Goal: Task Accomplishment & Management: Use online tool/utility

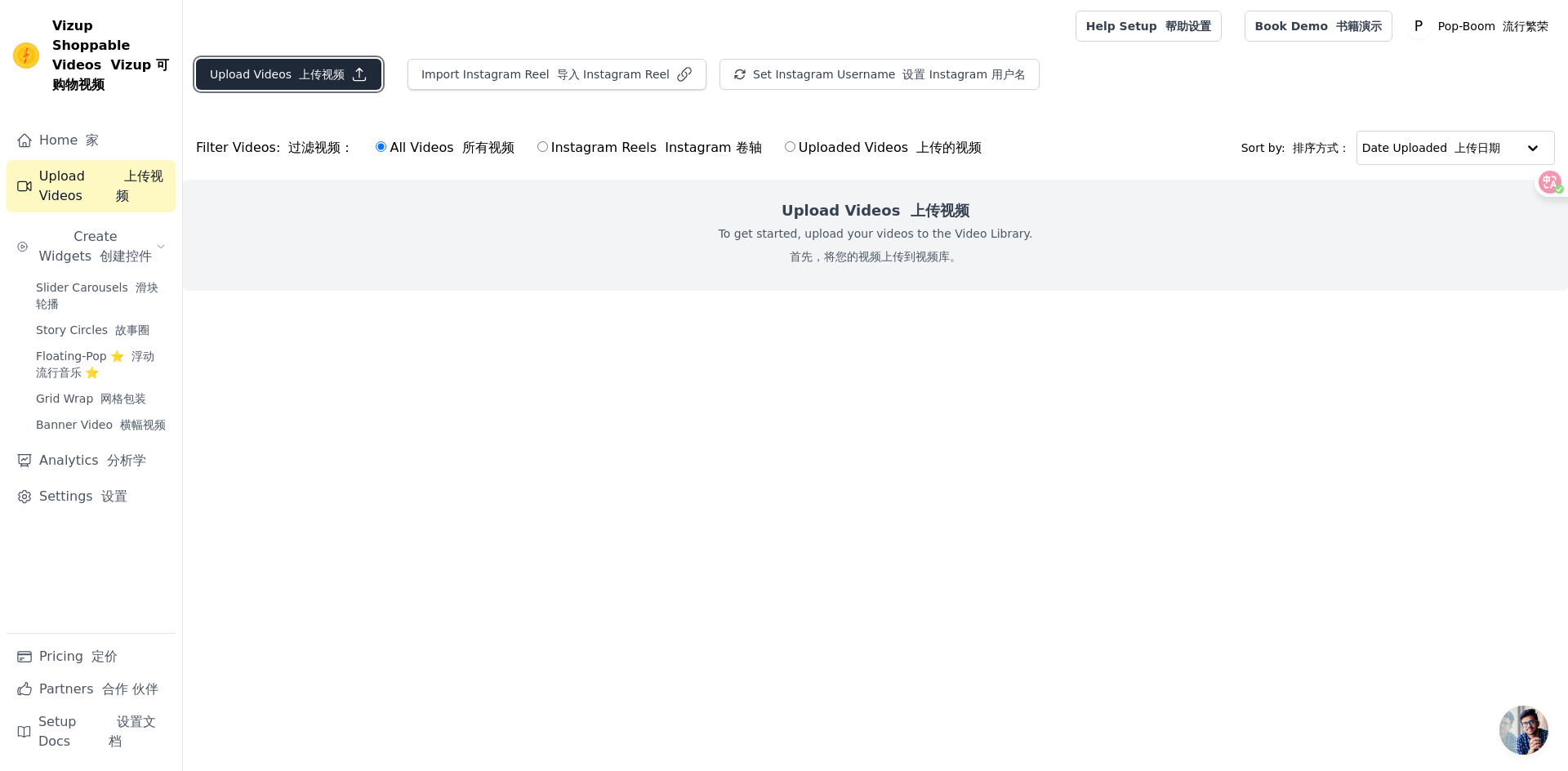
click at [263, 71] on button "Upload Videos 上传视频" at bounding box center [288, 74] width 185 height 31
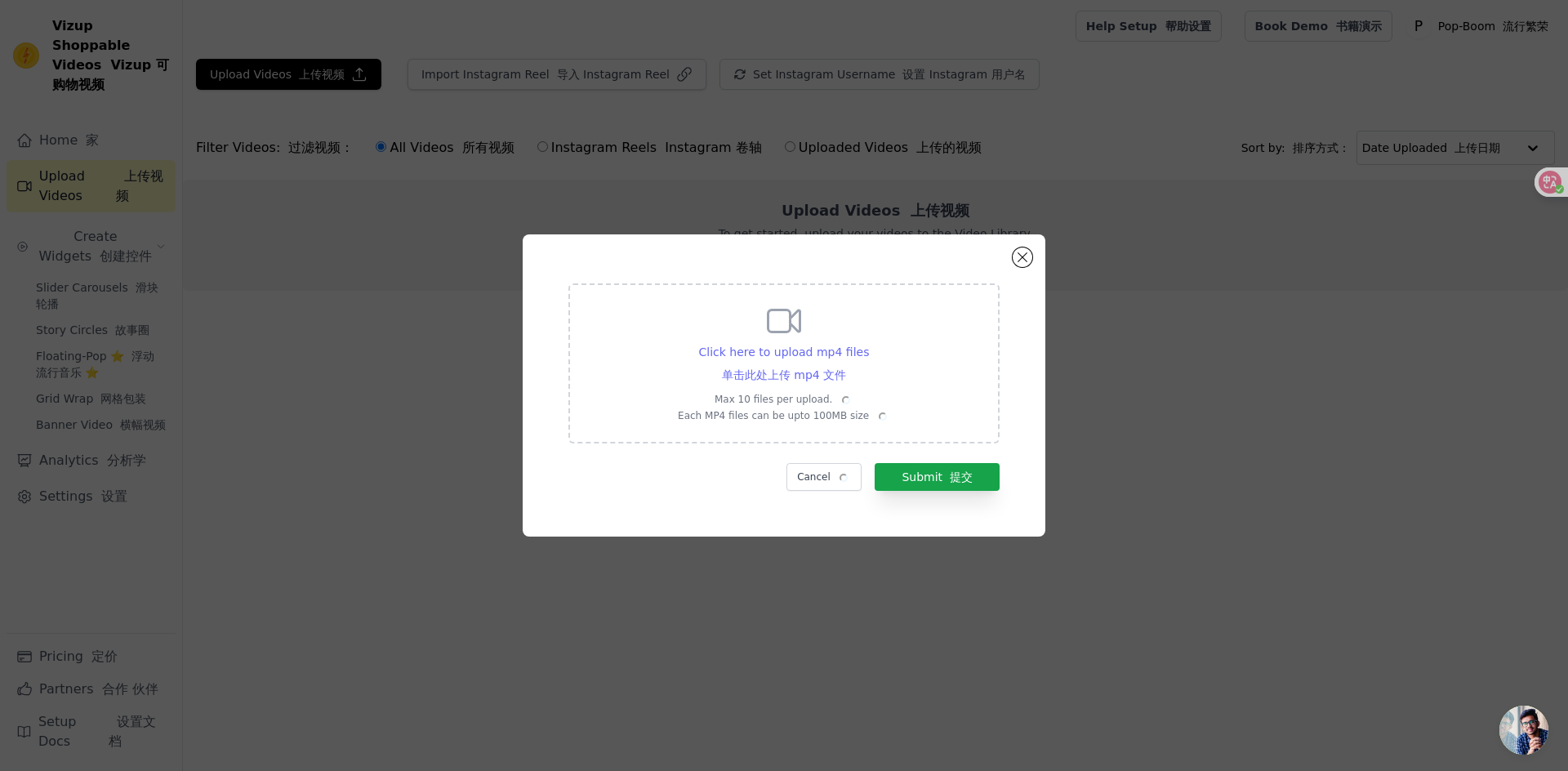
click at [796, 372] on span "Click here to upload mp4 files 单击此处上传 mp4 文件" at bounding box center [785, 363] width 171 height 36
click at [846, 360] on input "Click here to upload mp4 files 单击此处上传 mp4 文件 Max 10 files per upload. Each MP4 …" at bounding box center [846, 360] width 1 height 1
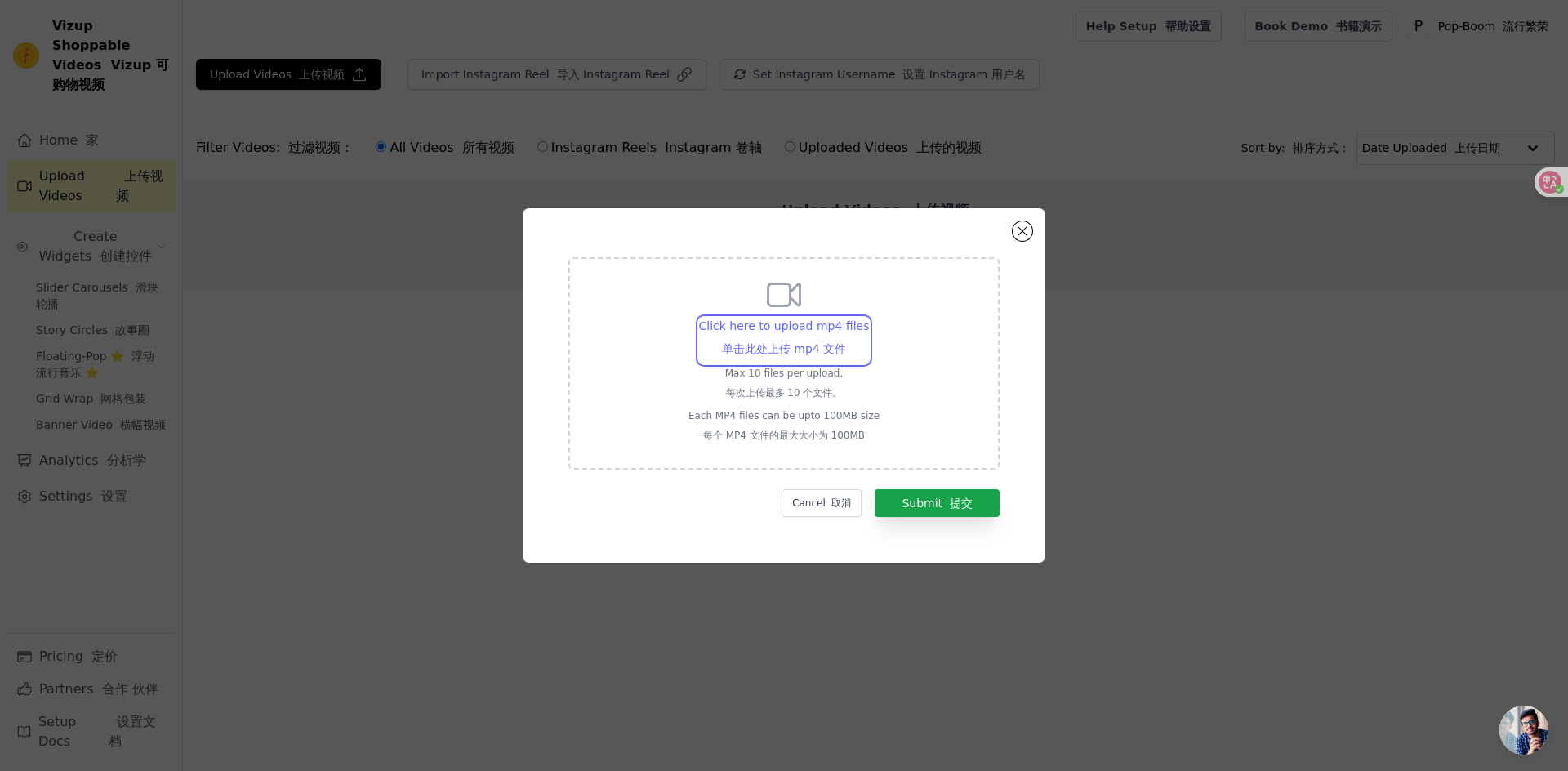
type input "C:\fakepath\29dd85f14d7a81f227f5ecbce2327df4.mp4"
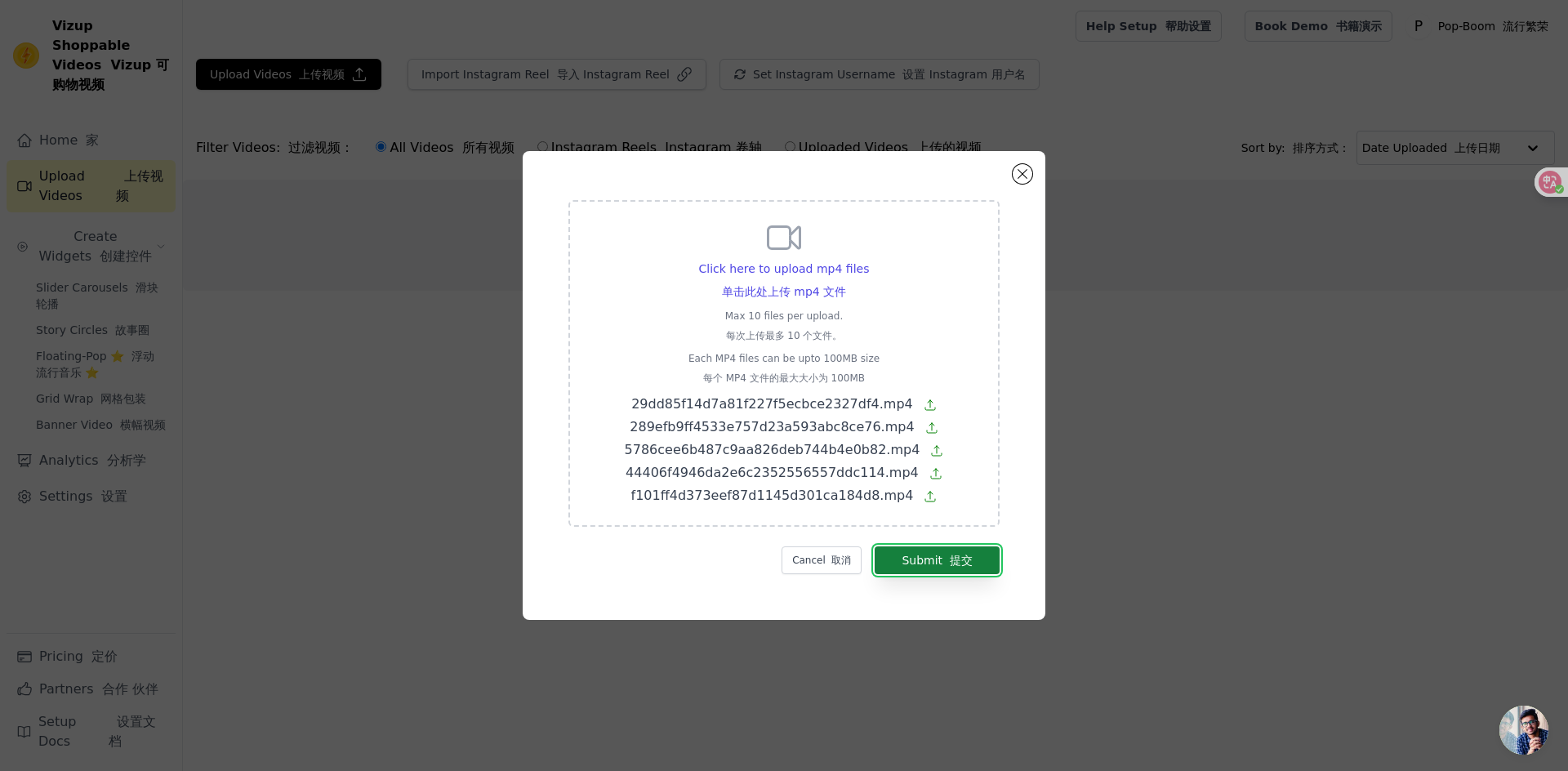
click at [963, 562] on font "提交" at bounding box center [961, 560] width 23 height 13
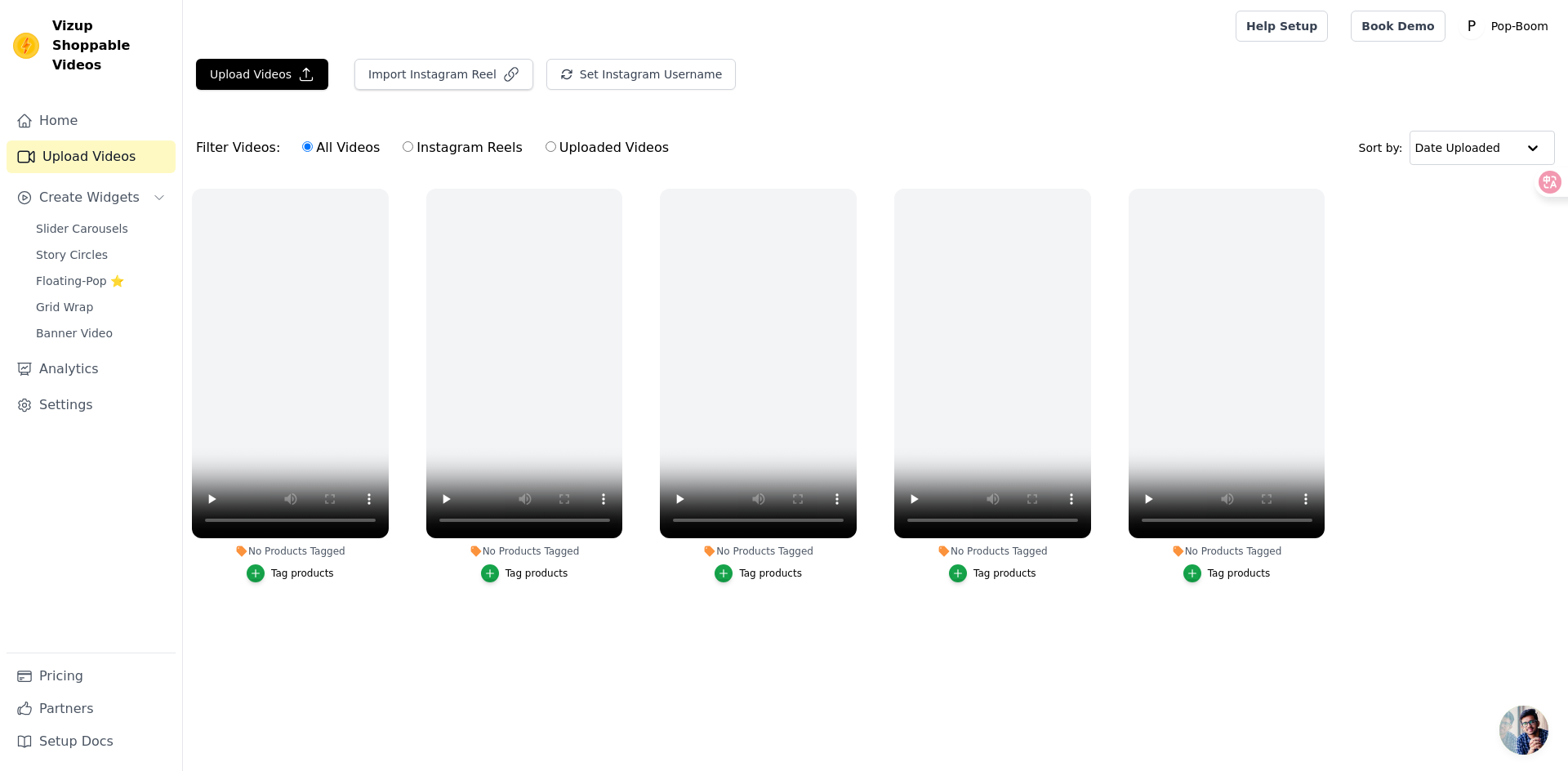
click at [1333, 655] on main "Upload Videos Import Instagram Reel Set Instagram Username Import Latest IG Ree…" at bounding box center [875, 357] width 1385 height 611
click at [272, 80] on button "Upload Videos" at bounding box center [262, 74] width 132 height 31
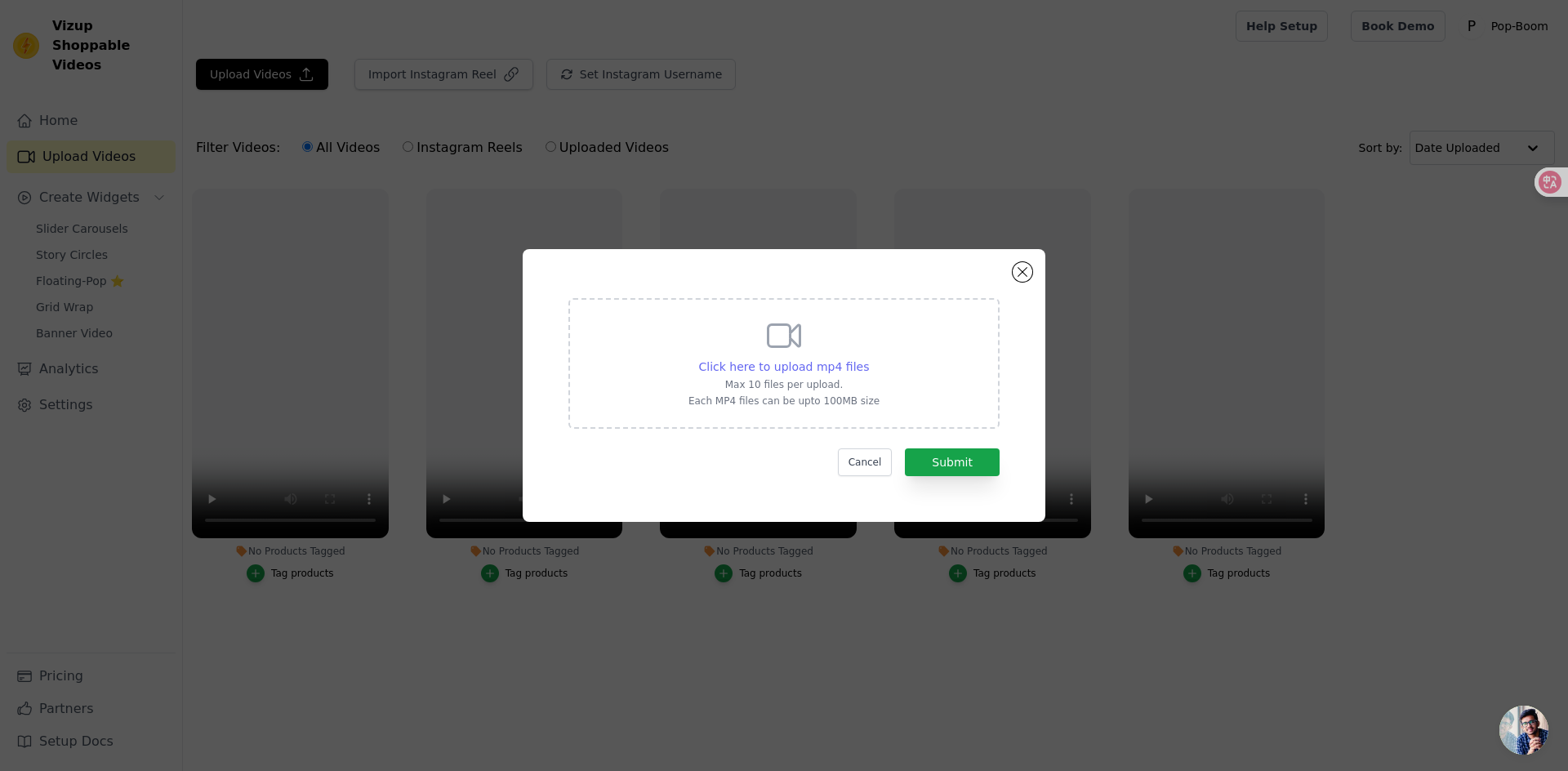
click at [799, 360] on span "Click here to upload mp4 files" at bounding box center [785, 366] width 171 height 13
click at [869, 359] on input "Click here to upload mp4 files Max 10 files per upload. Each MP4 files can be u…" at bounding box center [869, 358] width 1 height 1
click at [1027, 271] on button "Close modal" at bounding box center [1022, 272] width 19 height 19
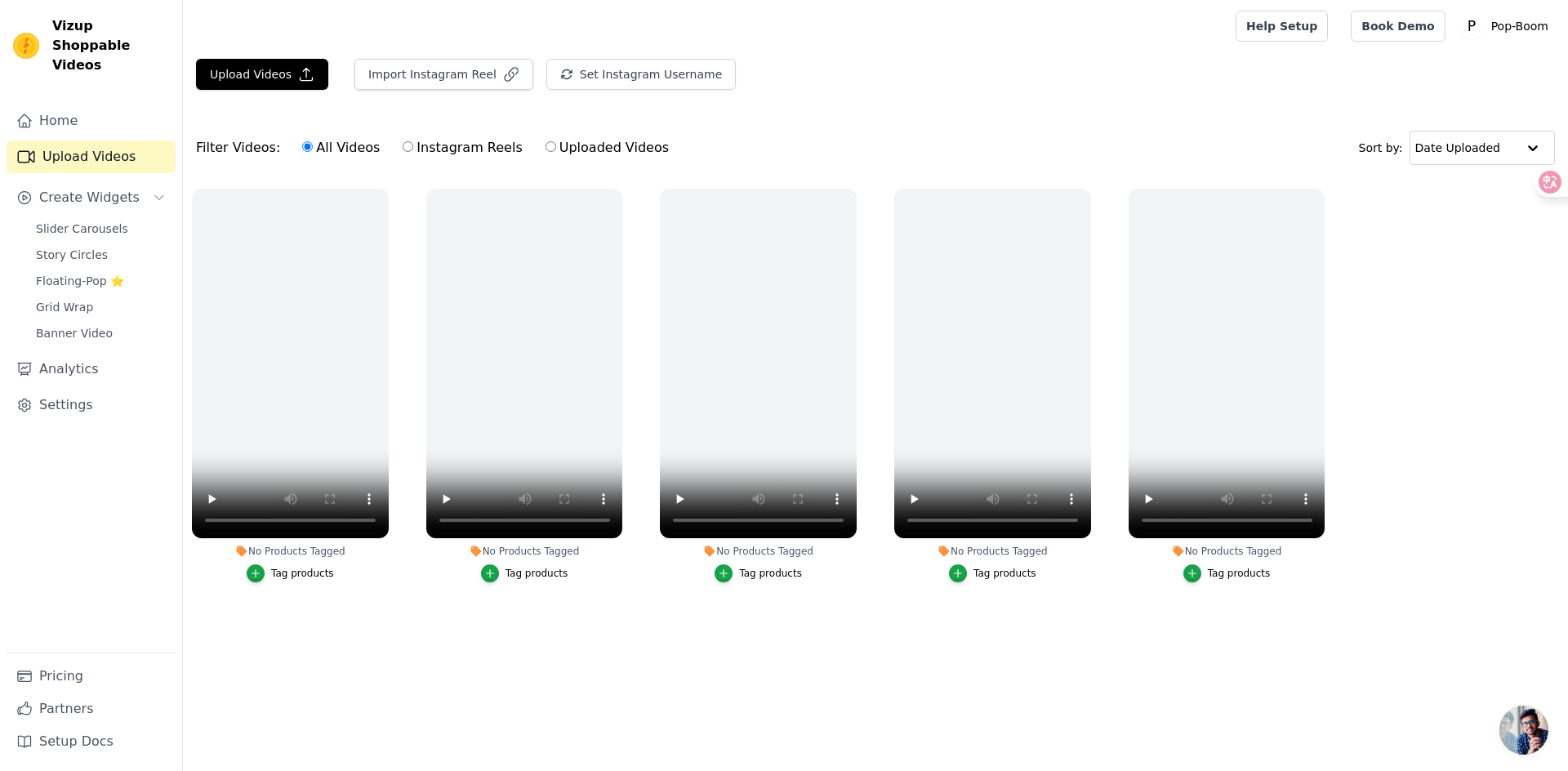
click at [729, 663] on html "Vizup Shoppable Videos Home Upload Videos Create Widgets Slider Carousels Story…" at bounding box center [784, 332] width 1568 height 663
click at [882, 663] on html "Vizup Shoppable Videos Home Upload Videos Create Widgets Slider Carousels Story…" at bounding box center [784, 332] width 1568 height 663
click at [252, 62] on button "Upload Videos" at bounding box center [262, 74] width 132 height 31
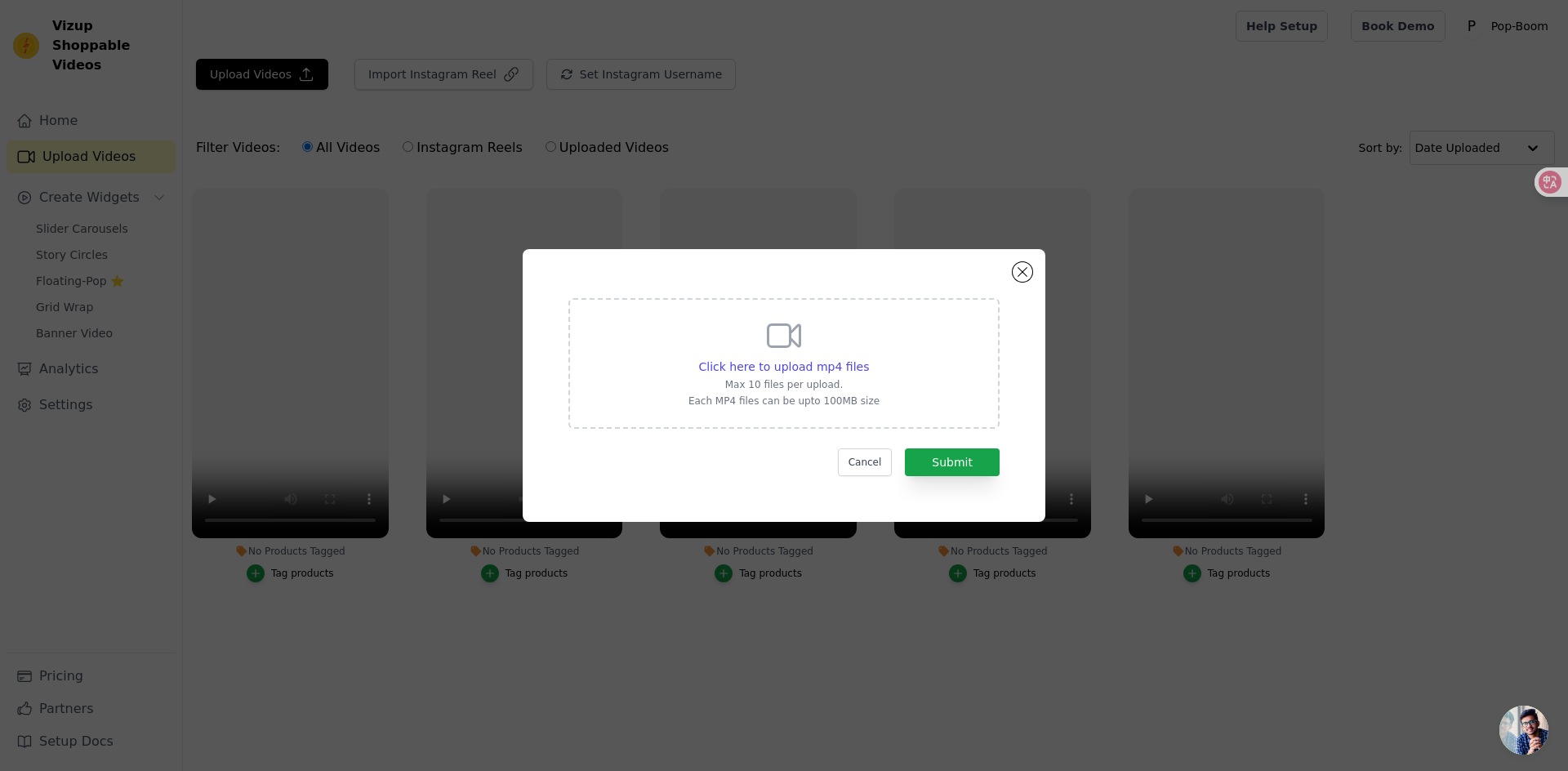
click at [816, 335] on div "Click here to upload mp4 files Max 10 files per upload. Each MP4 files can be u…" at bounding box center [784, 362] width 191 height 92
click at [869, 358] on input "Click here to upload mp4 files Max 10 files per upload. Each MP4 files can be u…" at bounding box center [869, 358] width 1 height 1
type input "C:\fakepath\eaad05cb9075290d2986859f18cb3919.mp4"
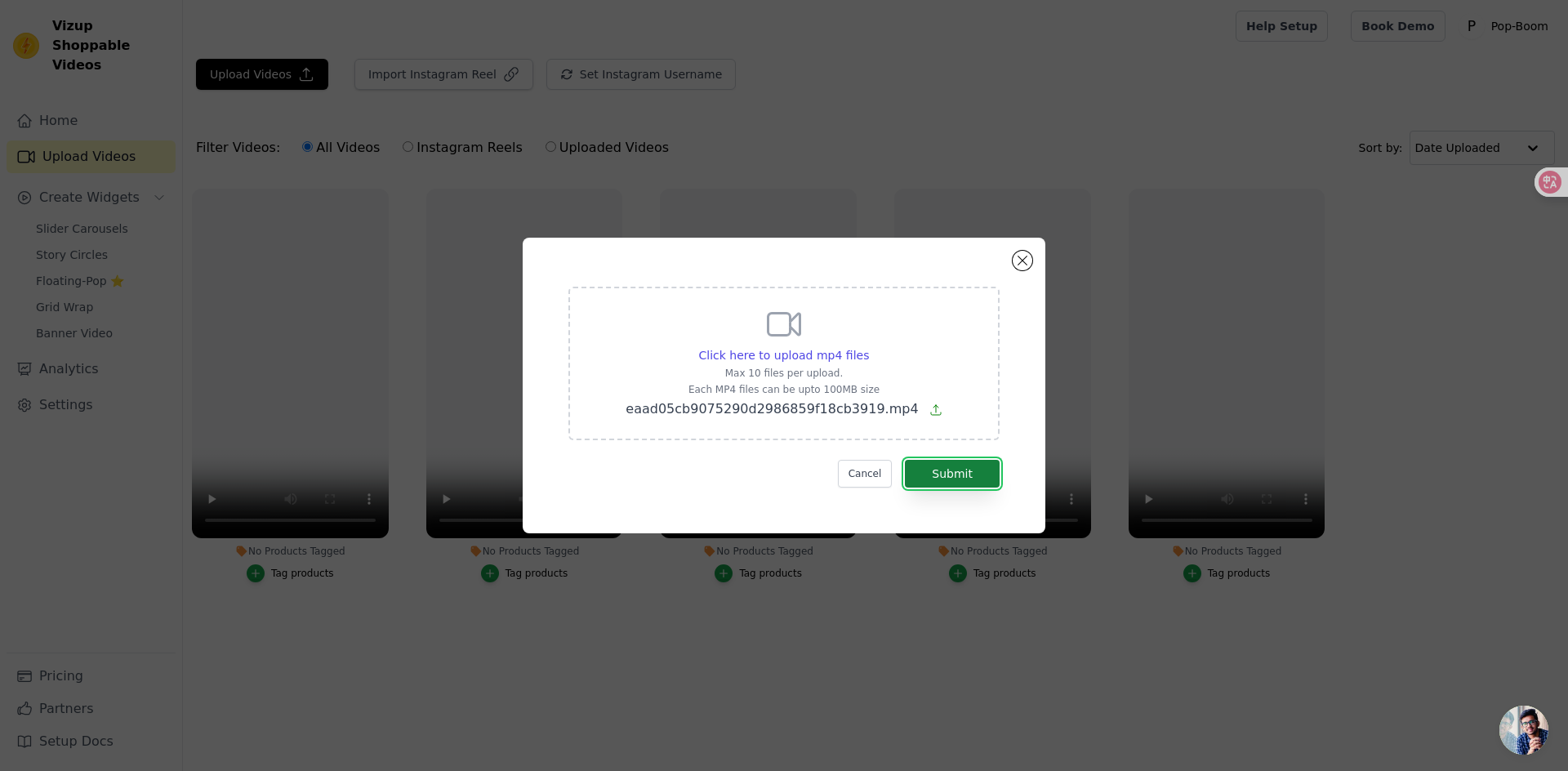
click at [944, 474] on button "Submit" at bounding box center [952, 473] width 94 height 27
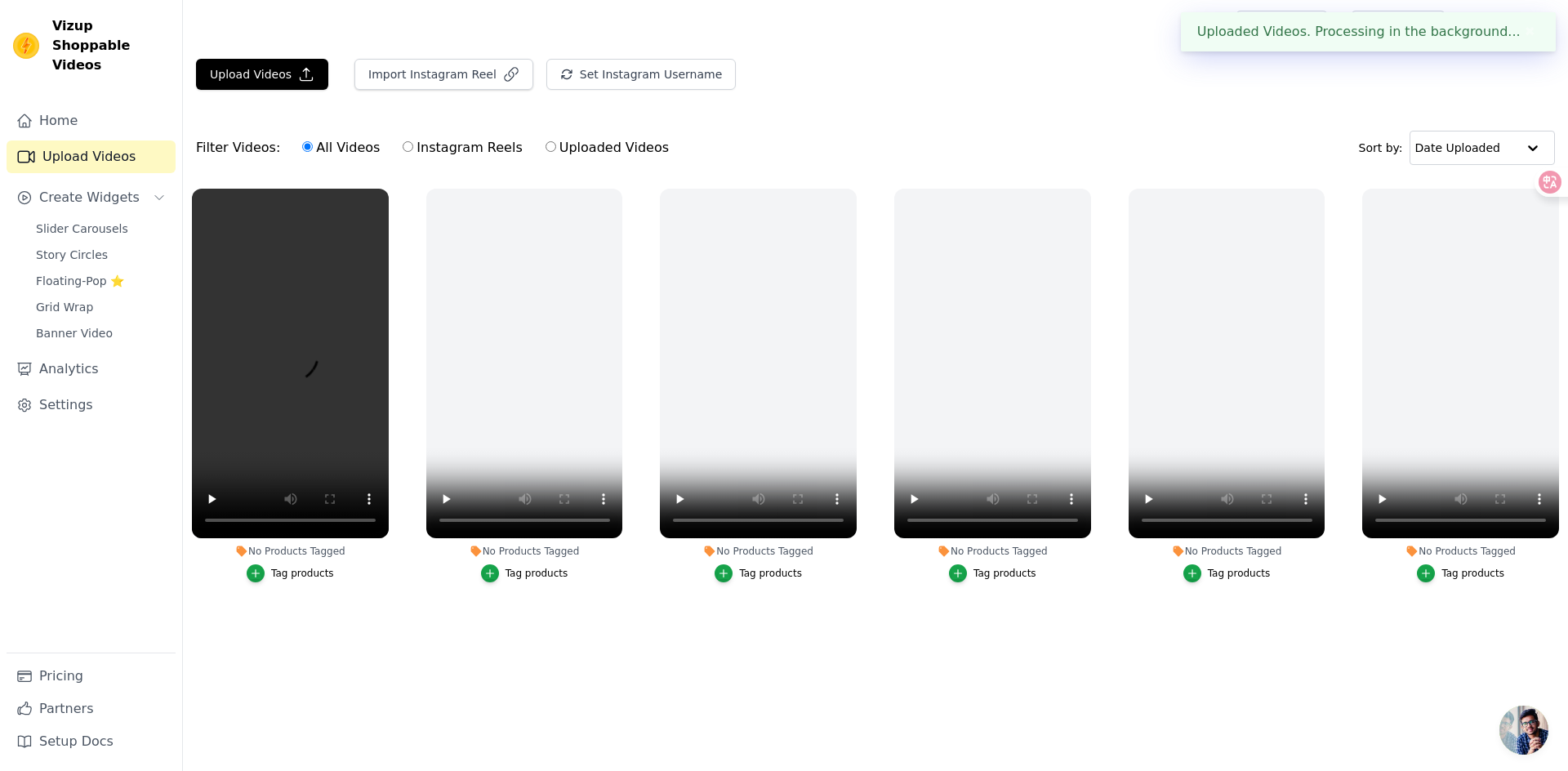
click at [753, 672] on main "Upload Videos Import Instagram Reel Set Instagram Username Import Latest IG Ree…" at bounding box center [875, 371] width 1385 height 637
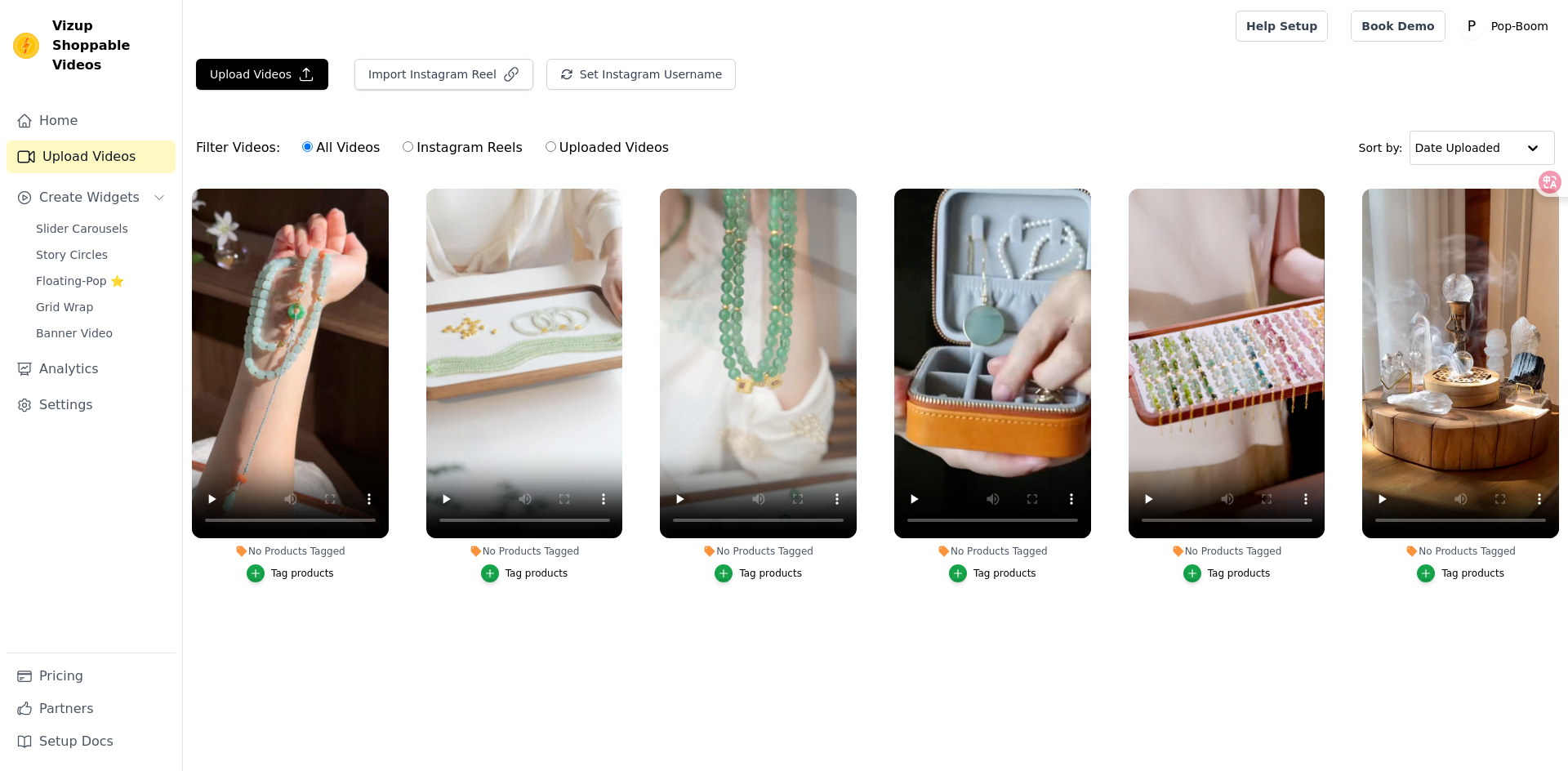
click at [669, 682] on main "Upload Videos Import Instagram Reel Set Instagram Username Import Latest IG Ree…" at bounding box center [875, 371] width 1385 height 637
click at [258, 554] on div "No Products Tagged" at bounding box center [290, 551] width 197 height 13
click at [320, 552] on div "No Products Tagged" at bounding box center [290, 551] width 197 height 13
click at [260, 576] on icon "button" at bounding box center [255, 573] width 11 height 11
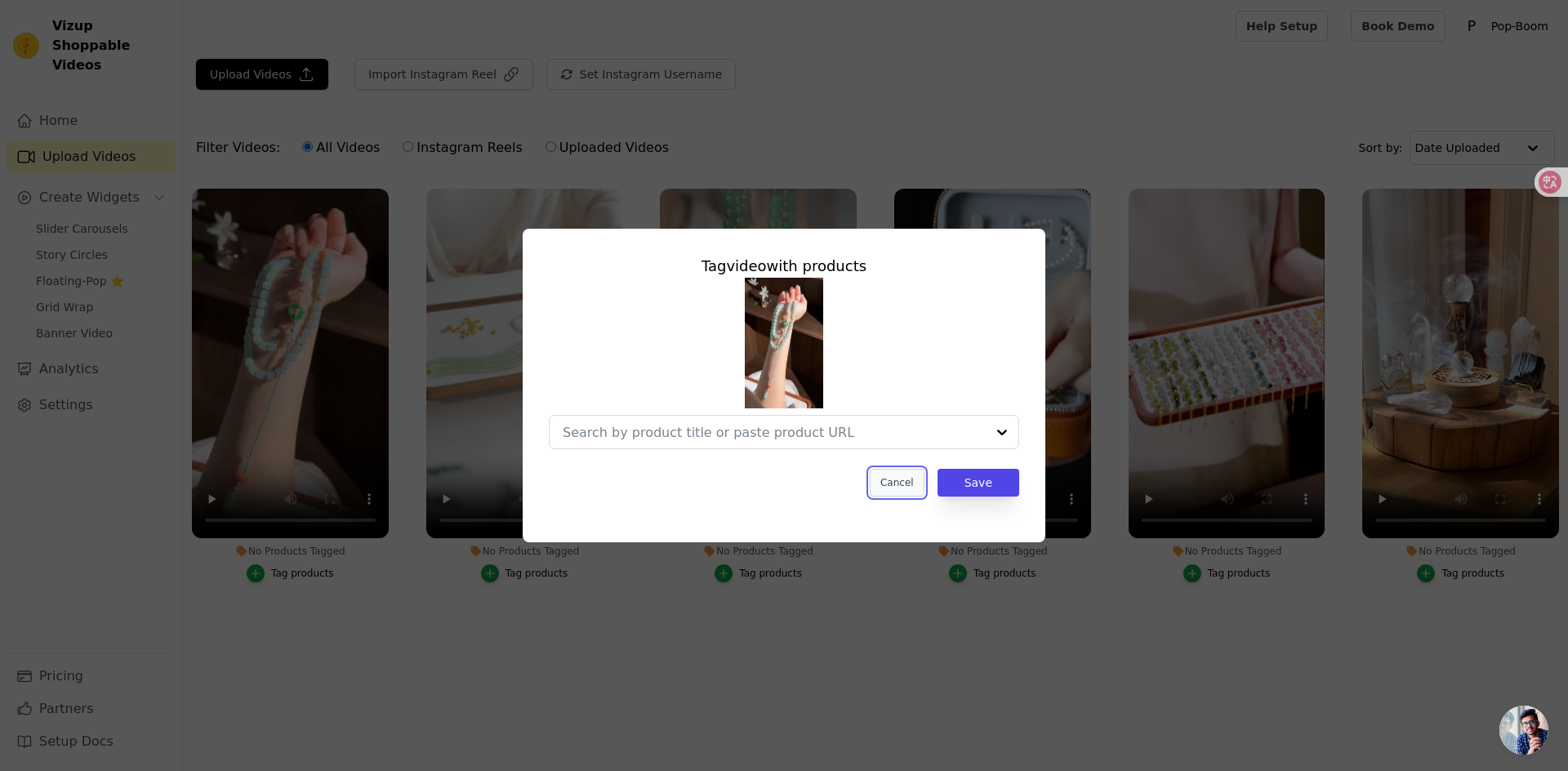
click at [914, 490] on button "Cancel" at bounding box center [897, 483] width 55 height 27
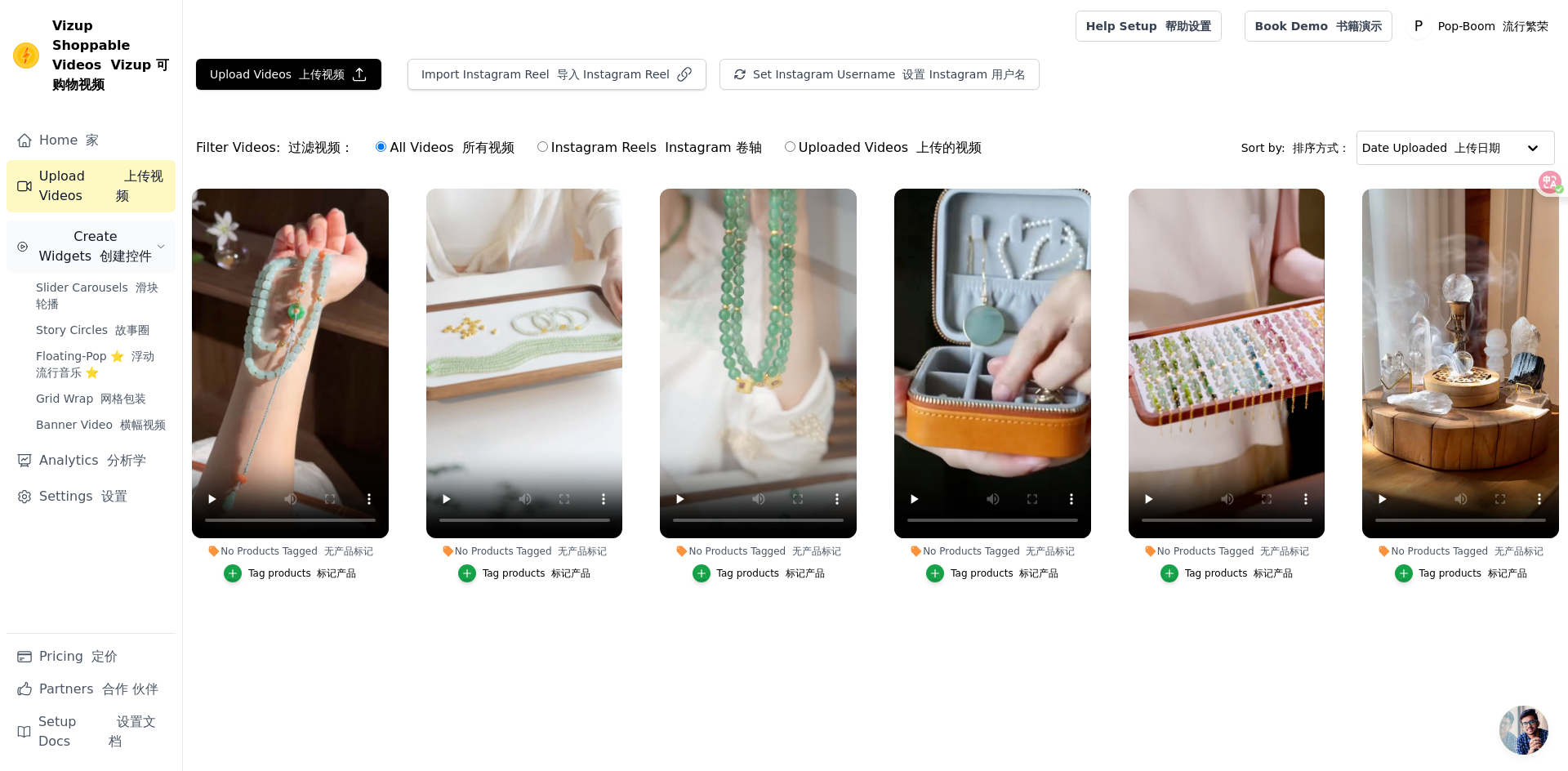
click at [96, 227] on span "Create Widgets 创建控件" at bounding box center [95, 246] width 121 height 39
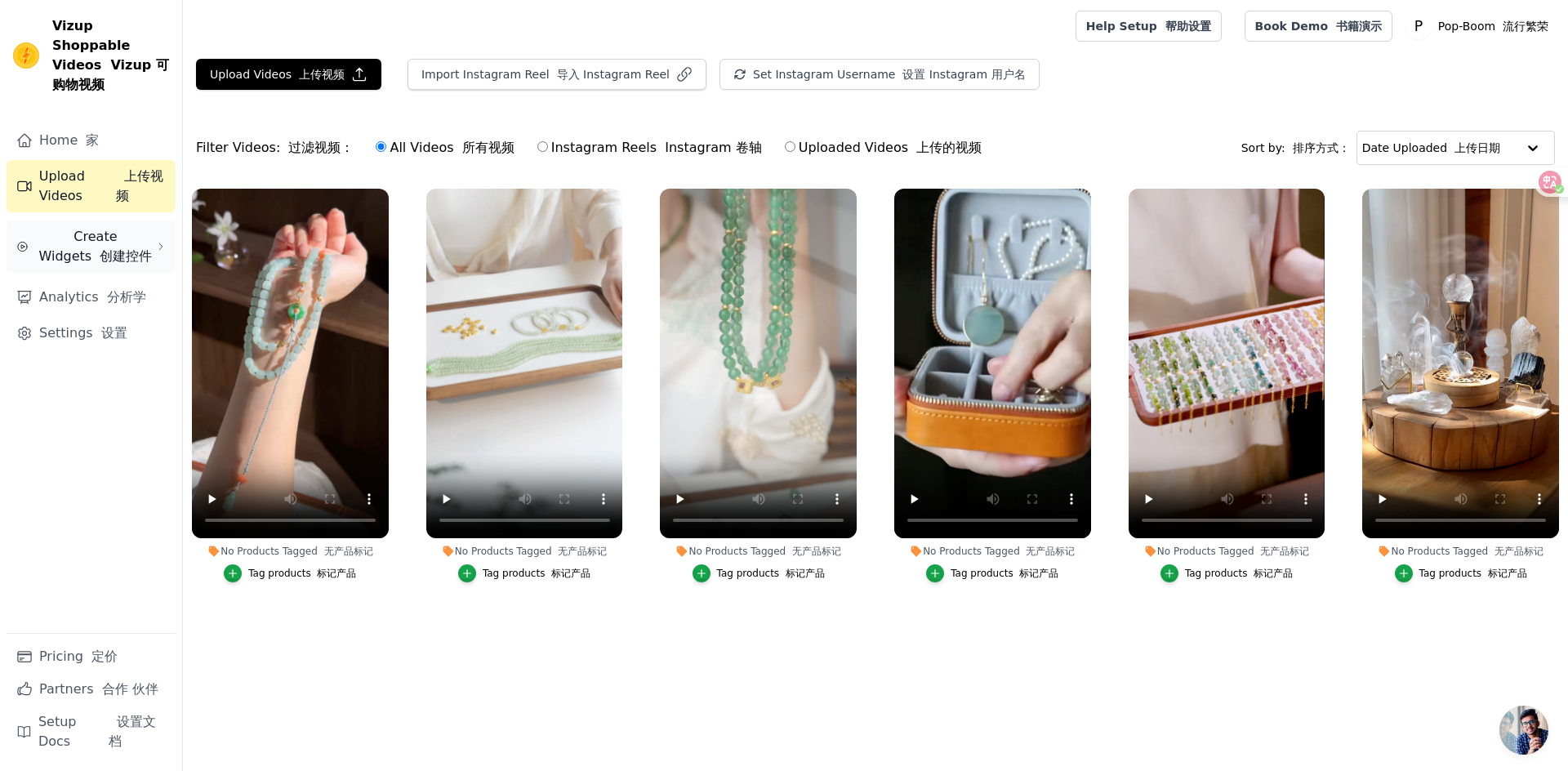
click at [96, 227] on span "Create Widgets 创建控件" at bounding box center [95, 246] width 121 height 39
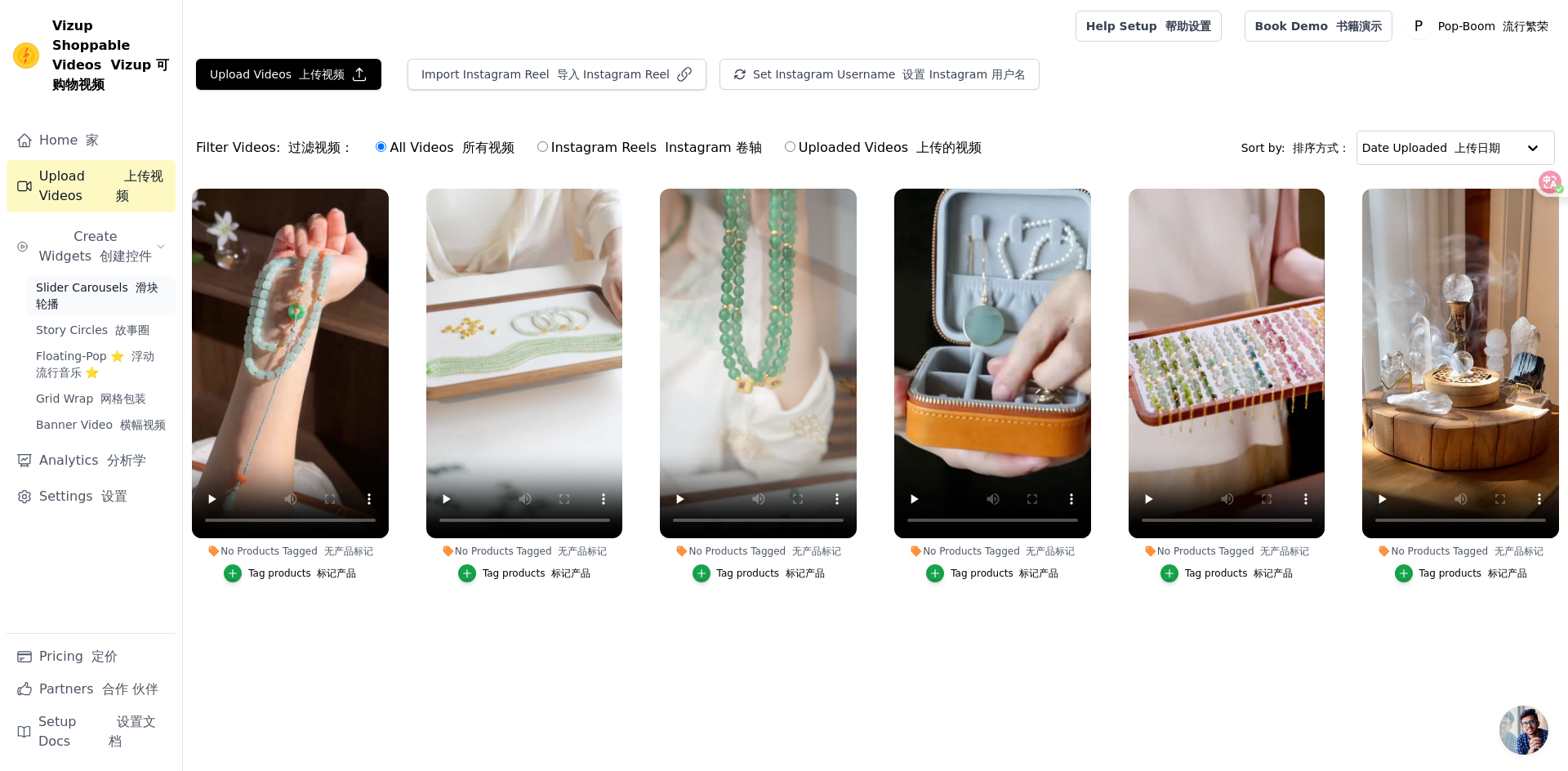
click at [86, 280] on span "Slider Carousels 滑块轮播" at bounding box center [101, 296] width 130 height 33
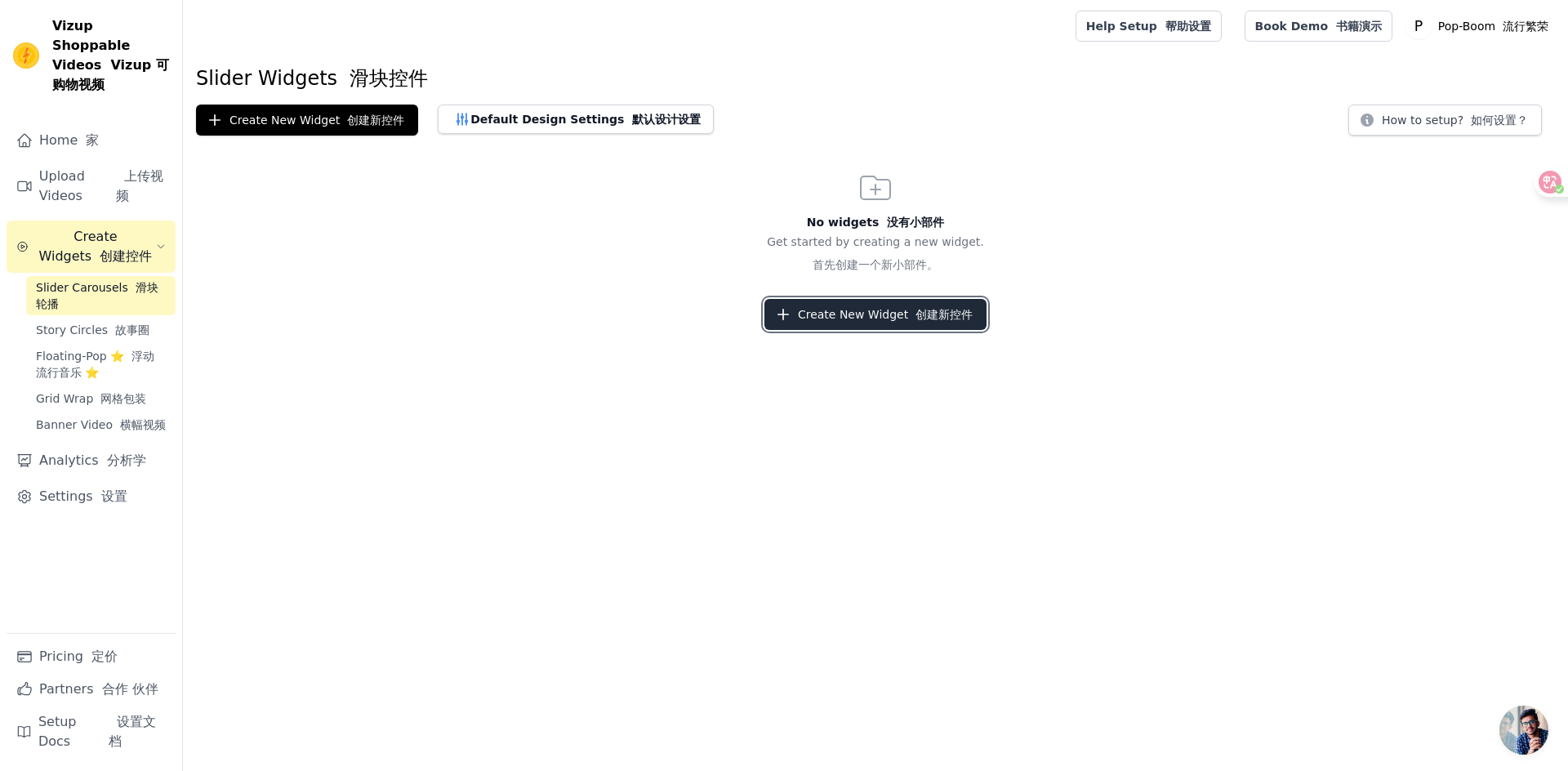
click at [825, 318] on button "Create New Widget 创建新控件" at bounding box center [876, 314] width 222 height 31
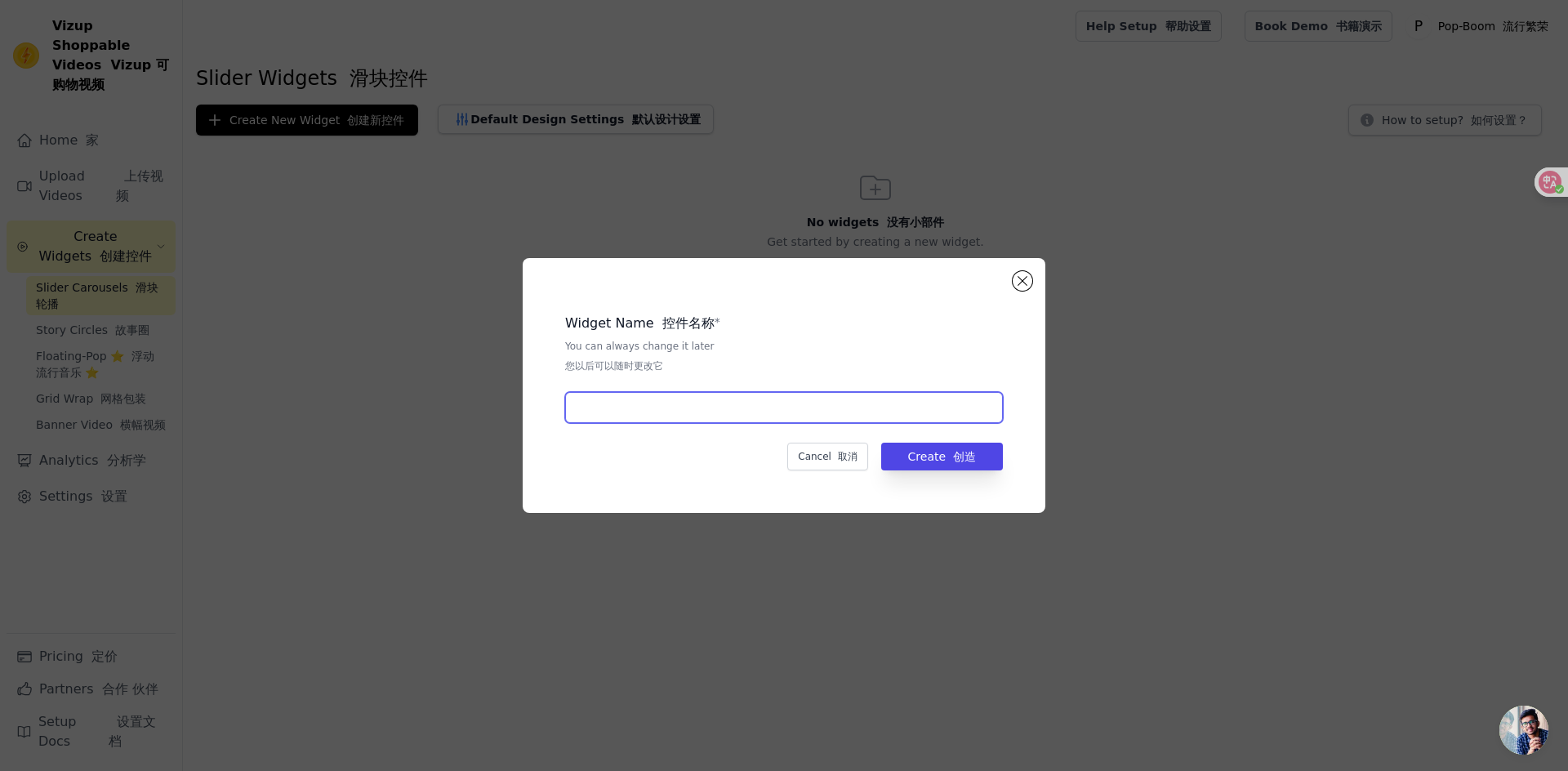
click at [741, 410] on input "text" at bounding box center [784, 408] width 437 height 31
type input "横幅轮播"
click at [924, 475] on div "Widget Name 控件名称 * You can always change it later 您以后可以随时更改它 横幅轮播 Cancel 取消 Cre…" at bounding box center [783, 386] width 470 height 203
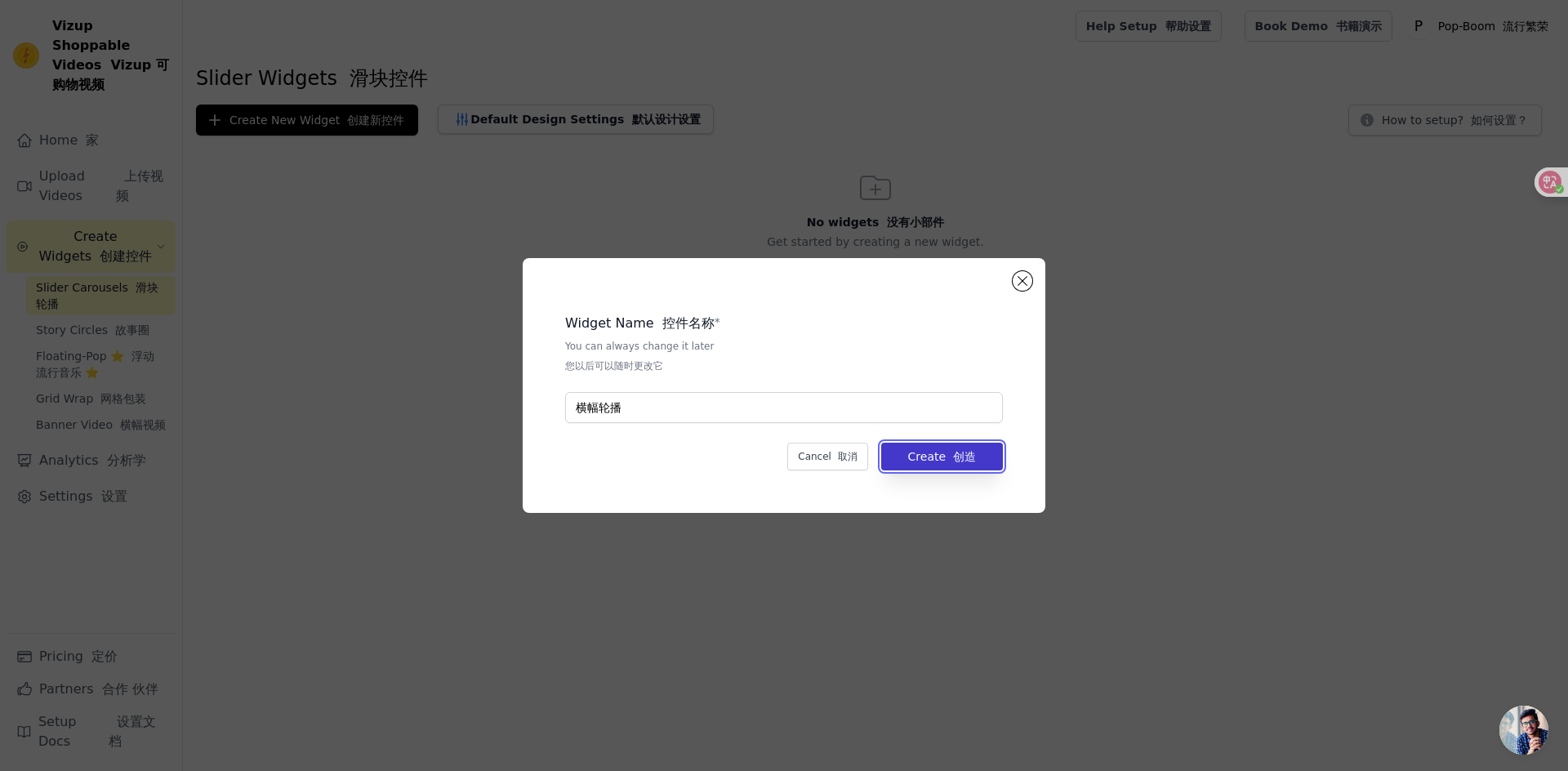
click at [924, 458] on button "Create 创造" at bounding box center [942, 456] width 122 height 27
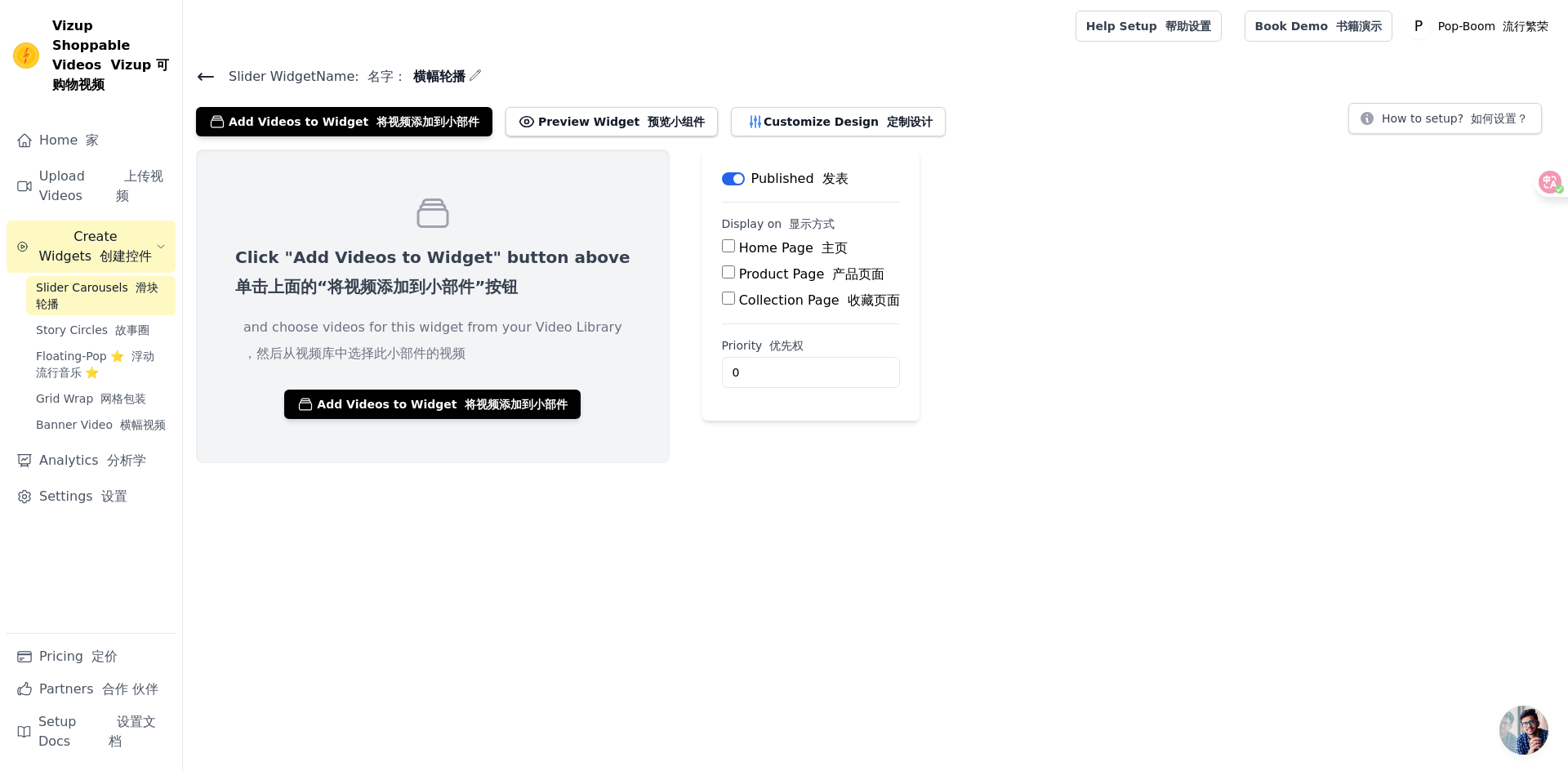
click at [722, 246] on input "Home Page 主页" at bounding box center [728, 245] width 13 height 13
checkbox input "true"
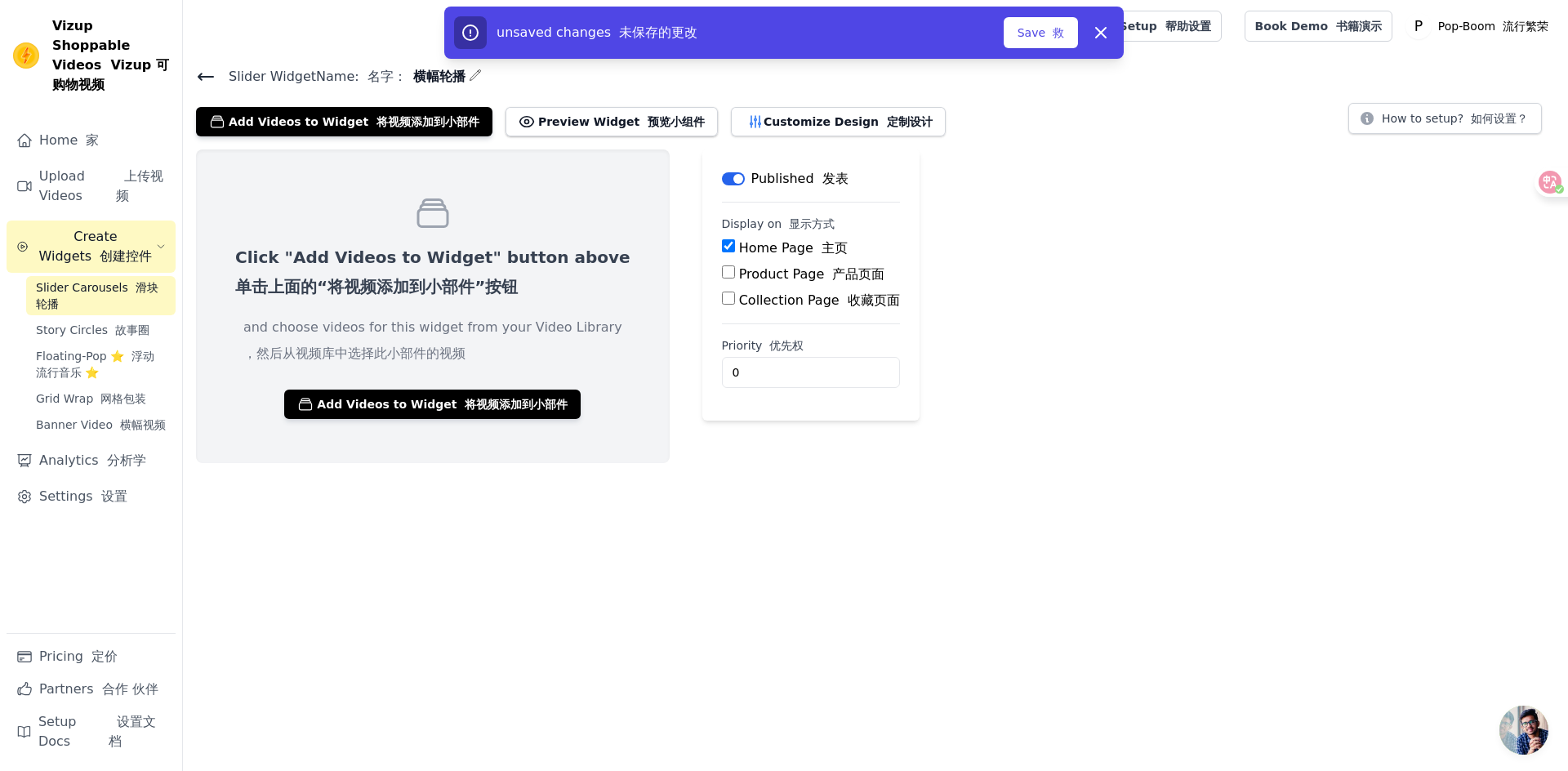
click at [772, 463] on html "Vizup Shoppable Videos Vizup 可购物视频 Home 家 Upload Videos 上传视频 Create Widgets 创建控…" at bounding box center [784, 231] width 1568 height 463
click at [1024, 38] on button "Save 救" at bounding box center [1041, 32] width 74 height 31
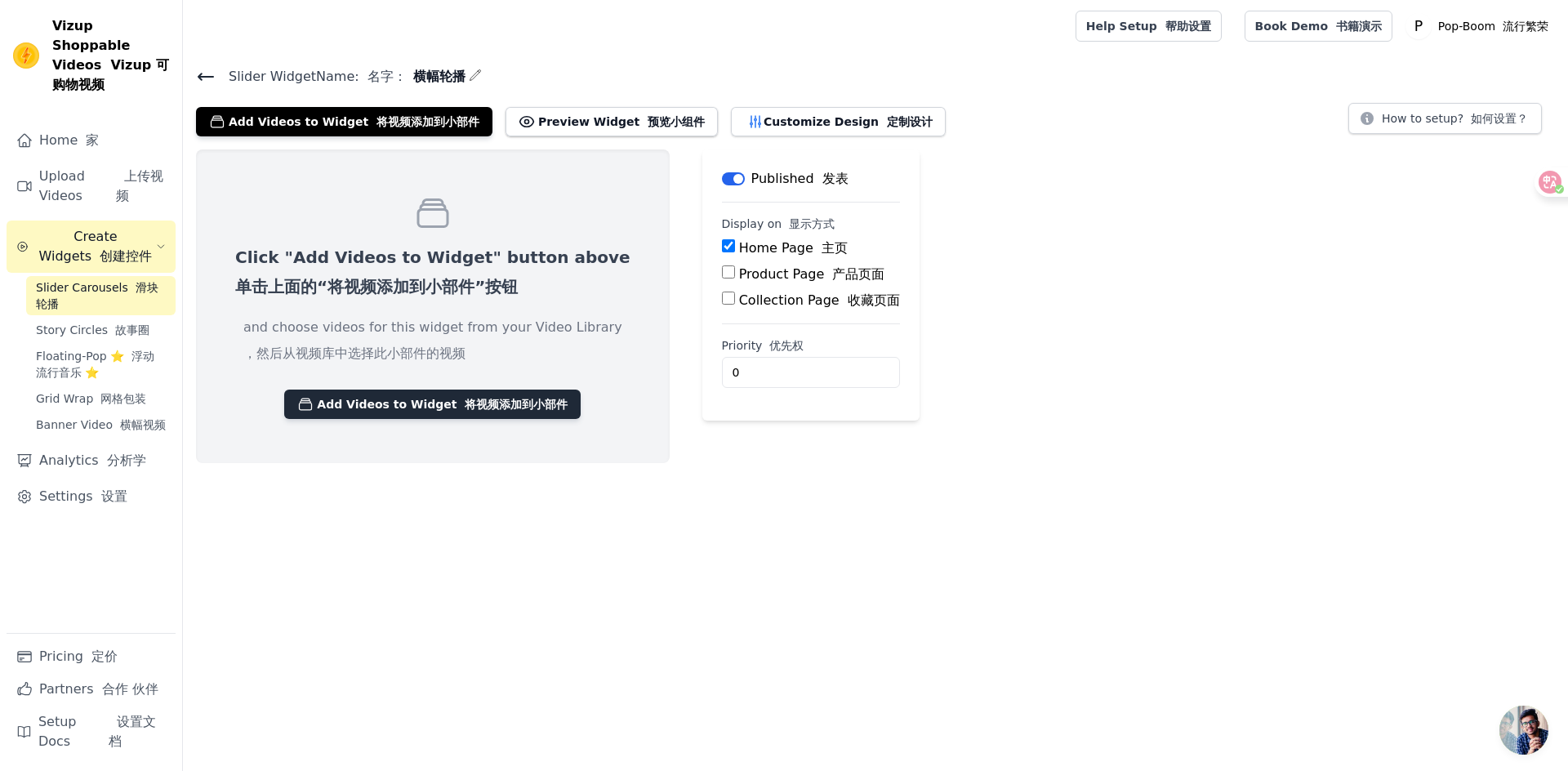
click at [407, 412] on button "Add Videos to Widget 将视频添加到小部件" at bounding box center [432, 404] width 296 height 29
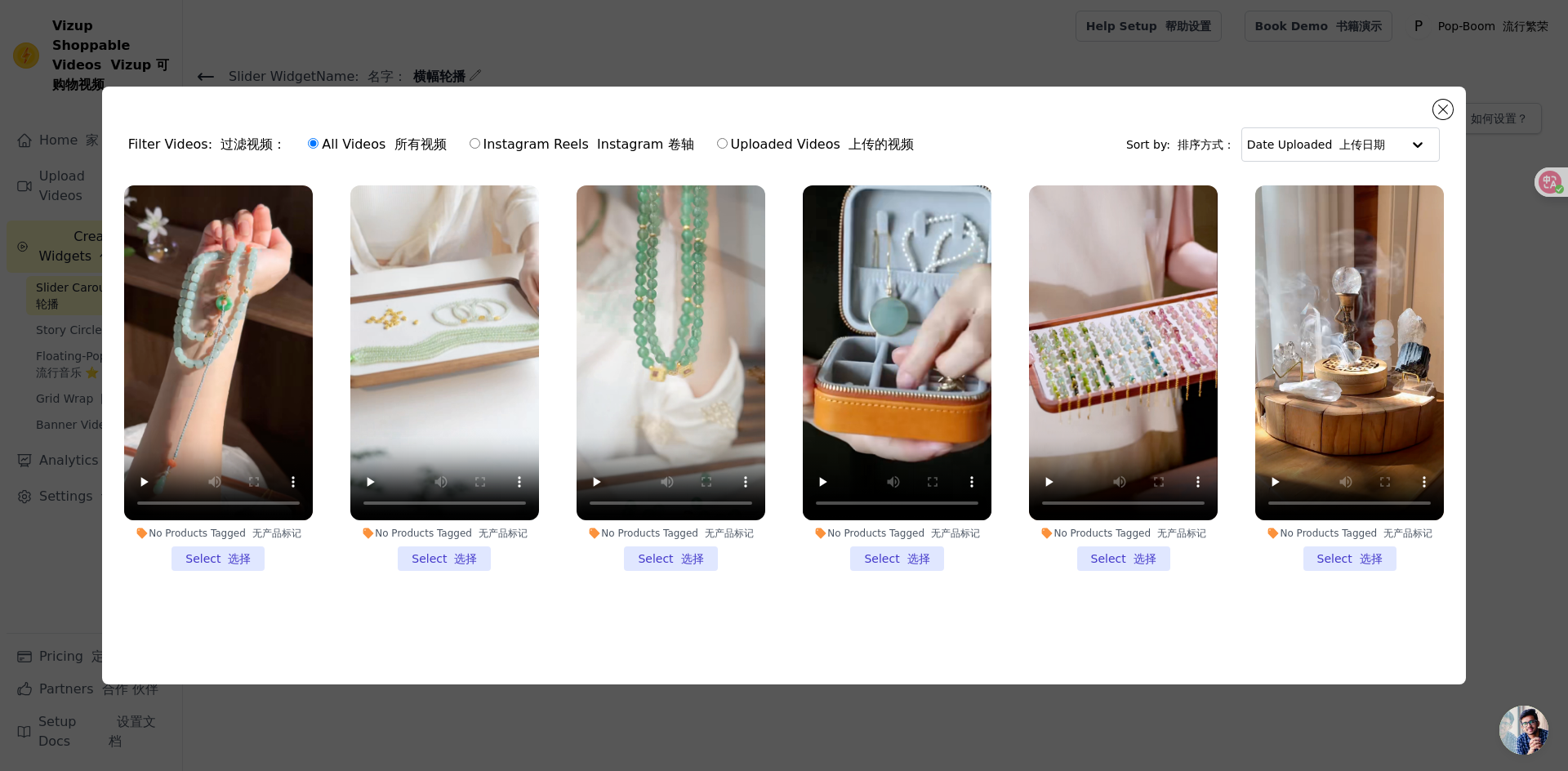
click at [242, 562] on li "No Products Tagged 无产品标记 Select 选择" at bounding box center [219, 378] width 189 height 386
click at [0, 0] on input "No Products Tagged 无产品标记 Select 选择" at bounding box center [0, 0] width 0 height 0
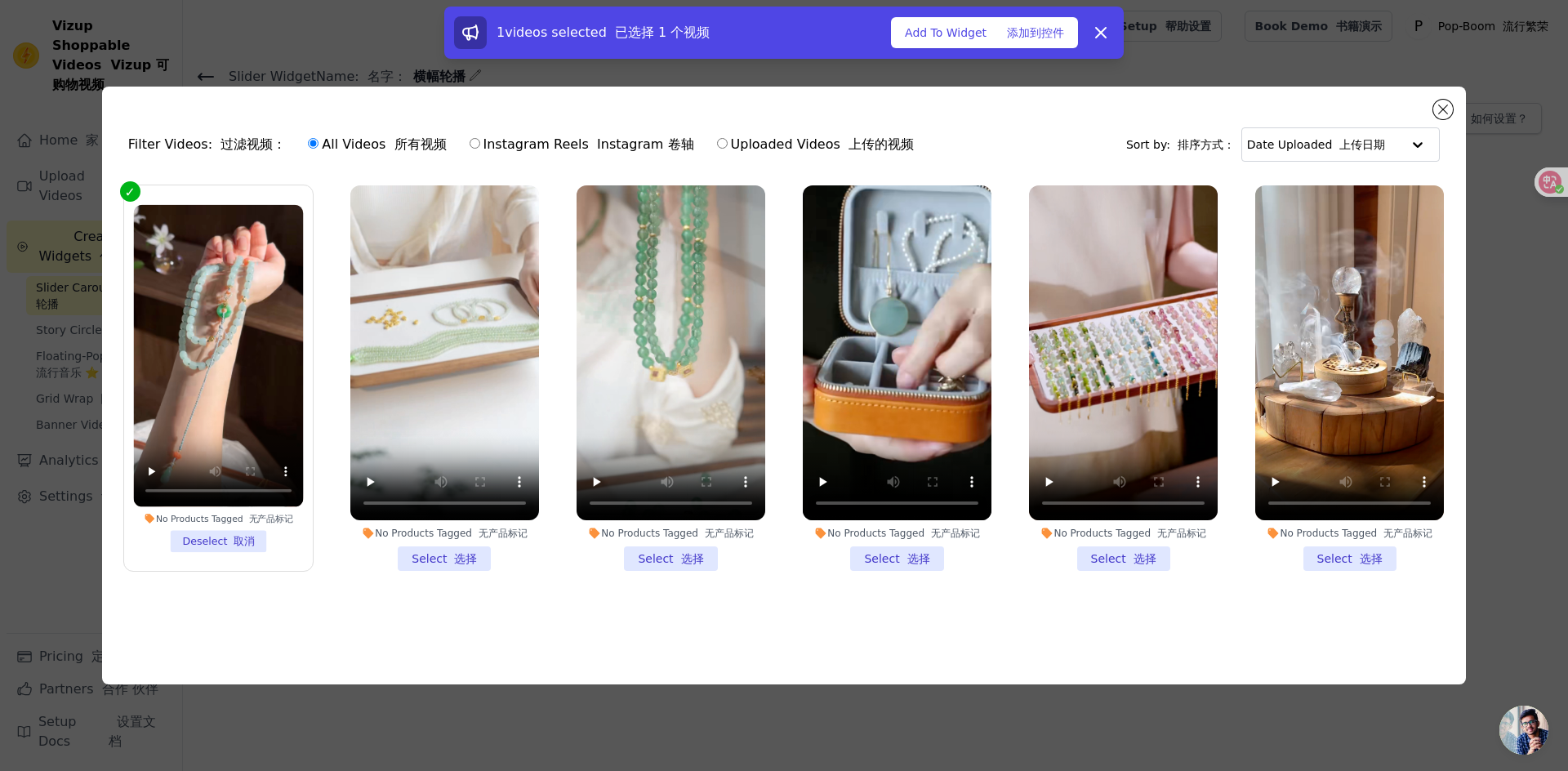
click at [433, 550] on li "No Products Tagged 无产品标记 Select 选择" at bounding box center [444, 378] width 189 height 386
click at [0, 0] on input "No Products Tagged 无产品标记 Select 选择" at bounding box center [0, 0] width 0 height 0
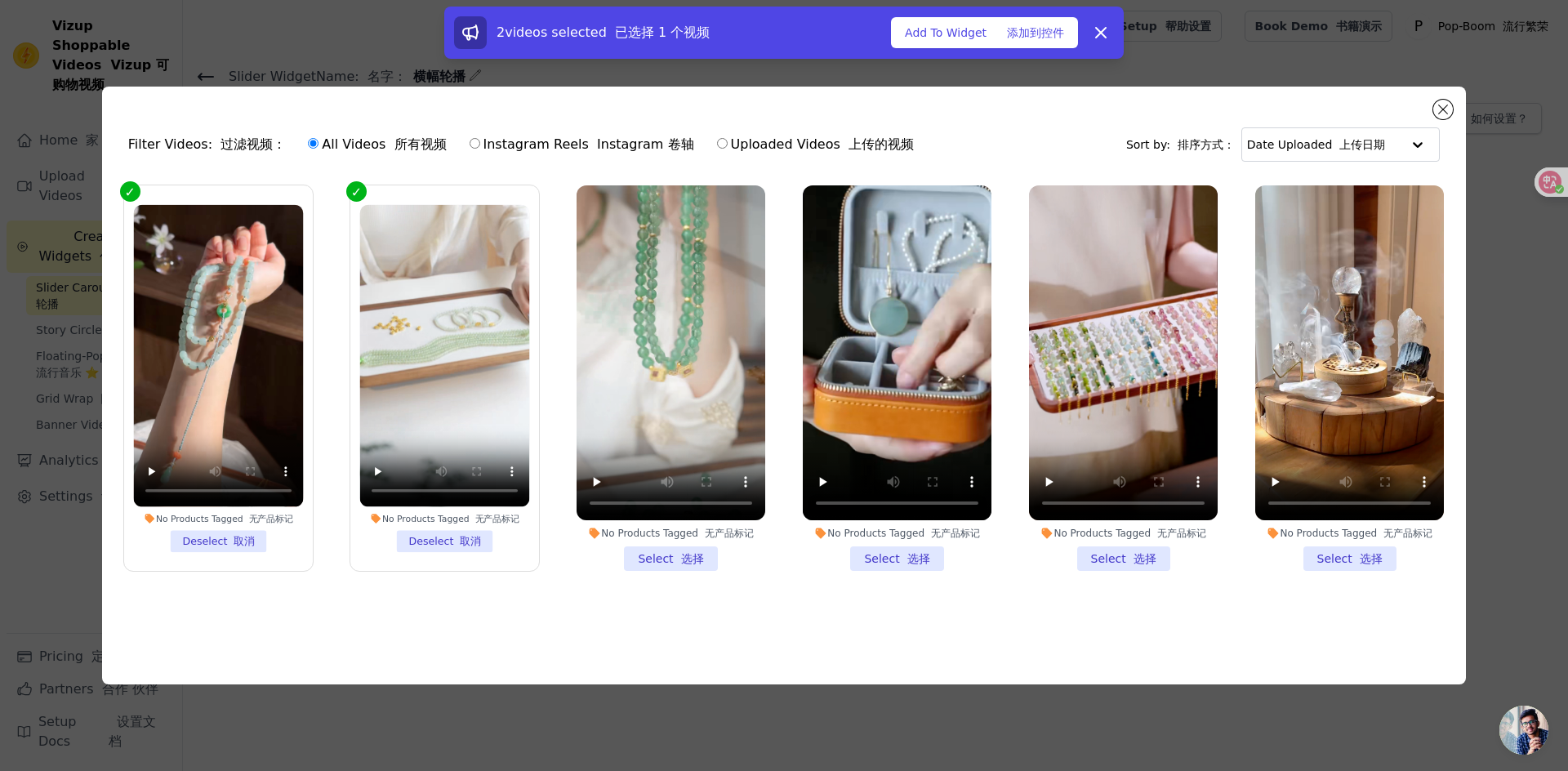
click at [655, 559] on li "No Products Tagged 无产品标记 Select 选择" at bounding box center [671, 378] width 189 height 386
click at [0, 0] on input "No Products Tagged 无产品标记 Select 选择" at bounding box center [0, 0] width 0 height 0
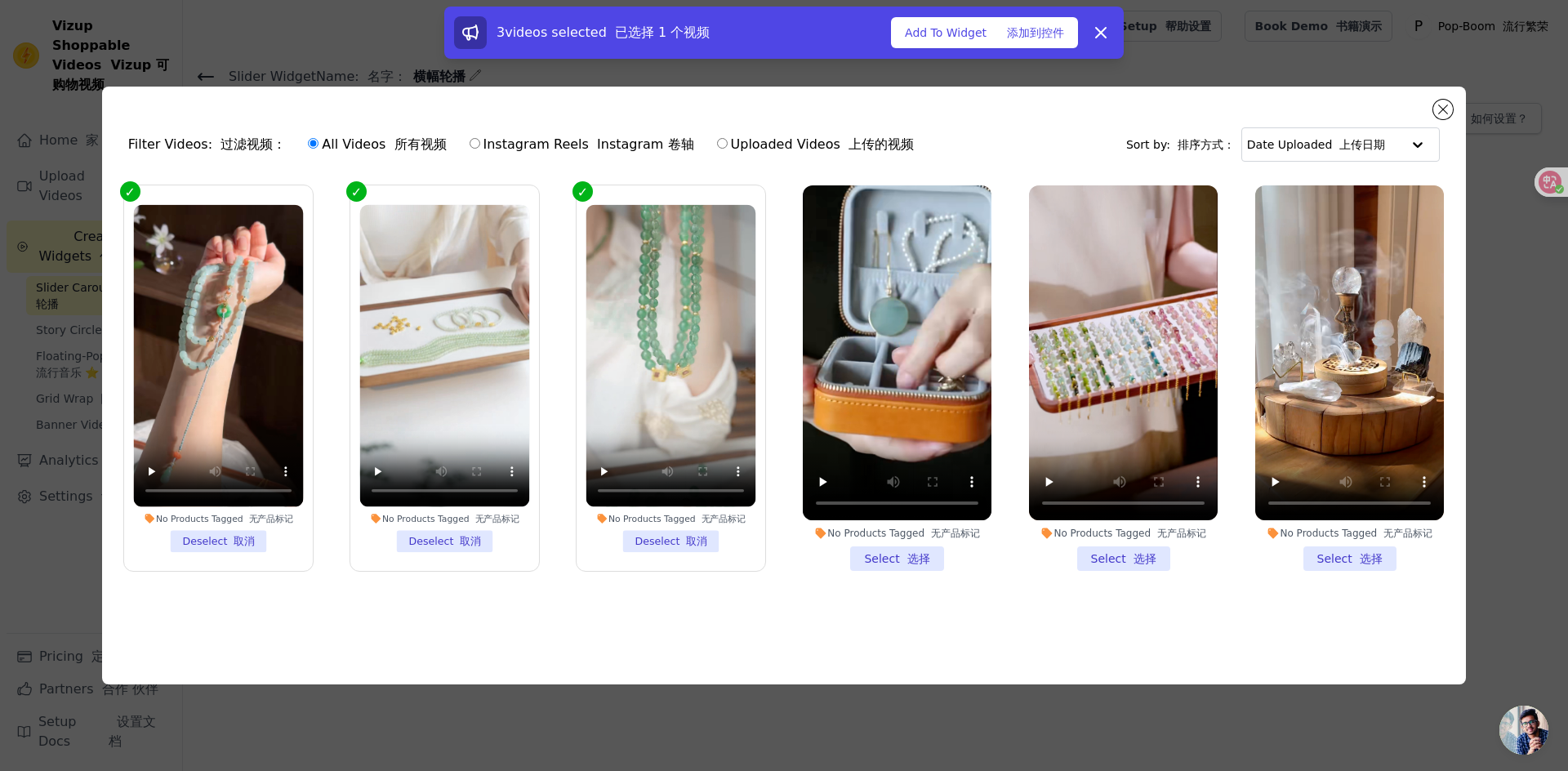
click at [885, 558] on li "No Products Tagged 无产品标记 Select 选择" at bounding box center [897, 378] width 189 height 386
click at [0, 0] on input "No Products Tagged 无产品标记 Select 选择" at bounding box center [0, 0] width 0 height 0
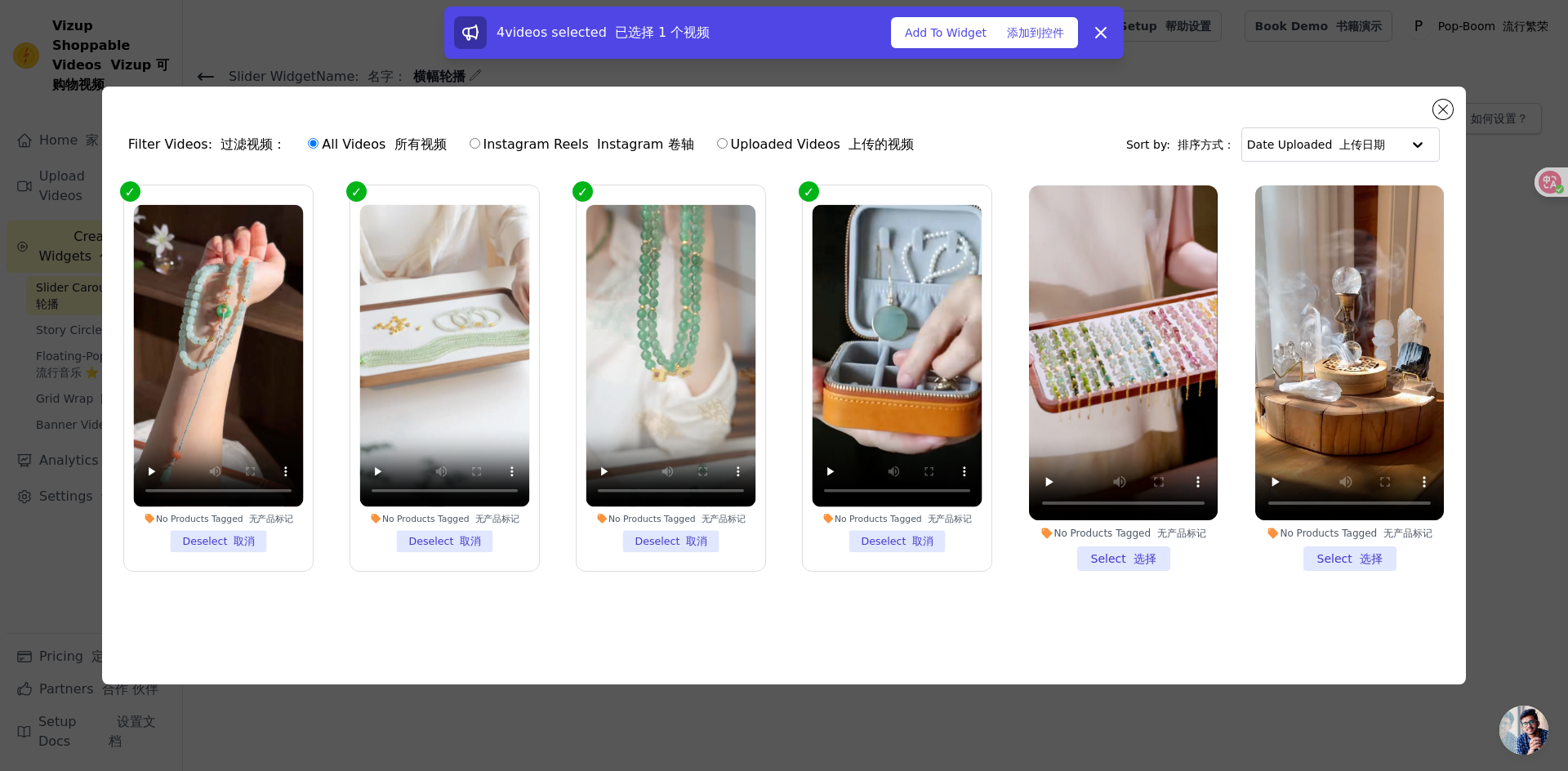
click at [1097, 558] on li "No Products Tagged 无产品标记 Select 选择" at bounding box center [1124, 378] width 189 height 386
click at [0, 0] on input "No Products Tagged 无产品标记 Select 选择" at bounding box center [0, 0] width 0 height 0
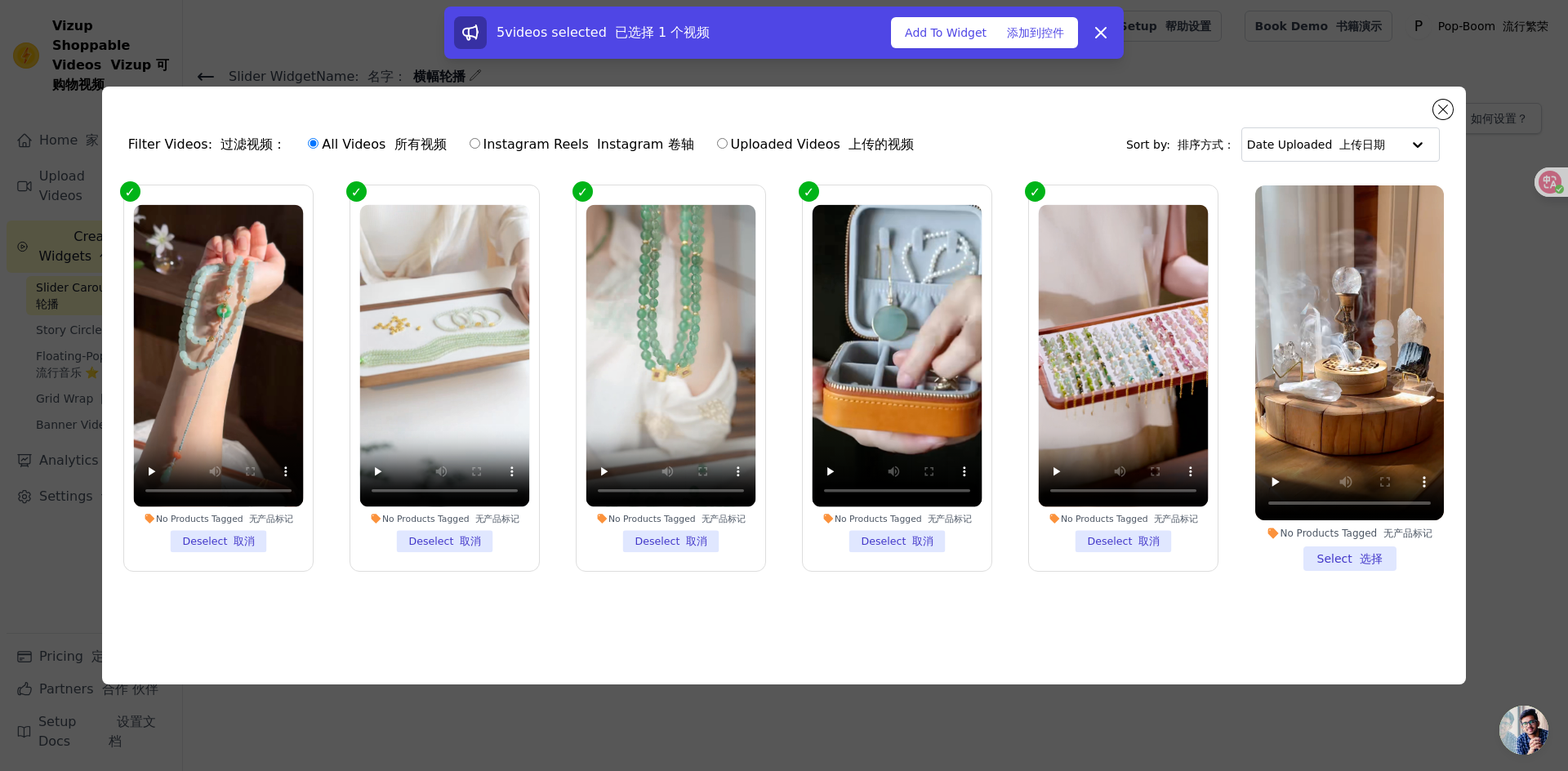
click at [1331, 559] on li "No Products Tagged 无产品标记 Select 选择" at bounding box center [1350, 378] width 189 height 386
click at [0, 0] on input "No Products Tagged 无产品标记 Select 选择" at bounding box center [0, 0] width 0 height 0
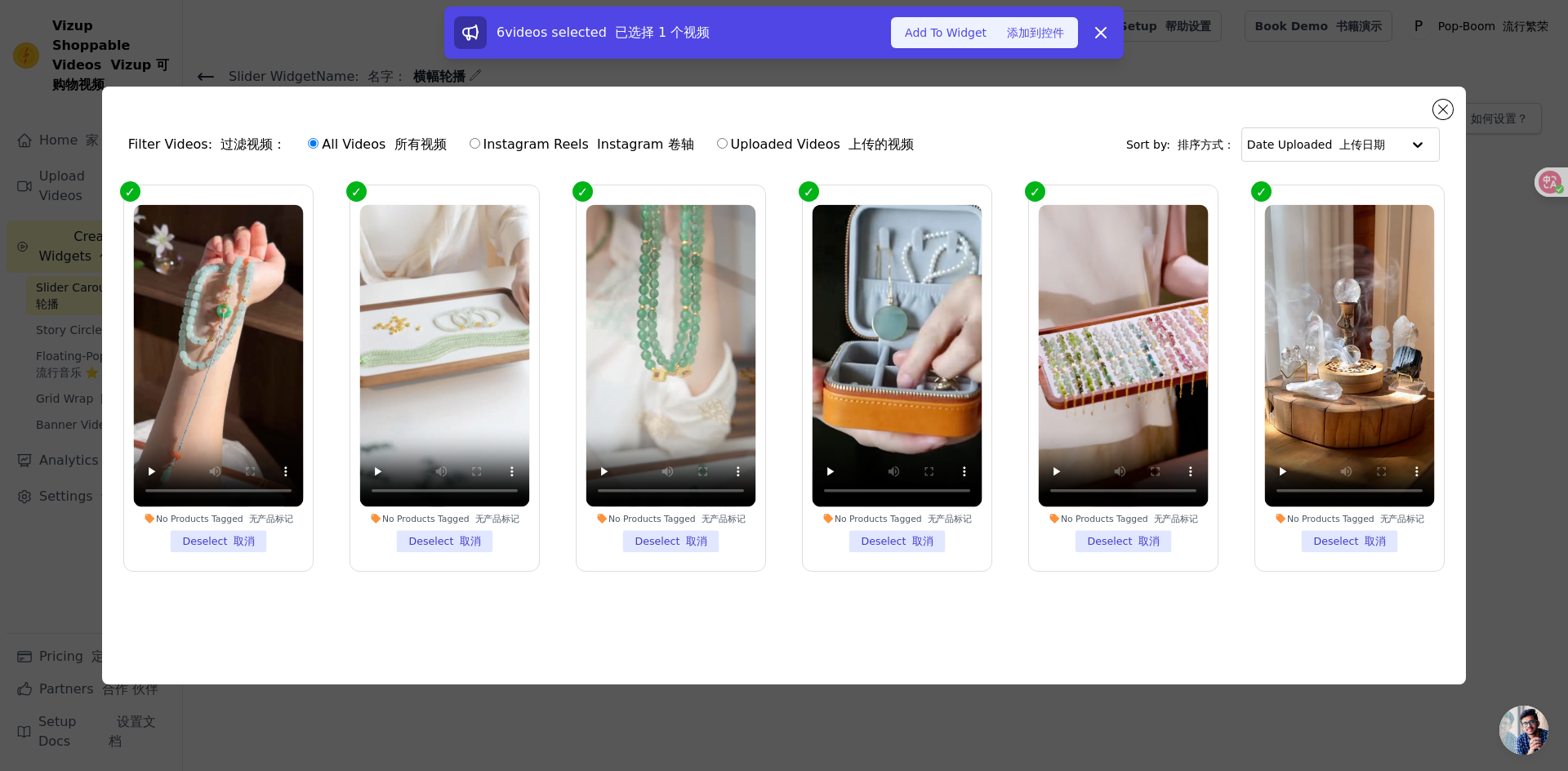
click at [980, 31] on button "Add To Widget 添加到控件" at bounding box center [984, 32] width 187 height 31
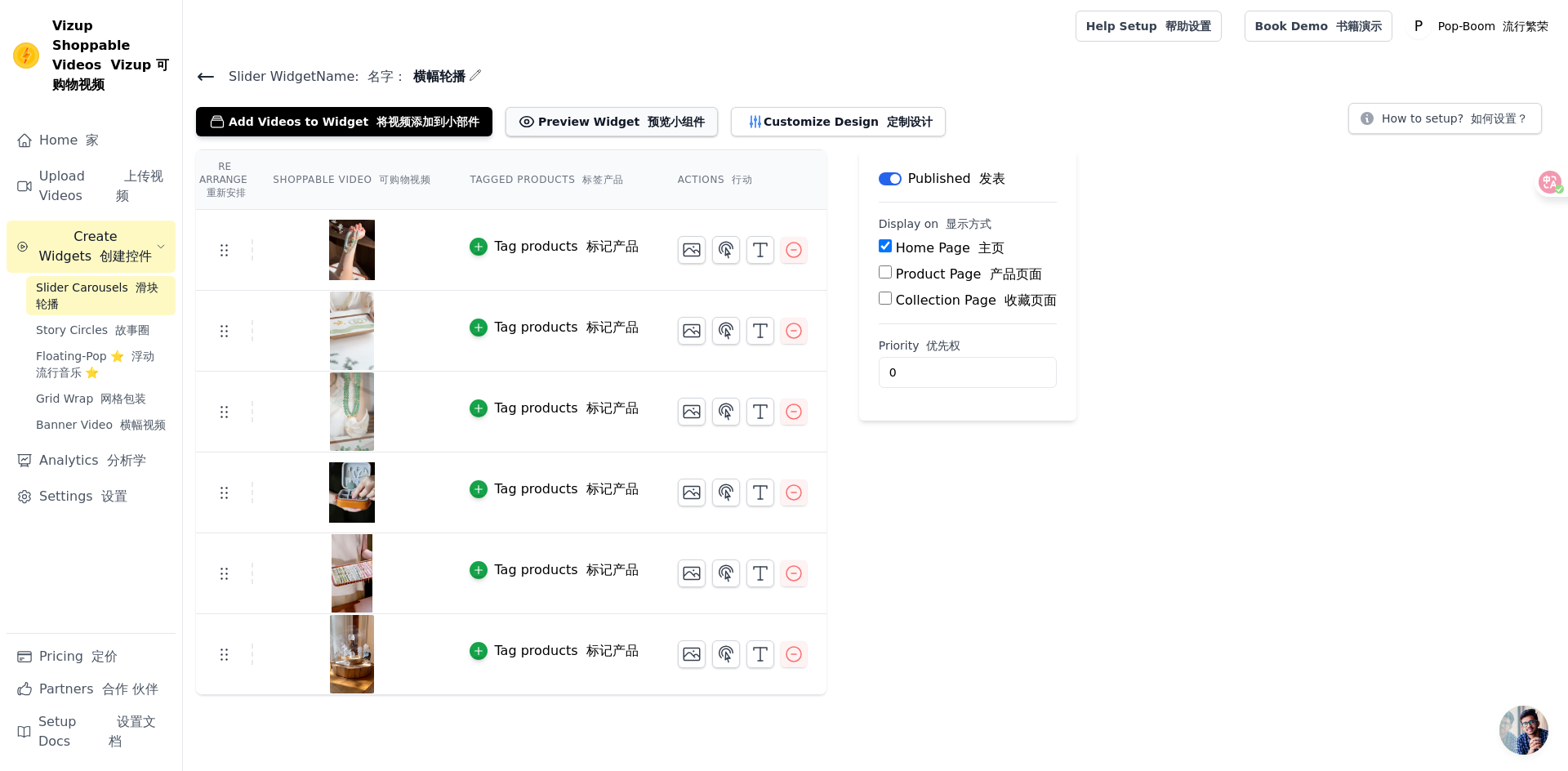
click at [606, 116] on button "Preview Widget 预览小组件" at bounding box center [611, 121] width 213 height 29
click at [117, 416] on span "Banner Video 横幅视频" at bounding box center [101, 424] width 130 height 17
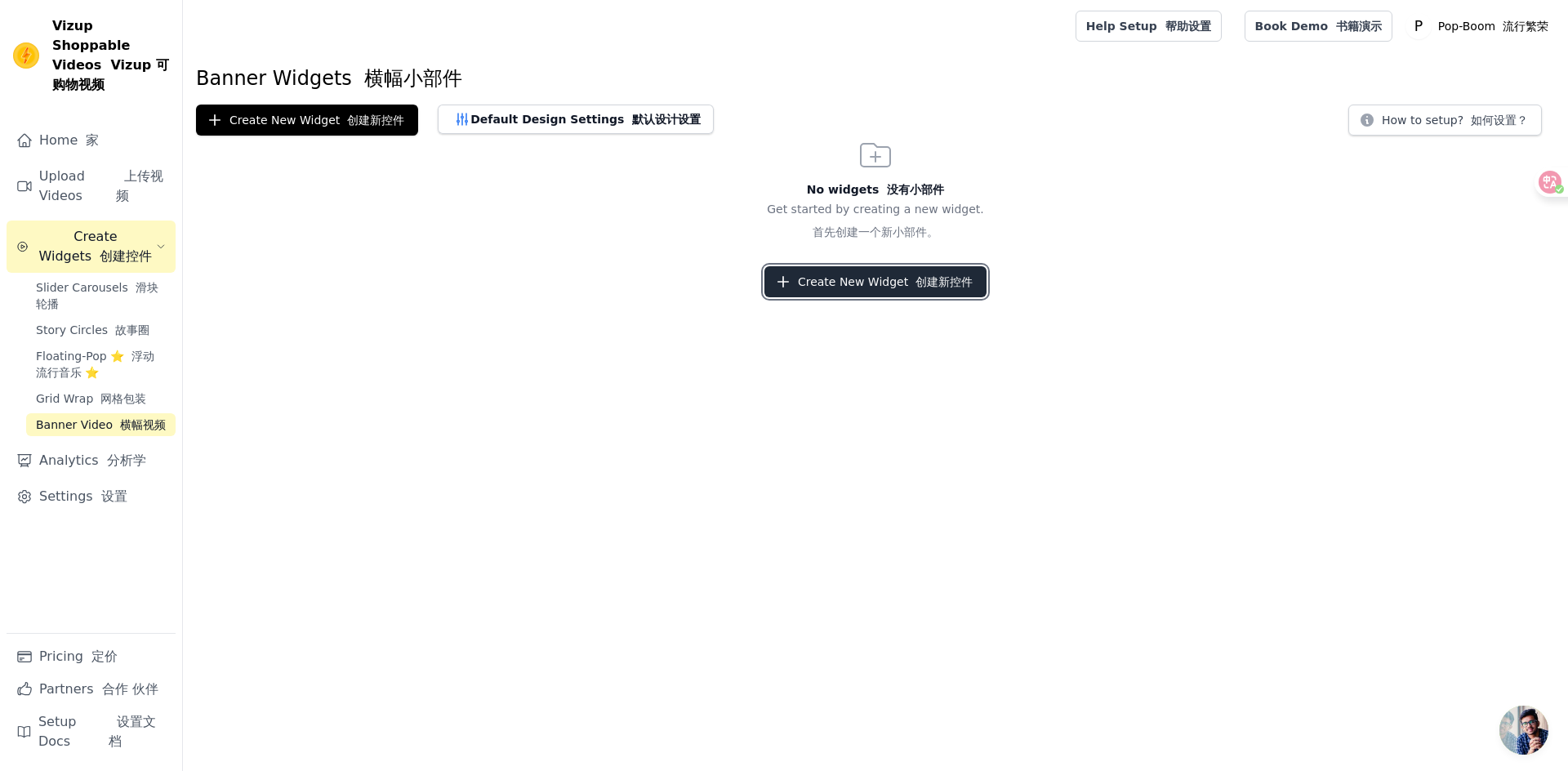
click at [853, 277] on button "Create New Widget 创建新控件" at bounding box center [876, 281] width 222 height 31
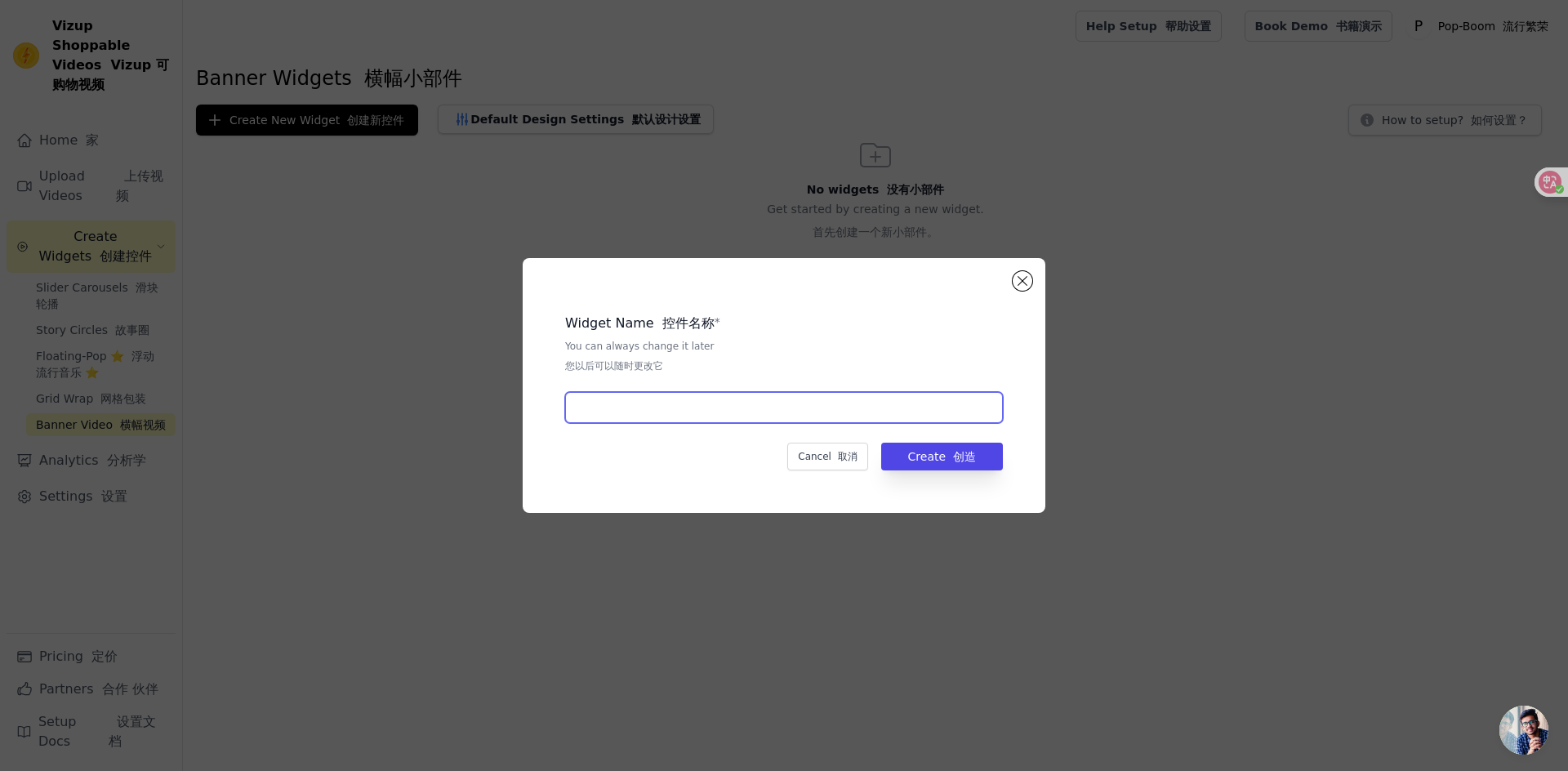
click at [891, 394] on input "text" at bounding box center [784, 408] width 437 height 31
type input "横幅视频2"
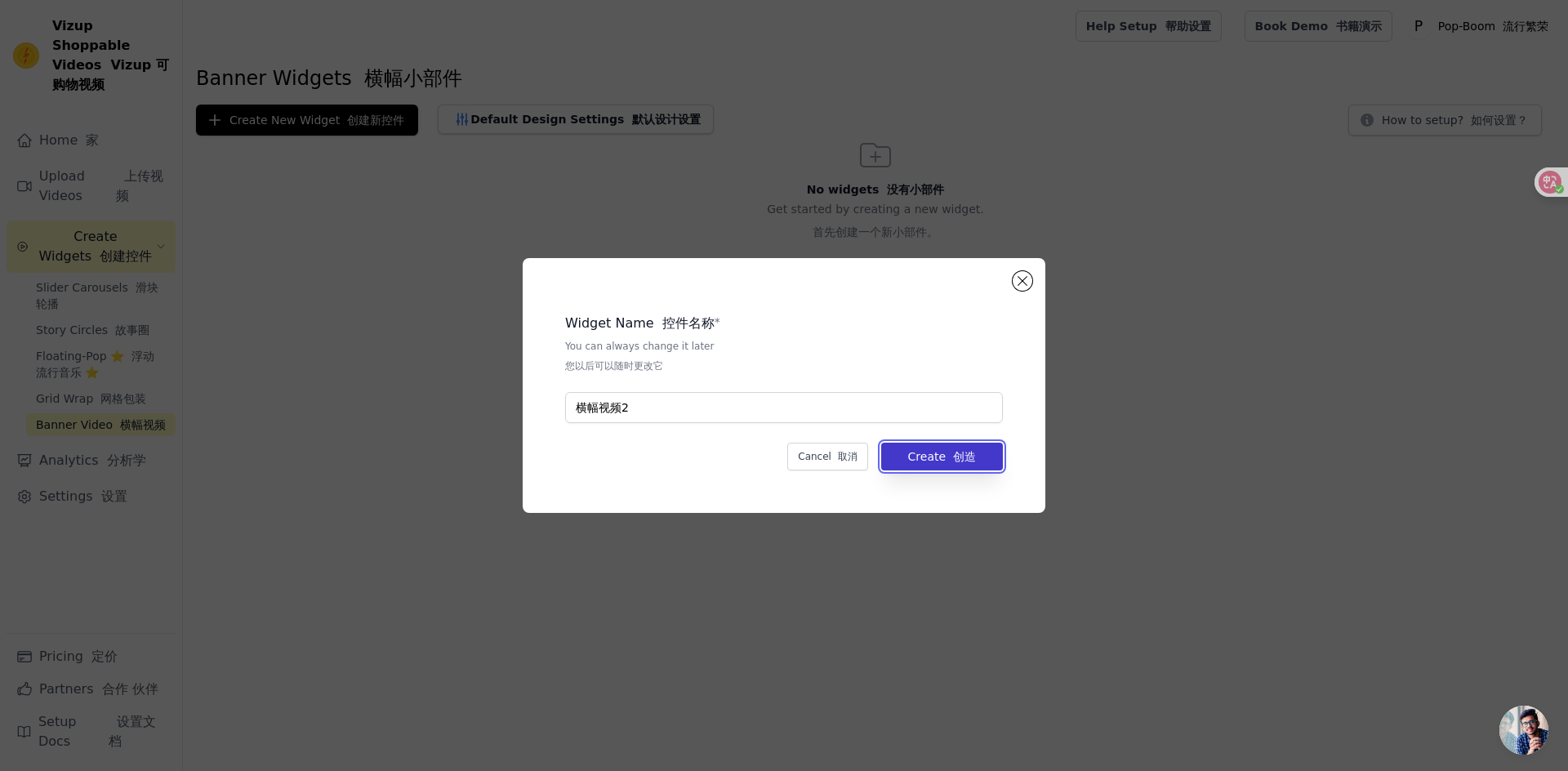
click at [928, 450] on button "Create 创造" at bounding box center [942, 456] width 122 height 27
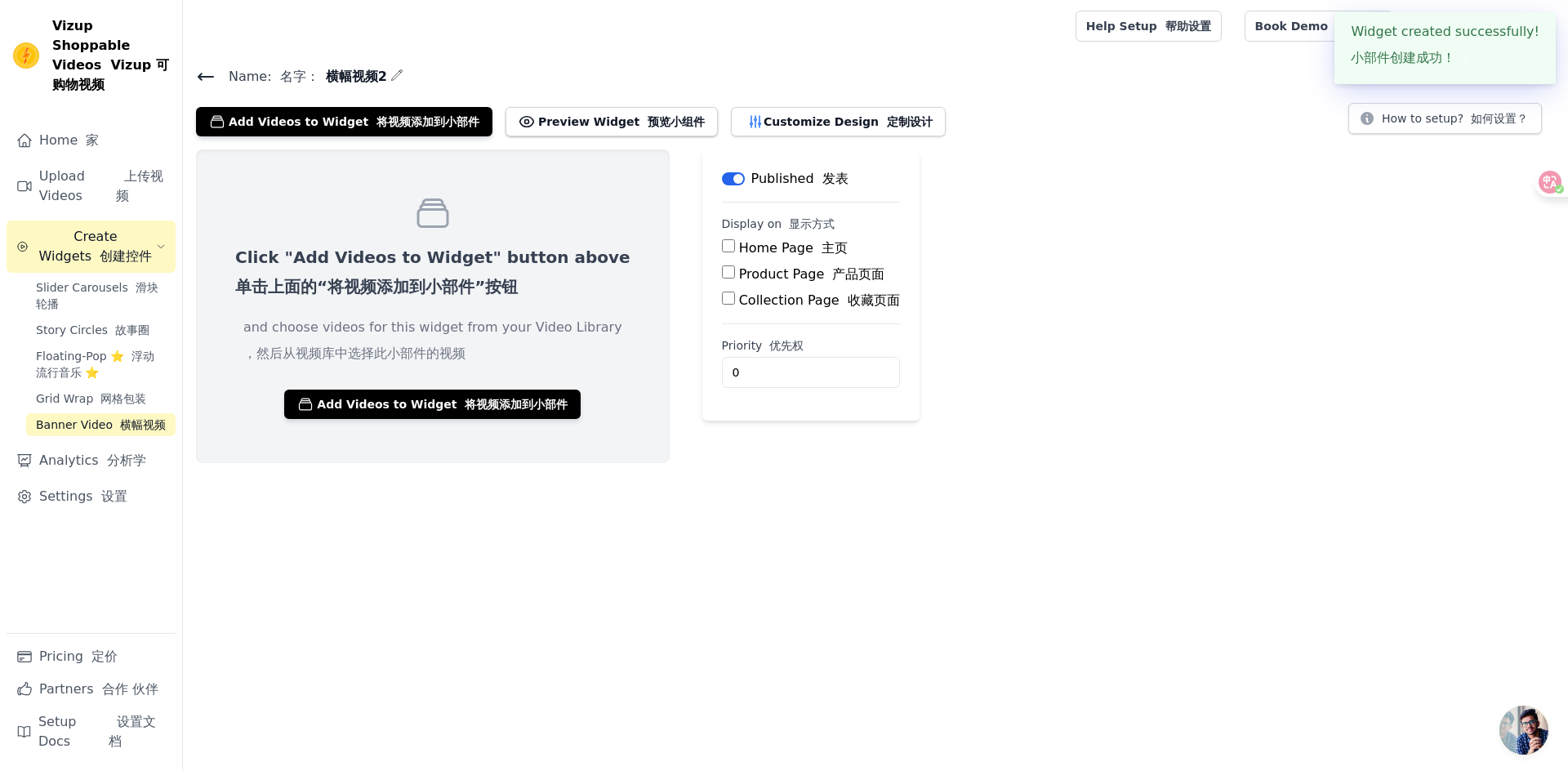
click at [722, 249] on div "Home Page 主页" at bounding box center [811, 248] width 178 height 19
click at [722, 246] on input "Home Page 主页" at bounding box center [728, 245] width 13 height 13
checkbox input "true"
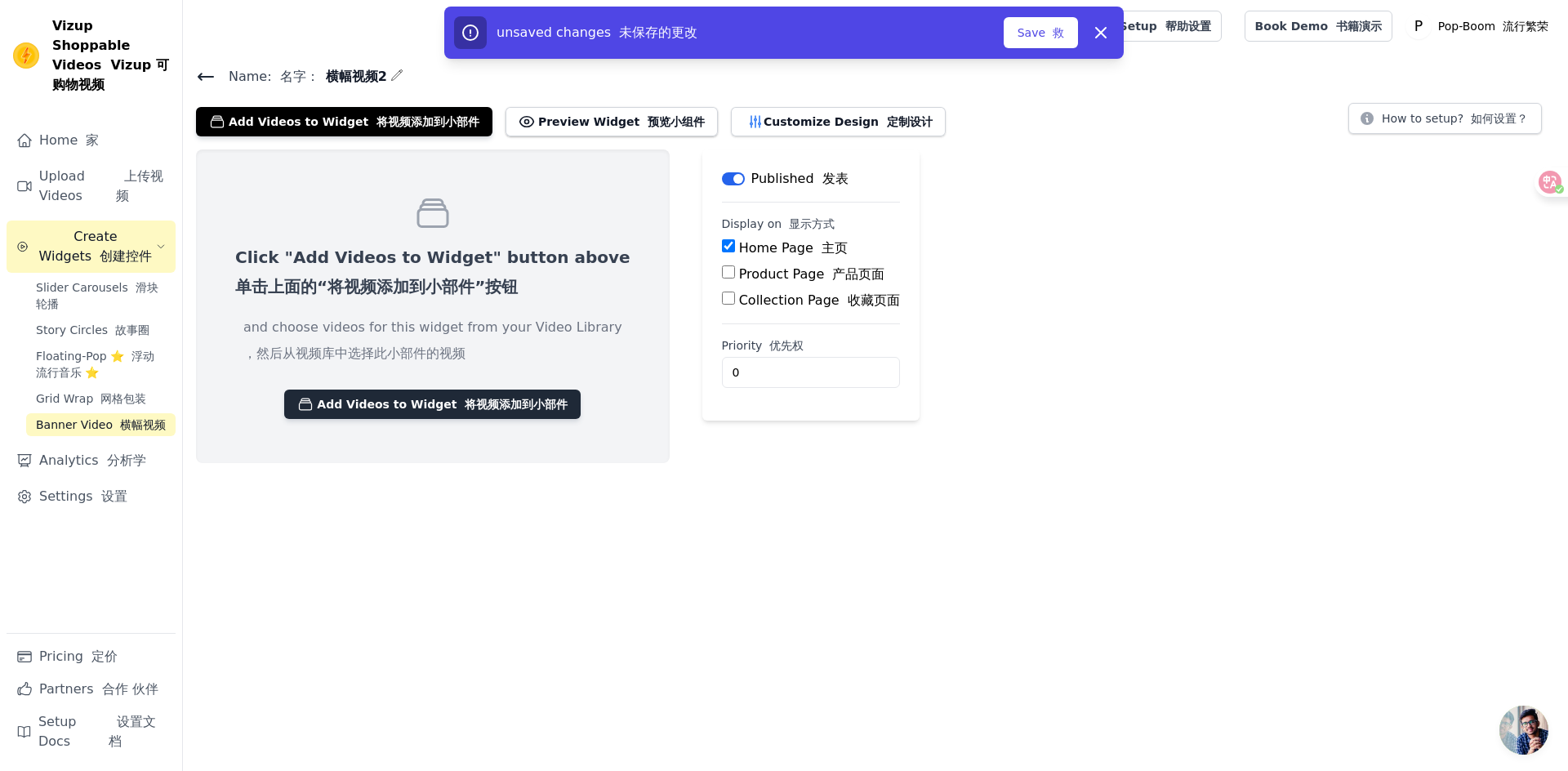
click at [465, 403] on font "将视频添加到小部件" at bounding box center [516, 404] width 103 height 13
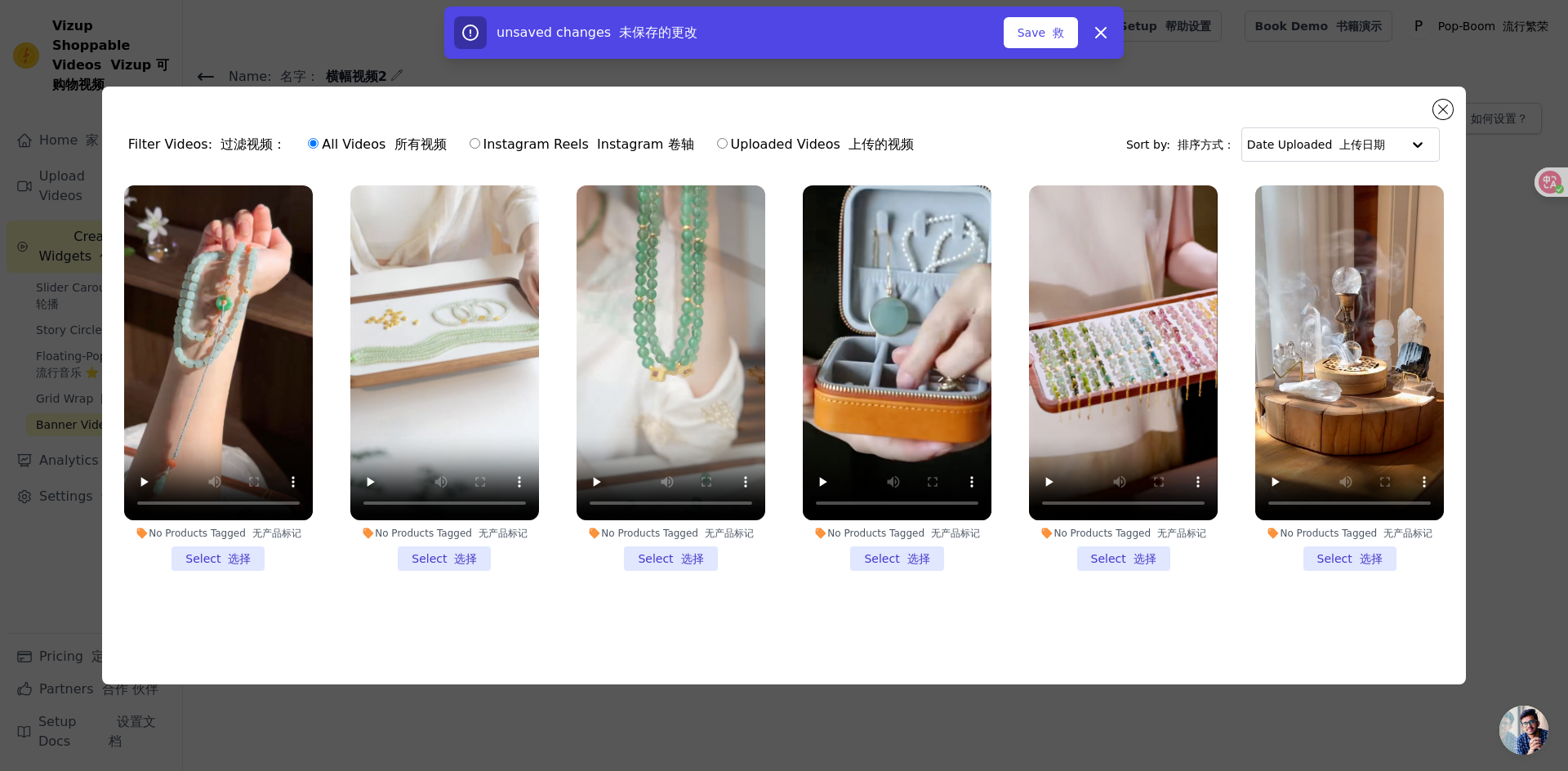
click at [236, 563] on li "No Products Tagged 无产品标记 Select 选择" at bounding box center [219, 378] width 189 height 386
click at [0, 0] on input "No Products Tagged 无产品标记 Select 选择" at bounding box center [0, 0] width 0 height 0
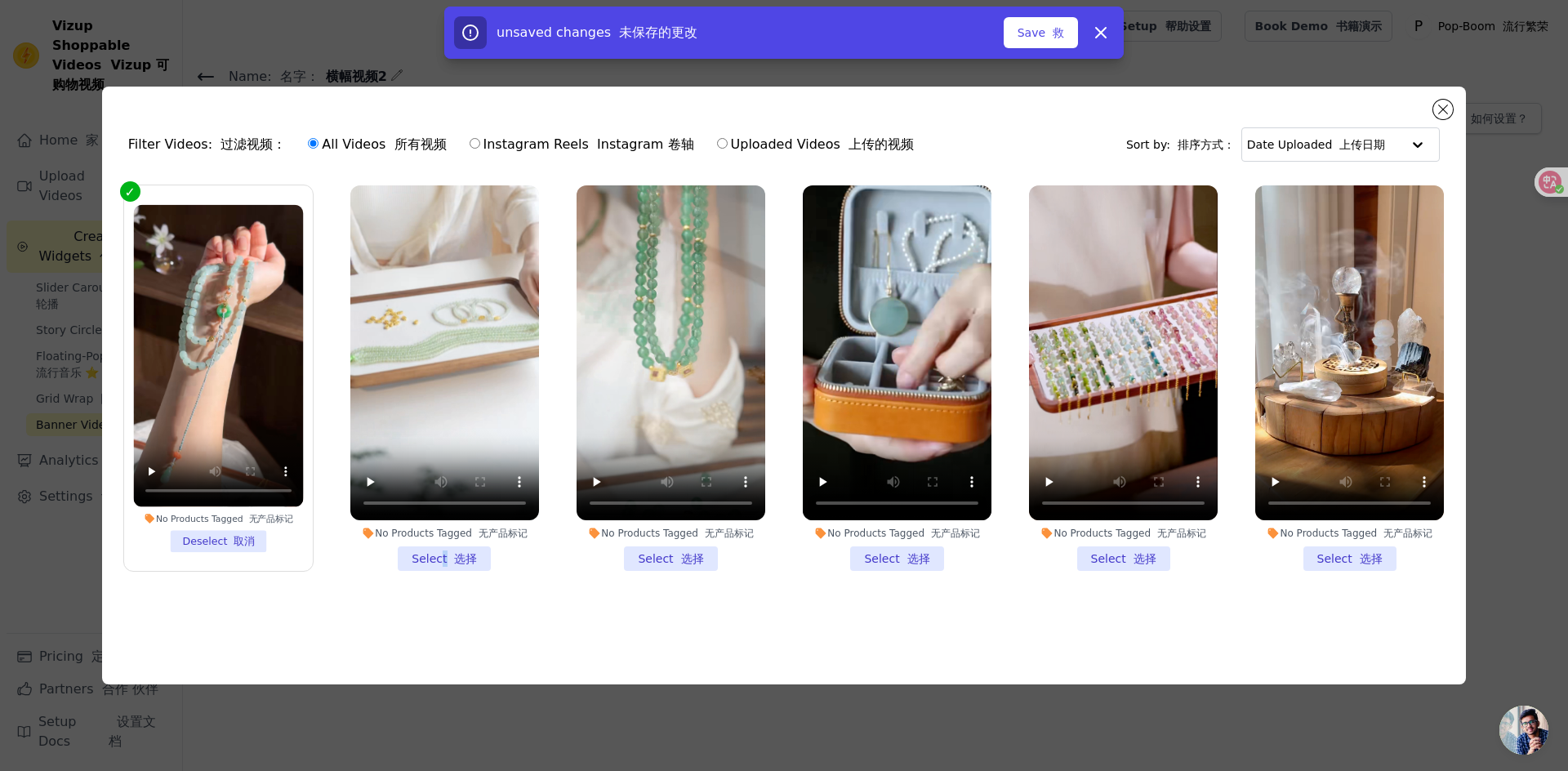
click at [443, 563] on li "No Products Tagged 无产品标记 Select 选择" at bounding box center [444, 378] width 189 height 386
click at [677, 556] on li "No Products Tagged 无产品标记 Select 选择" at bounding box center [671, 378] width 189 height 386
click at [0, 0] on input "No Products Tagged 无产品标记 Select 选择" at bounding box center [0, 0] width 0 height 0
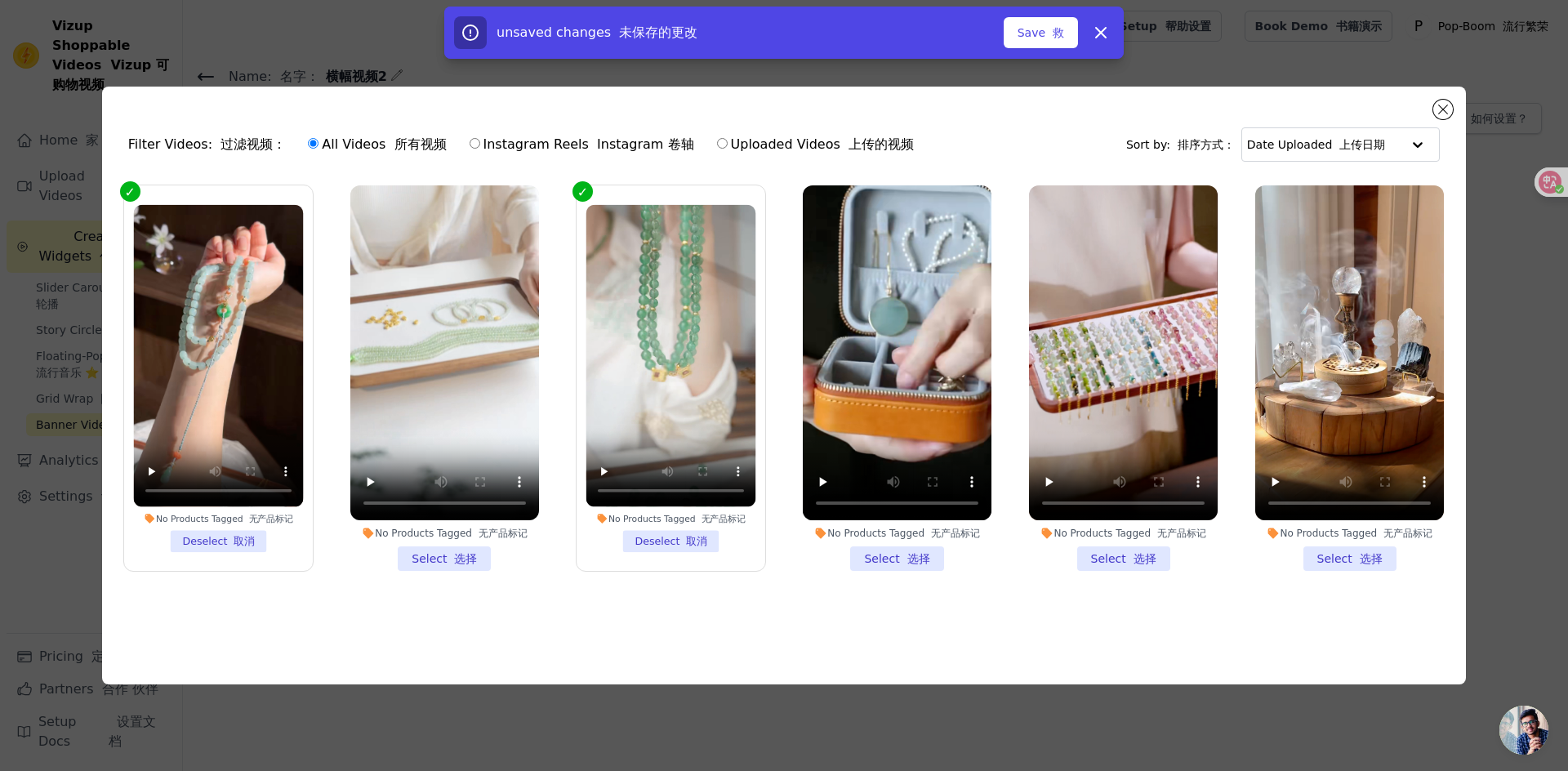
click at [462, 551] on li "No Products Tagged 无产品标记 Select 选择" at bounding box center [444, 378] width 189 height 386
click at [0, 0] on input "No Products Tagged 无产品标记 Select 选择" at bounding box center [0, 0] width 0 height 0
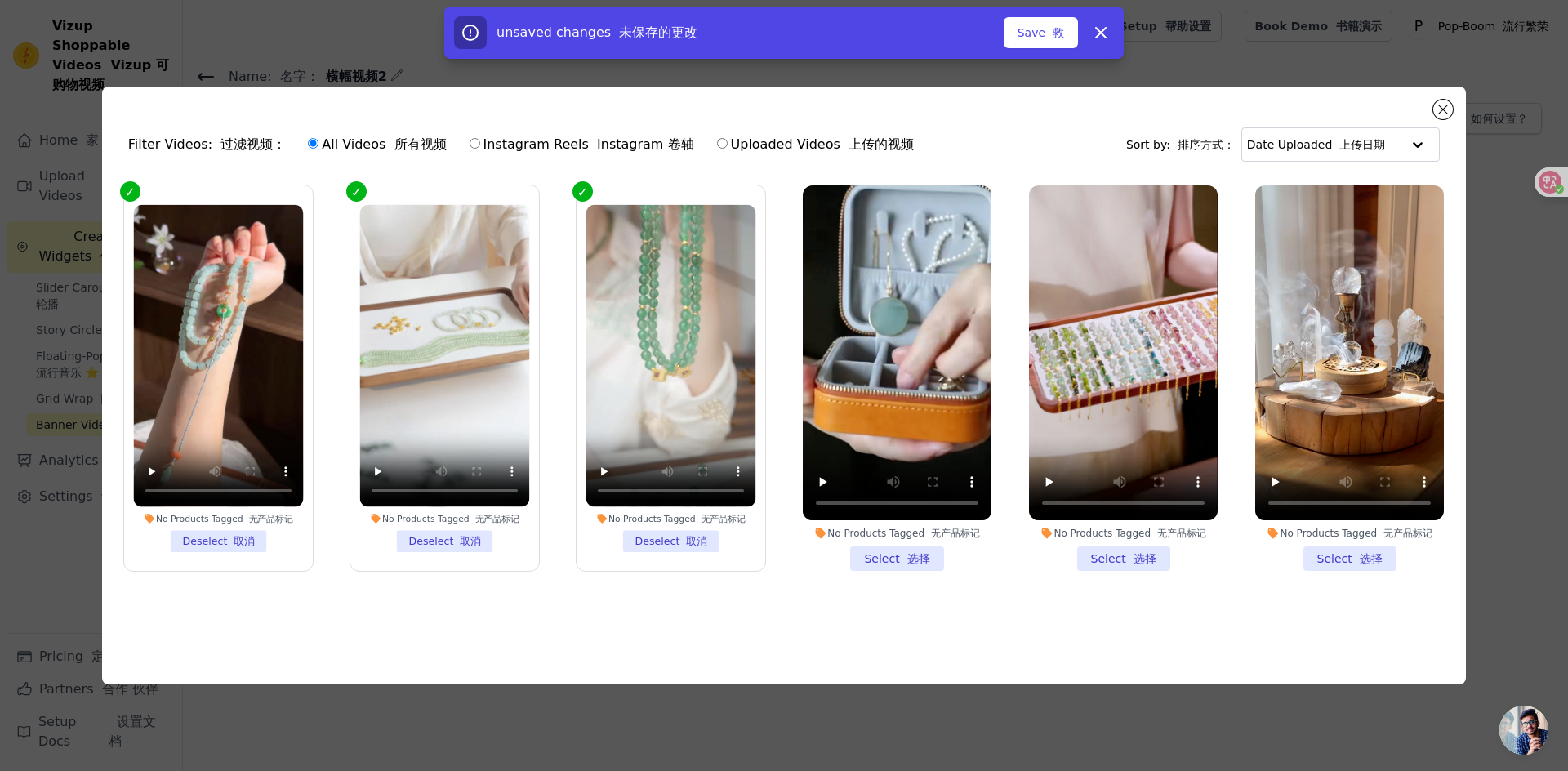
click at [899, 550] on li "No Products Tagged 无产品标记 Select 选择" at bounding box center [897, 378] width 189 height 386
click at [0, 0] on input "No Products Tagged 无产品标记 Select 选择" at bounding box center [0, 0] width 0 height 0
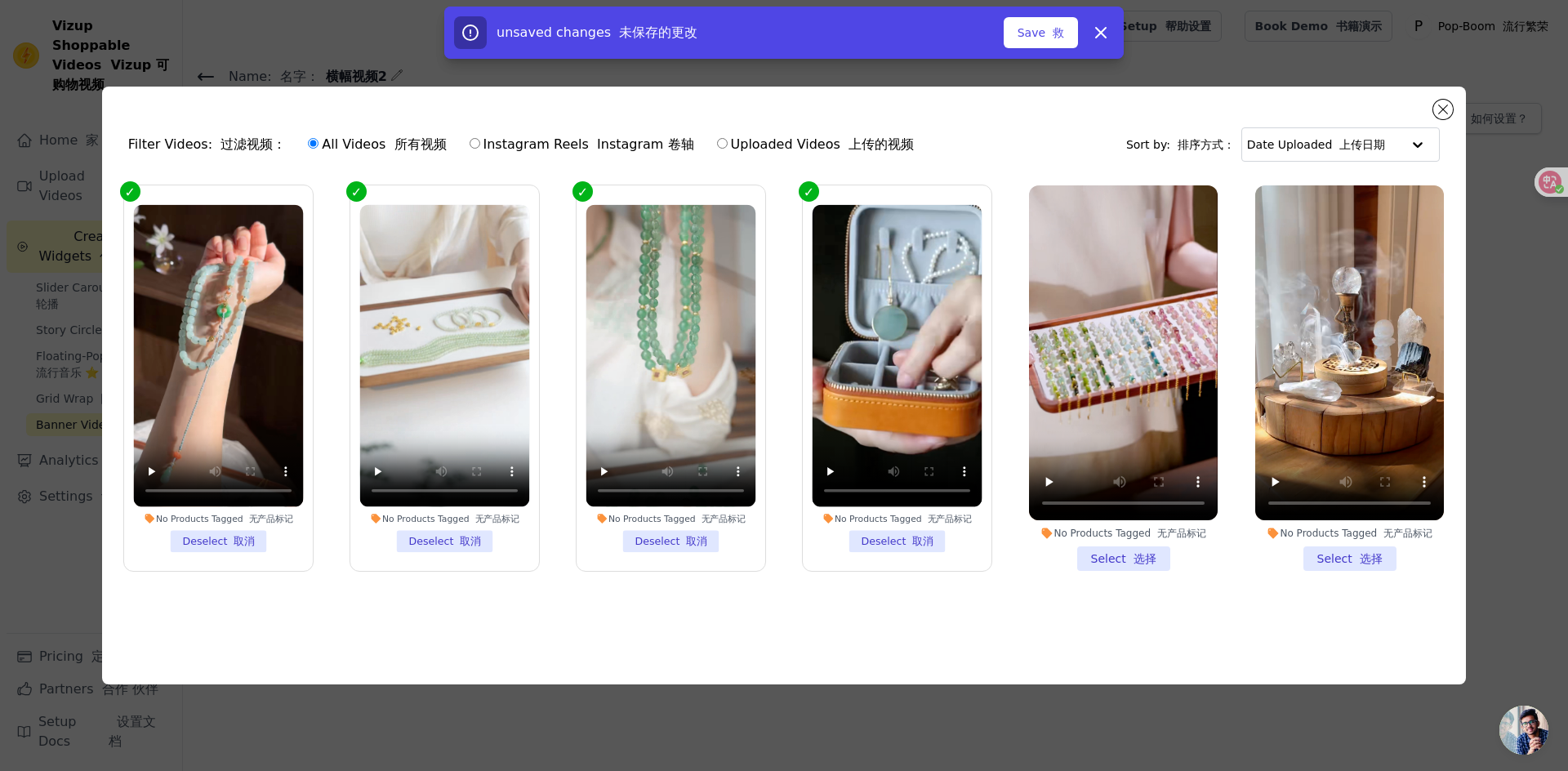
click at [1118, 560] on li "No Products Tagged 无产品标记 Select 选择" at bounding box center [1124, 378] width 189 height 386
click at [0, 0] on input "No Products Tagged 无产品标记 Select 选择" at bounding box center [0, 0] width 0 height 0
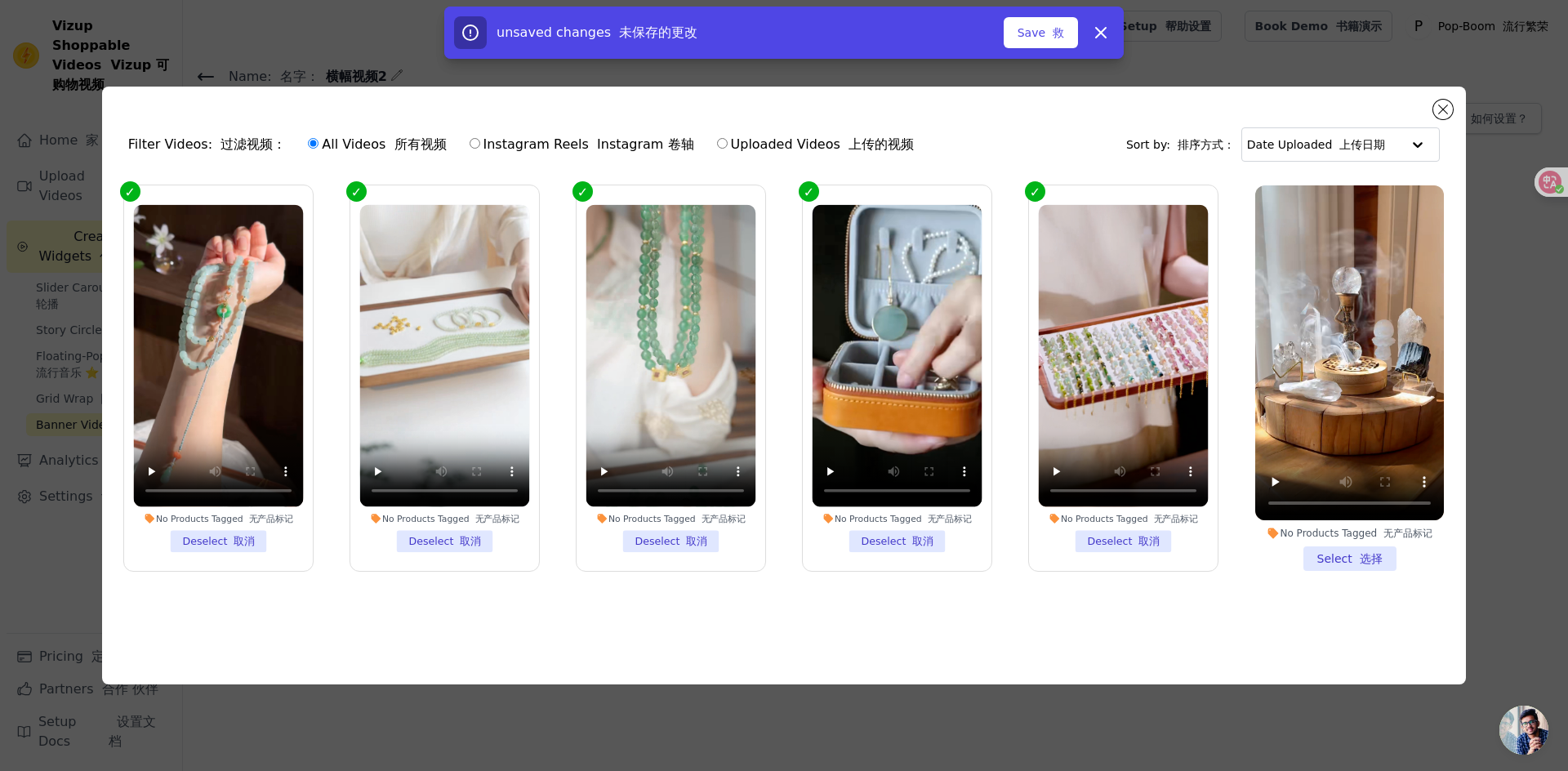
click at [1333, 558] on li "No Products Tagged 无产品标记 Select 选择" at bounding box center [1350, 378] width 189 height 386
click at [0, 0] on input "No Products Tagged 无产品标记 Select 选择" at bounding box center [0, 0] width 0 height 0
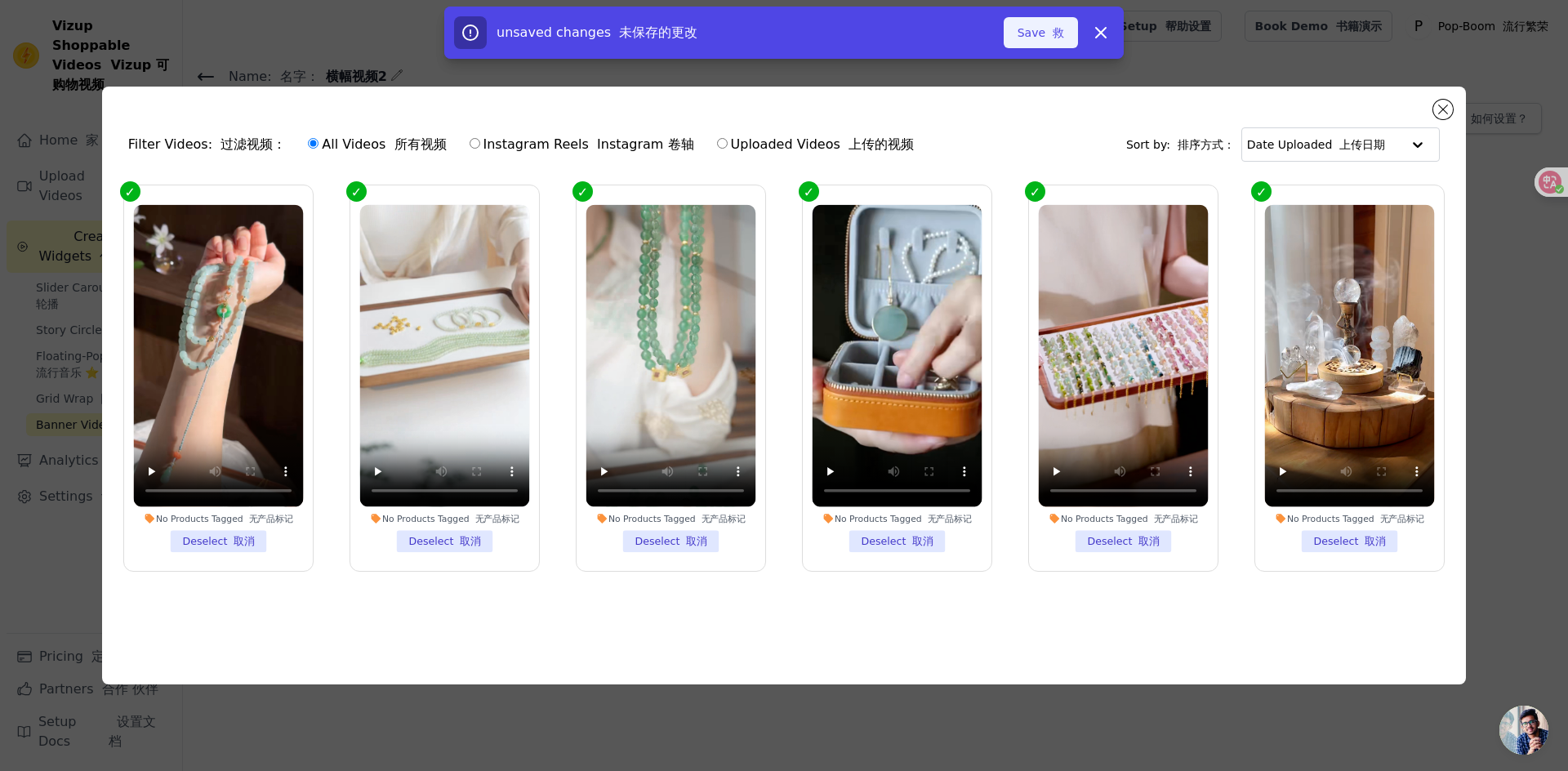
click at [1044, 35] on button "Save 救" at bounding box center [1041, 32] width 74 height 31
click at [975, 45] on button "Add To Widget 添加到控件" at bounding box center [984, 32] width 187 height 31
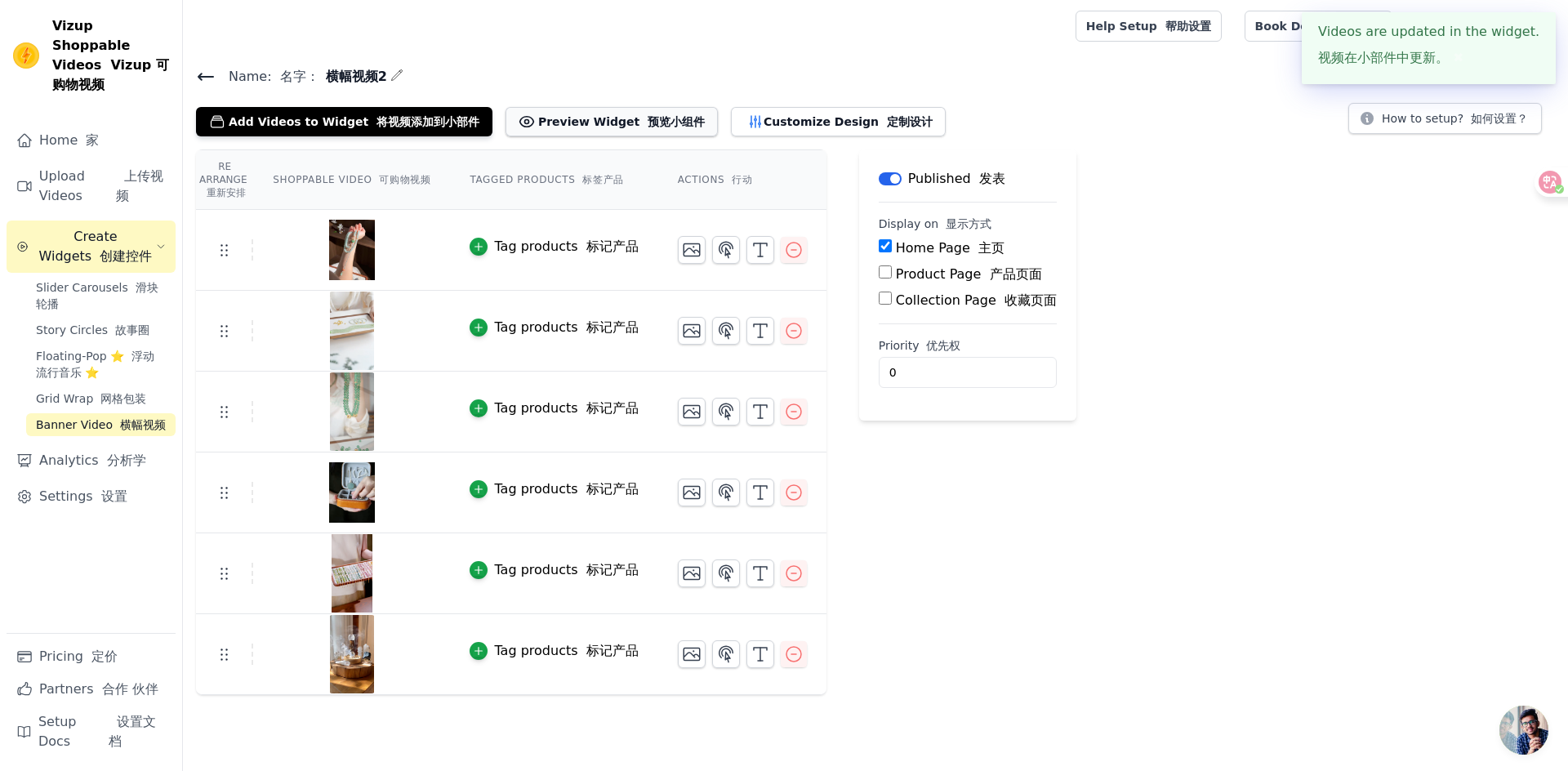
click at [654, 127] on font "预览小组件" at bounding box center [676, 122] width 57 height 13
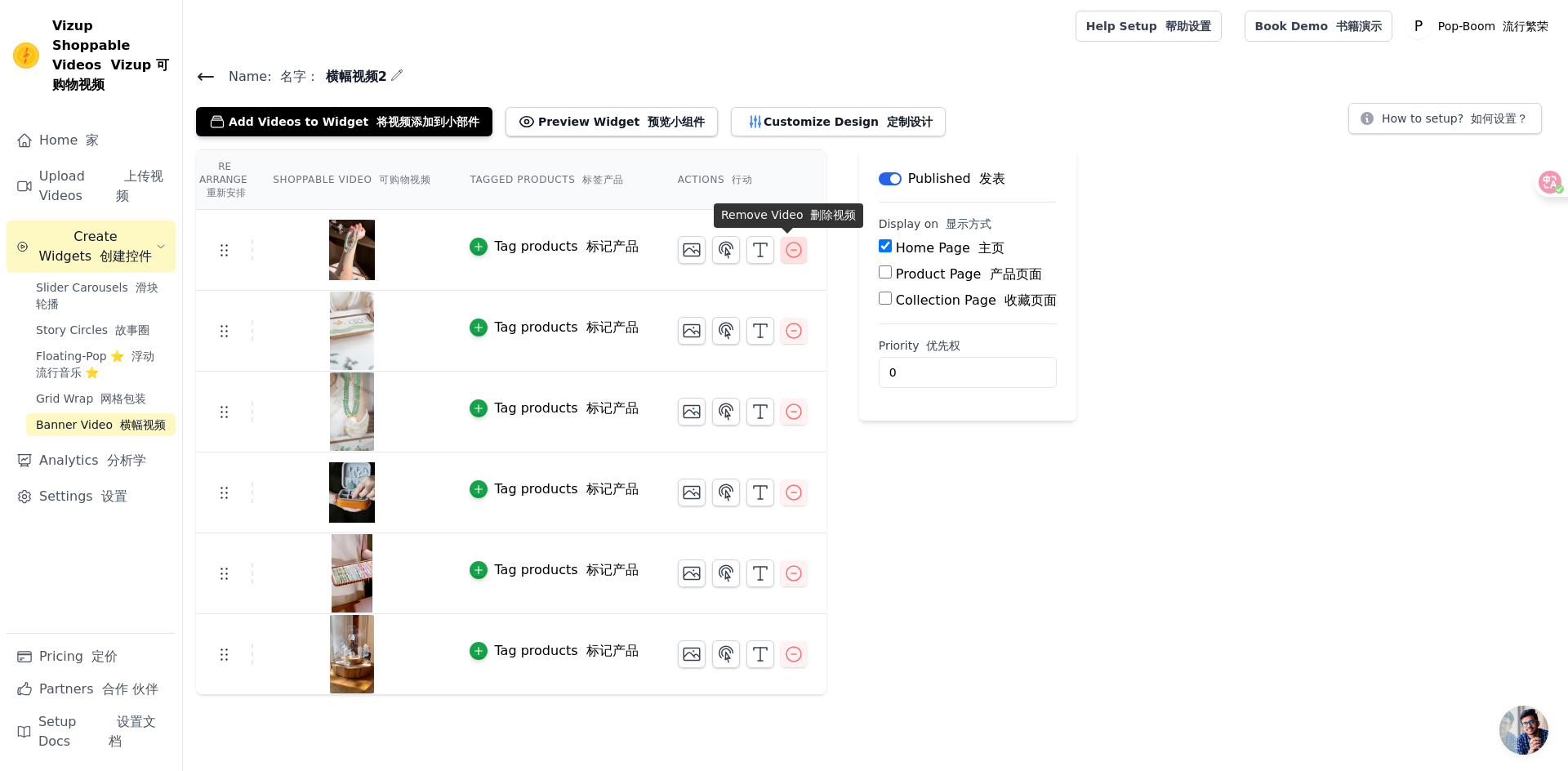
click at [785, 254] on icon "button" at bounding box center [794, 250] width 19 height 19
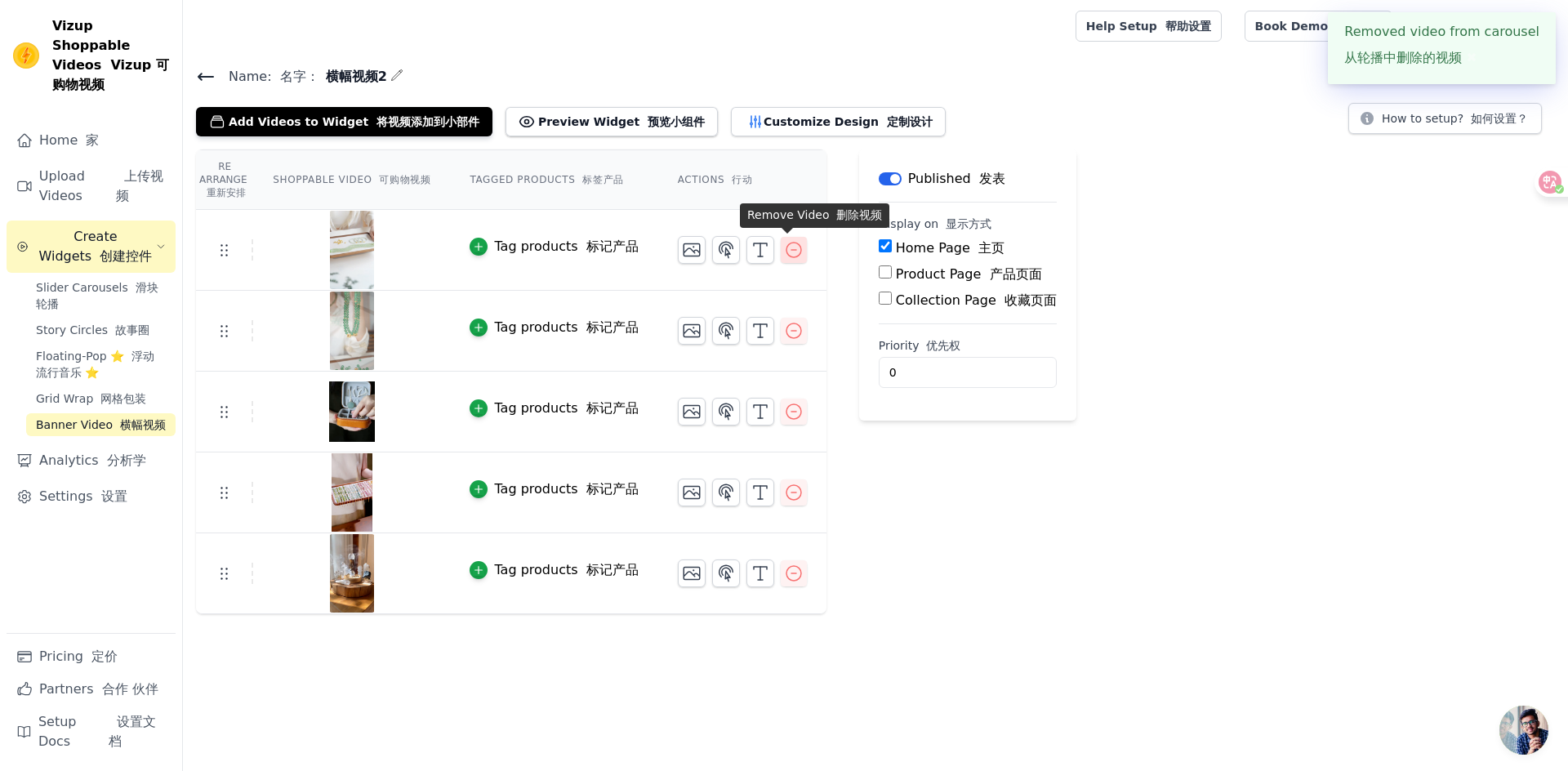
click at [791, 251] on icon "button" at bounding box center [794, 250] width 19 height 19
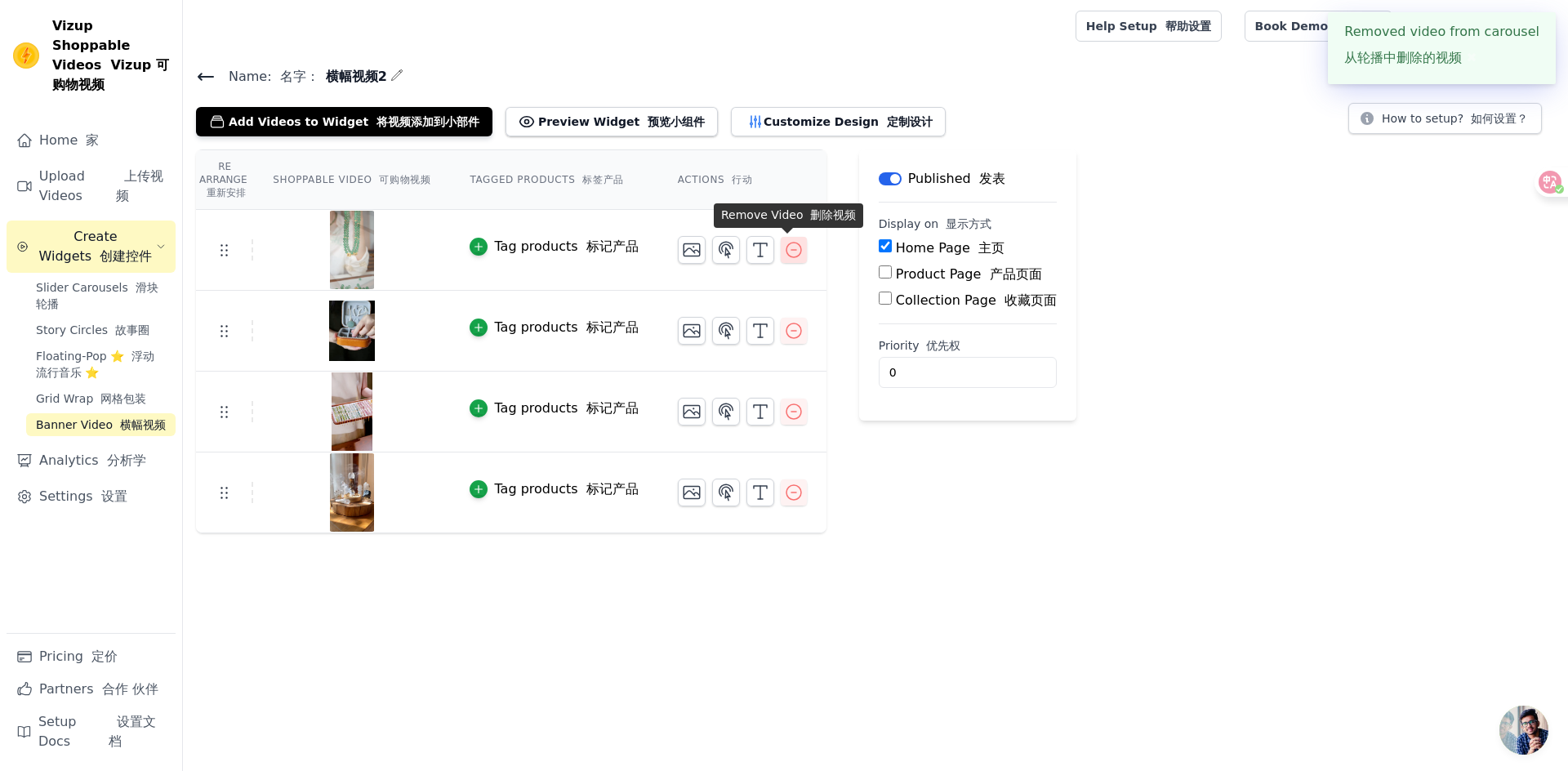
click at [784, 249] on icon "button" at bounding box center [794, 250] width 19 height 19
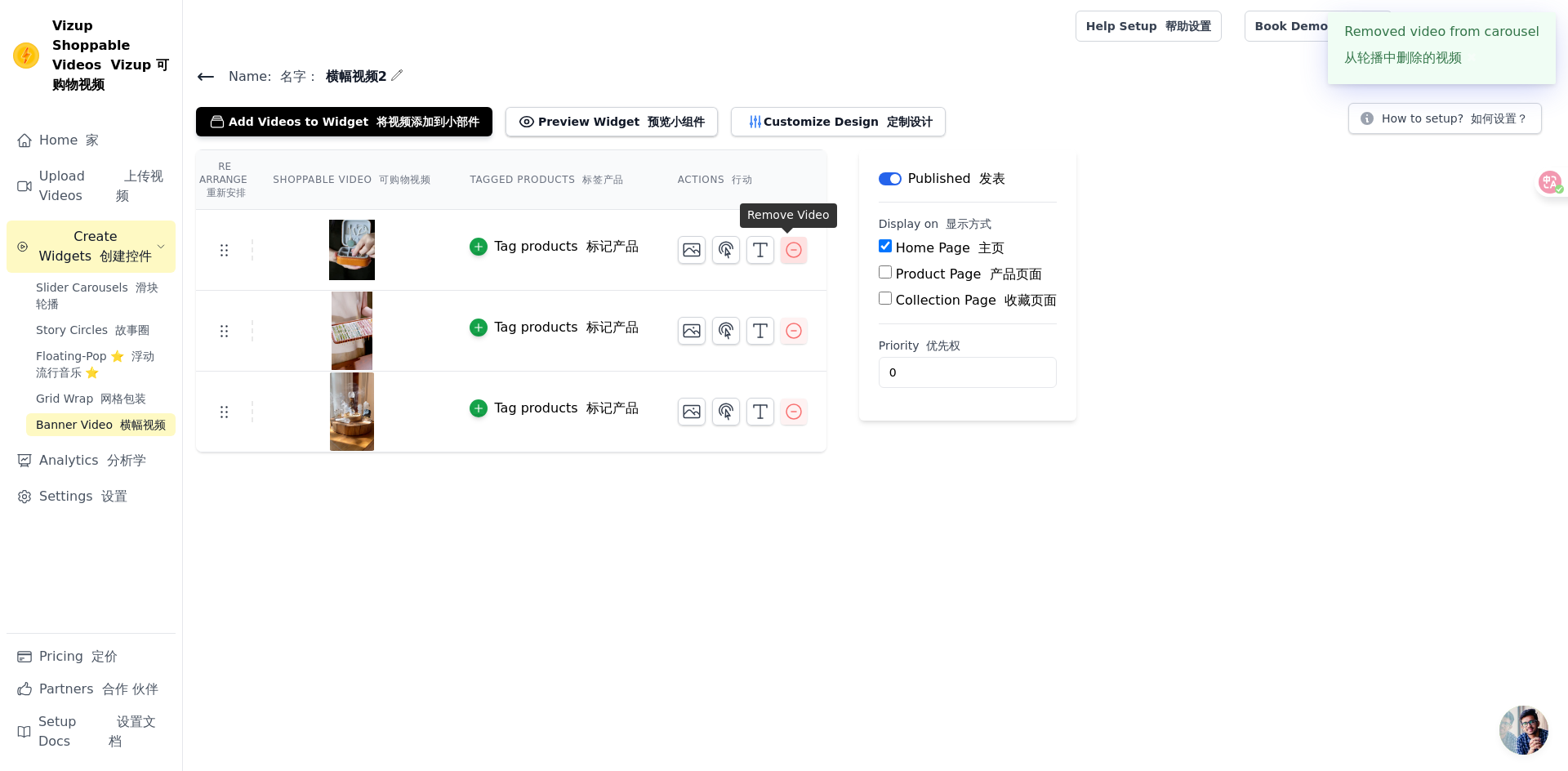
click at [788, 251] on icon "button" at bounding box center [794, 250] width 19 height 19
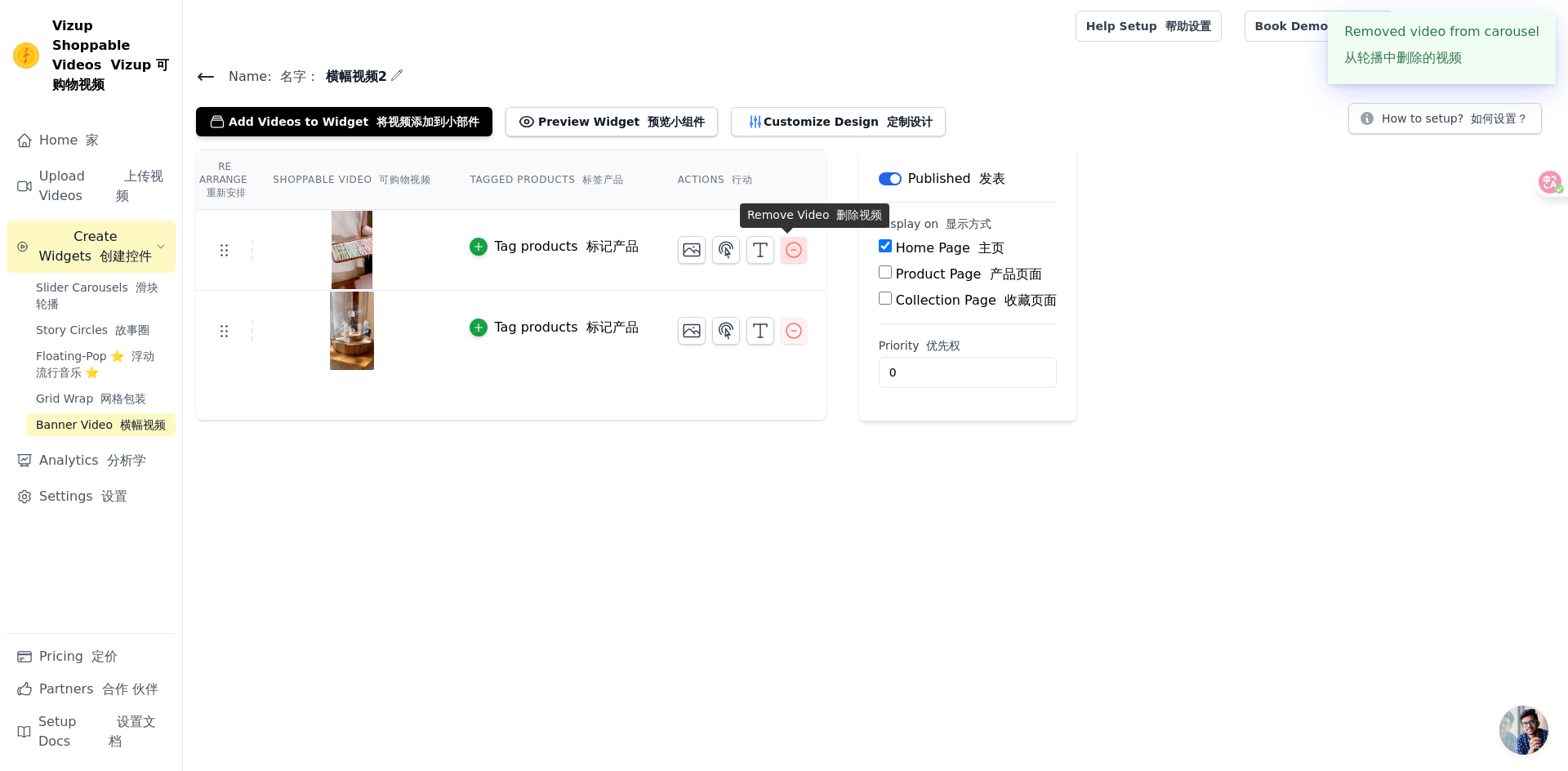
click at [791, 252] on icon "button" at bounding box center [794, 250] width 19 height 19
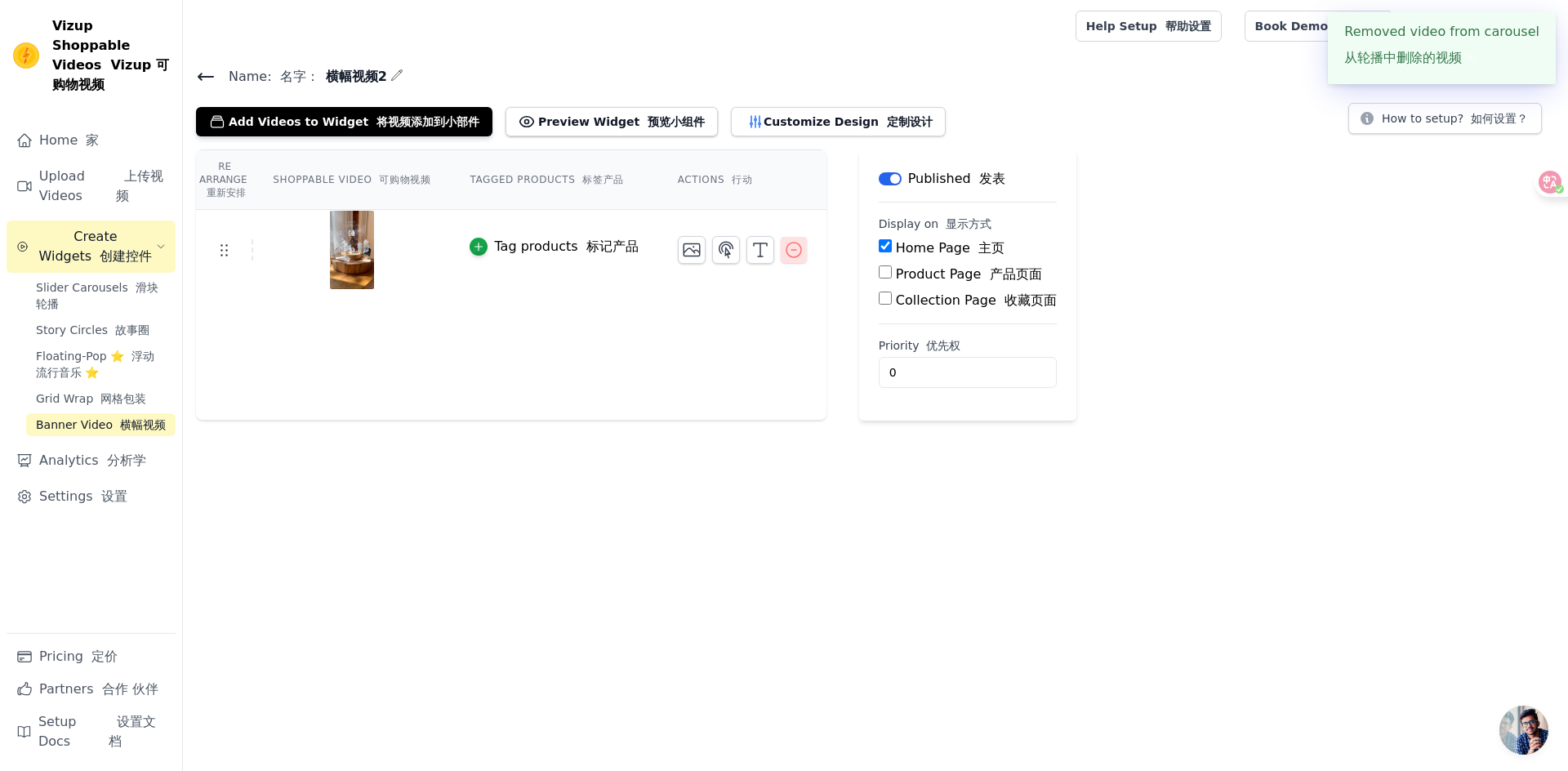
click at [790, 252] on icon "button" at bounding box center [794, 250] width 19 height 19
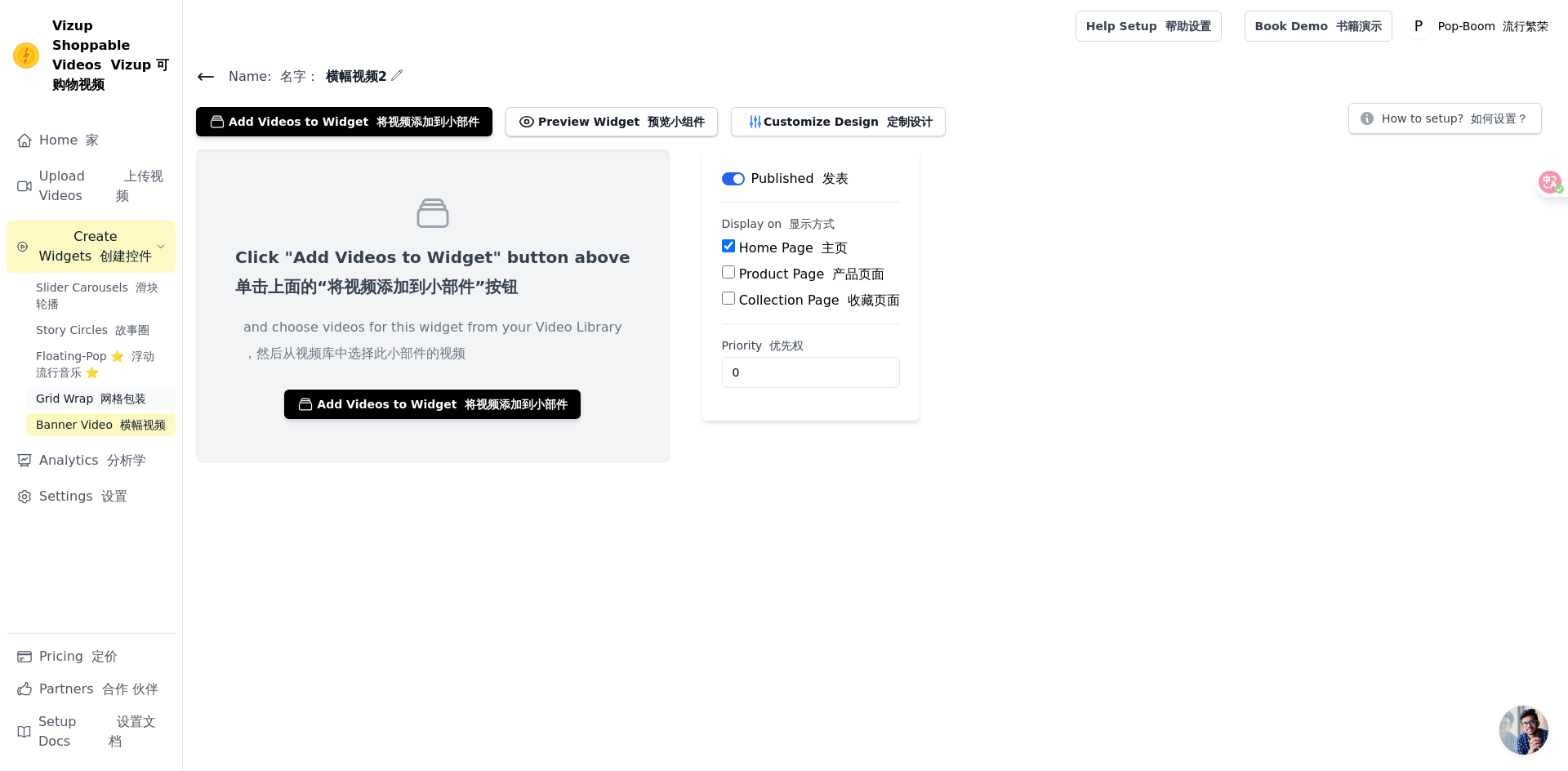
click at [124, 393] on font "网格包装" at bounding box center [123, 399] width 46 height 13
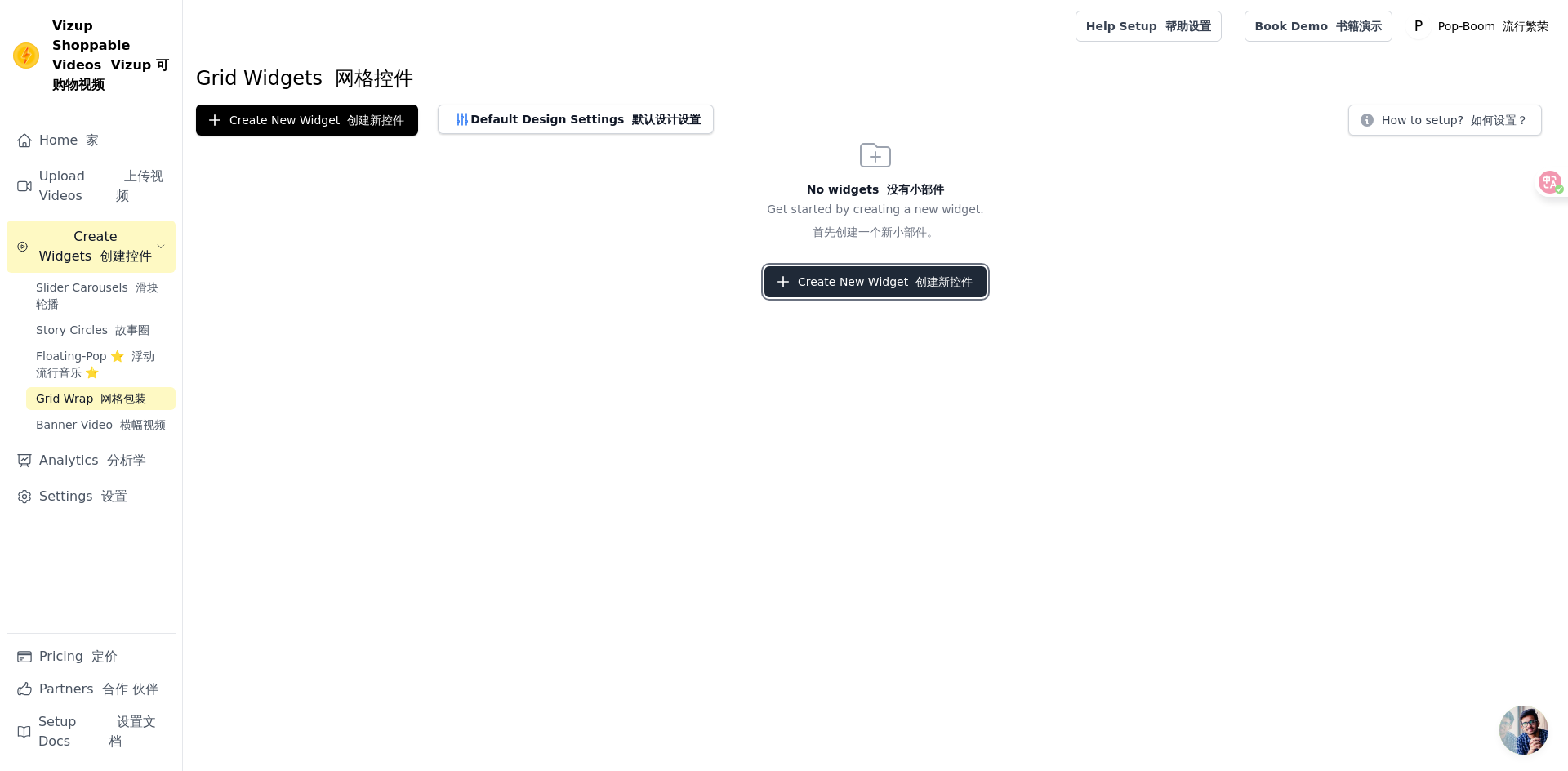
click at [870, 281] on button "Create New Widget 创建新控件" at bounding box center [876, 281] width 222 height 31
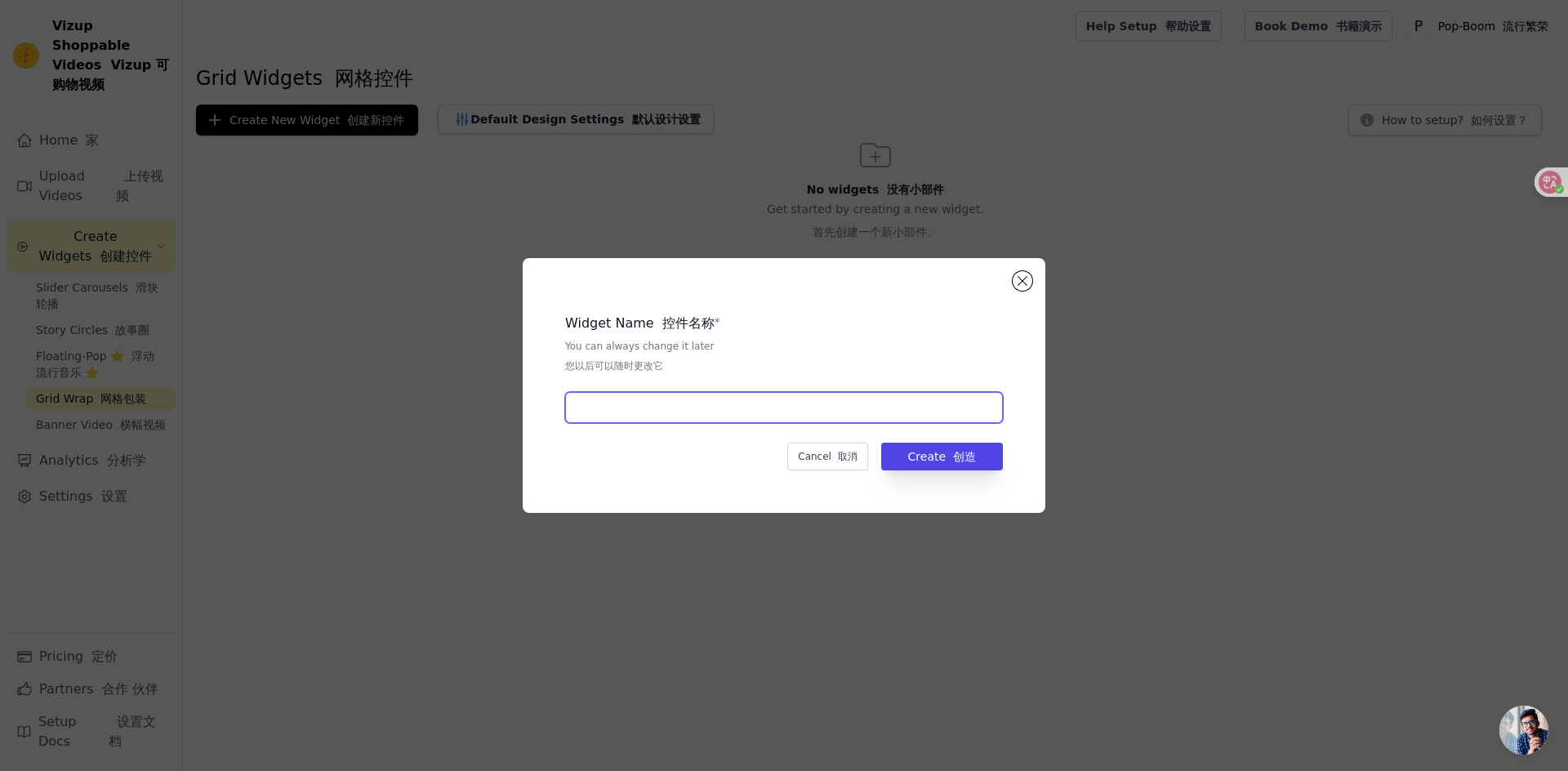
click at [802, 407] on input "text" at bounding box center [784, 408] width 437 height 31
type input "横幅视频3"
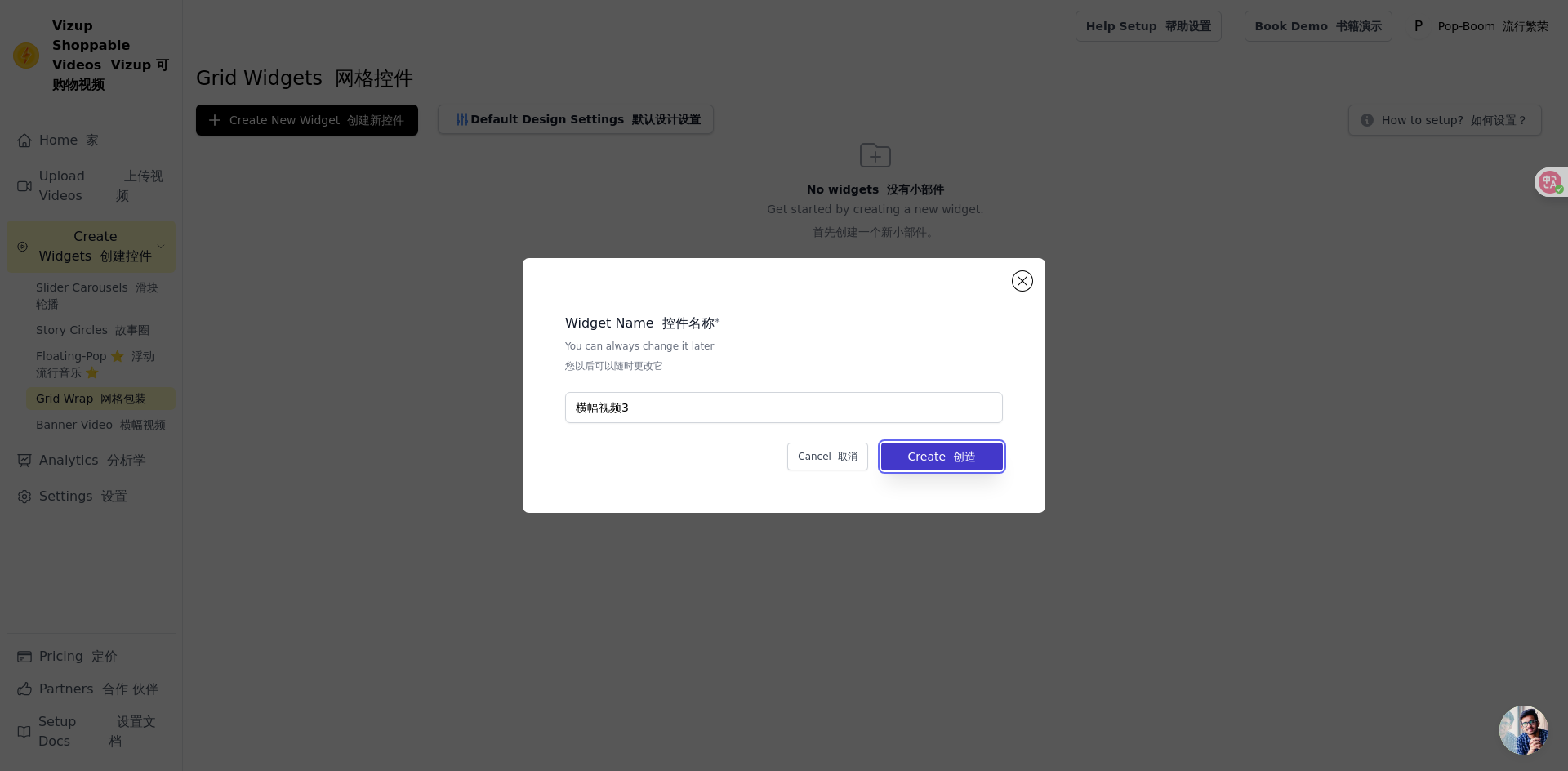
click at [914, 451] on button "Create 创造" at bounding box center [942, 456] width 122 height 27
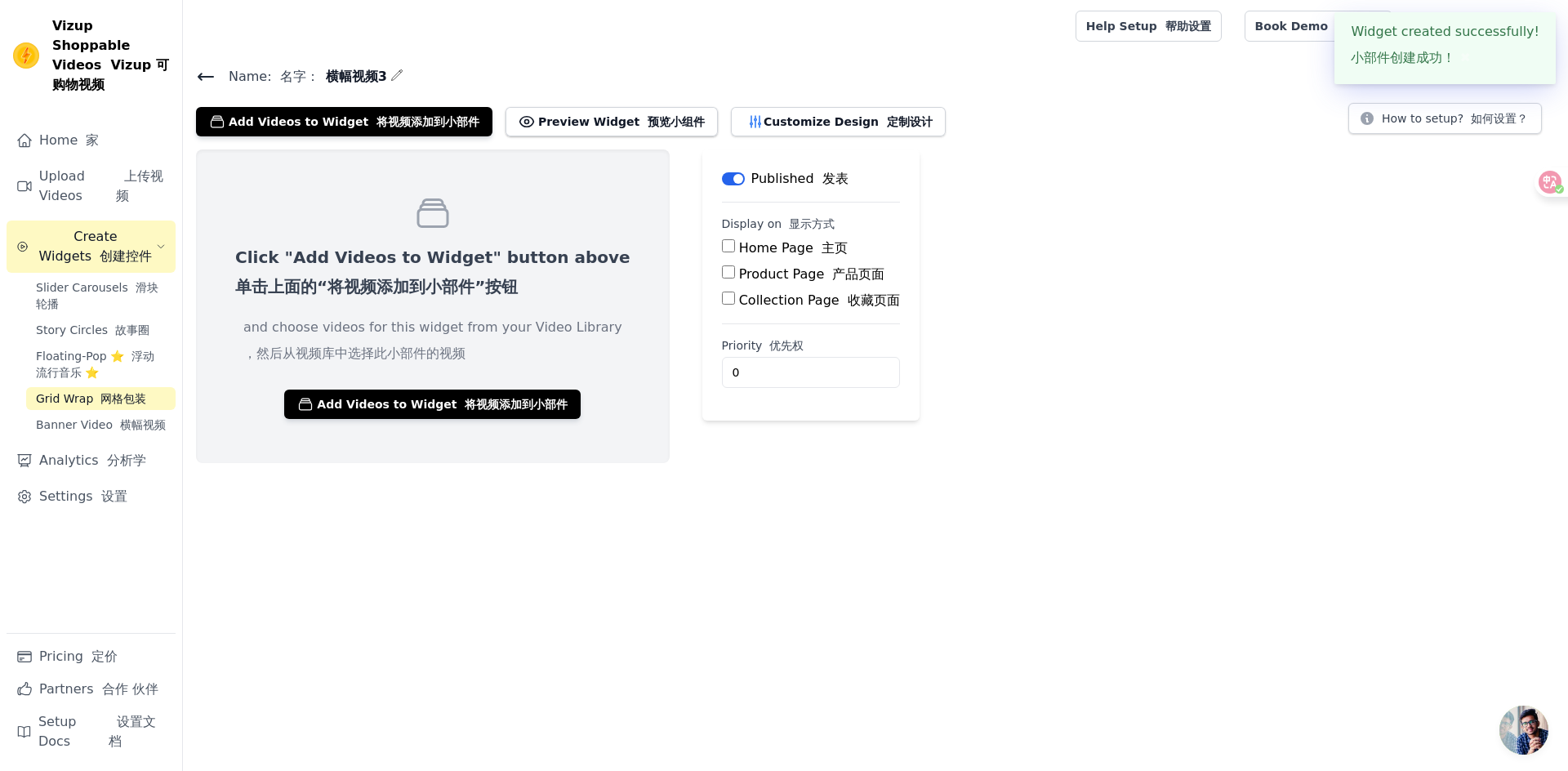
click at [722, 251] on div "Home Page 主页" at bounding box center [811, 248] width 178 height 19
click at [722, 240] on input "Home Page 主页" at bounding box center [728, 245] width 13 height 13
checkbox input "true"
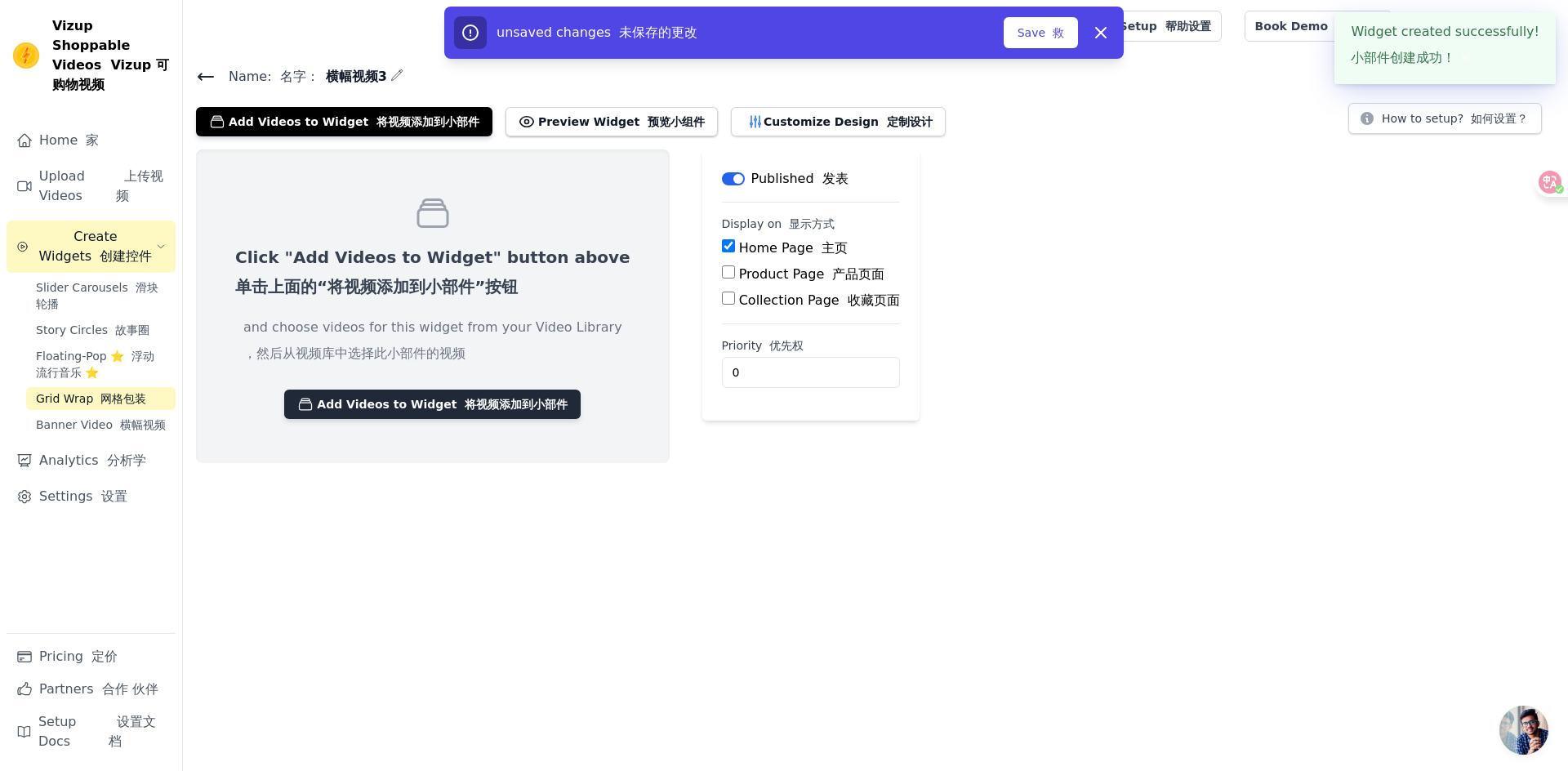
click at [515, 400] on font "将视频添加到小部件" at bounding box center [516, 404] width 103 height 13
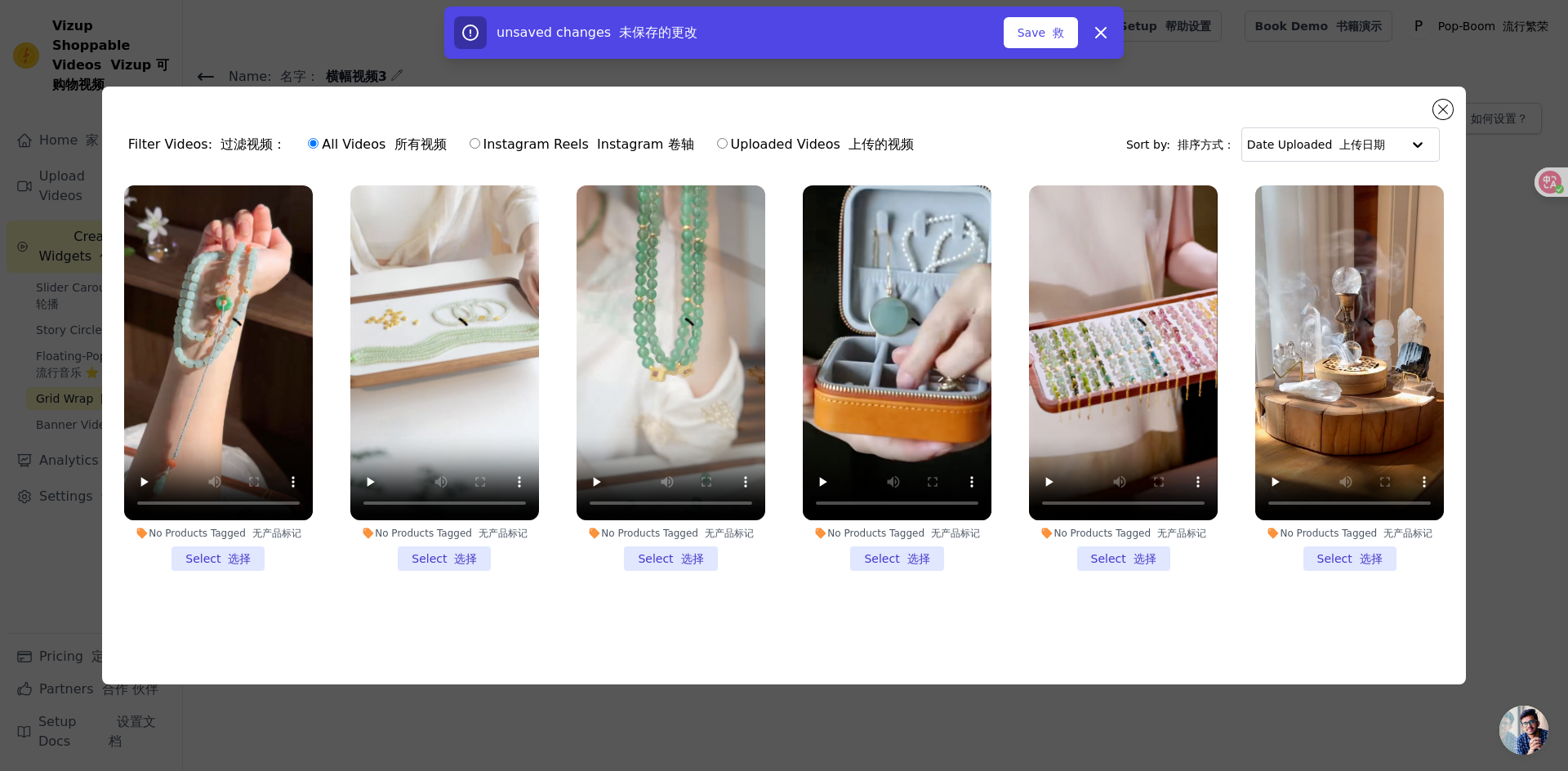
click at [903, 544] on li "No Products Tagged 无产品标记 Select 选择" at bounding box center [897, 378] width 189 height 386
click at [0, 0] on input "No Products Tagged 无产品标记 Select 选择" at bounding box center [0, 0] width 0 height 0
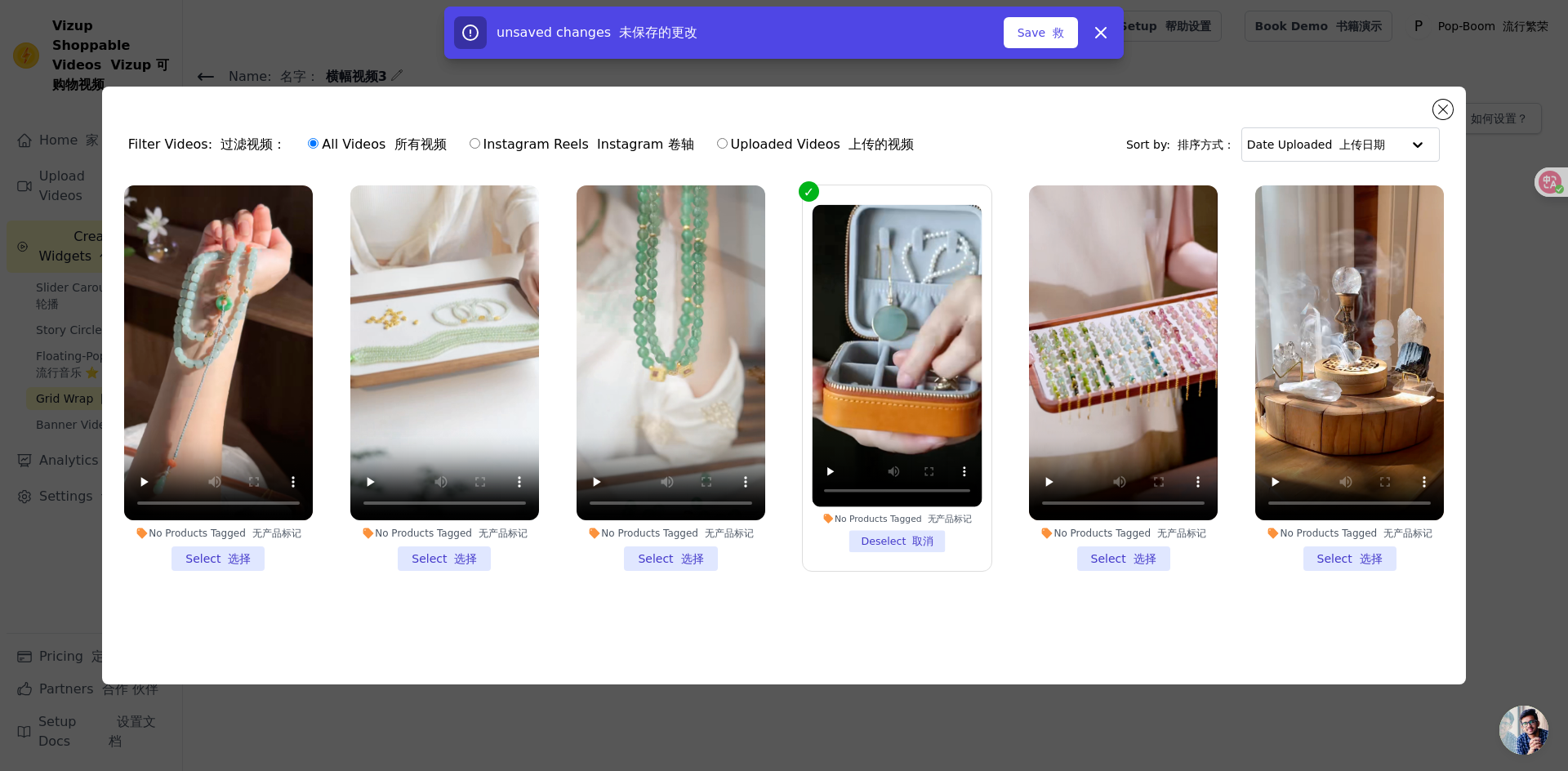
click at [684, 558] on li "No Products Tagged 无产品标记 Select 选择" at bounding box center [671, 378] width 189 height 386
click at [0, 0] on input "No Products Tagged 无产品标记 Select 选择" at bounding box center [0, 0] width 0 height 0
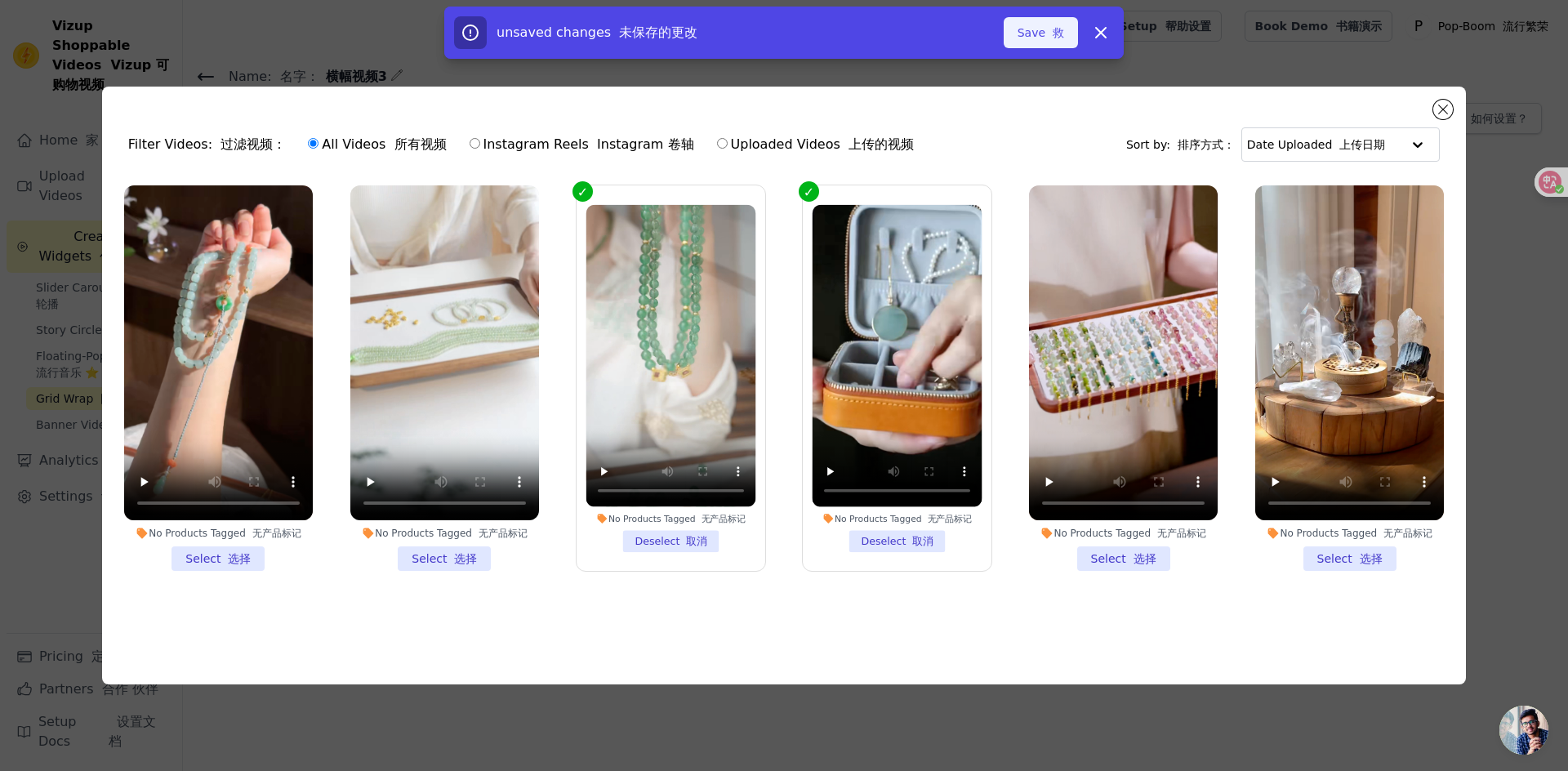
click at [1034, 36] on button "Save 救" at bounding box center [1041, 32] width 74 height 31
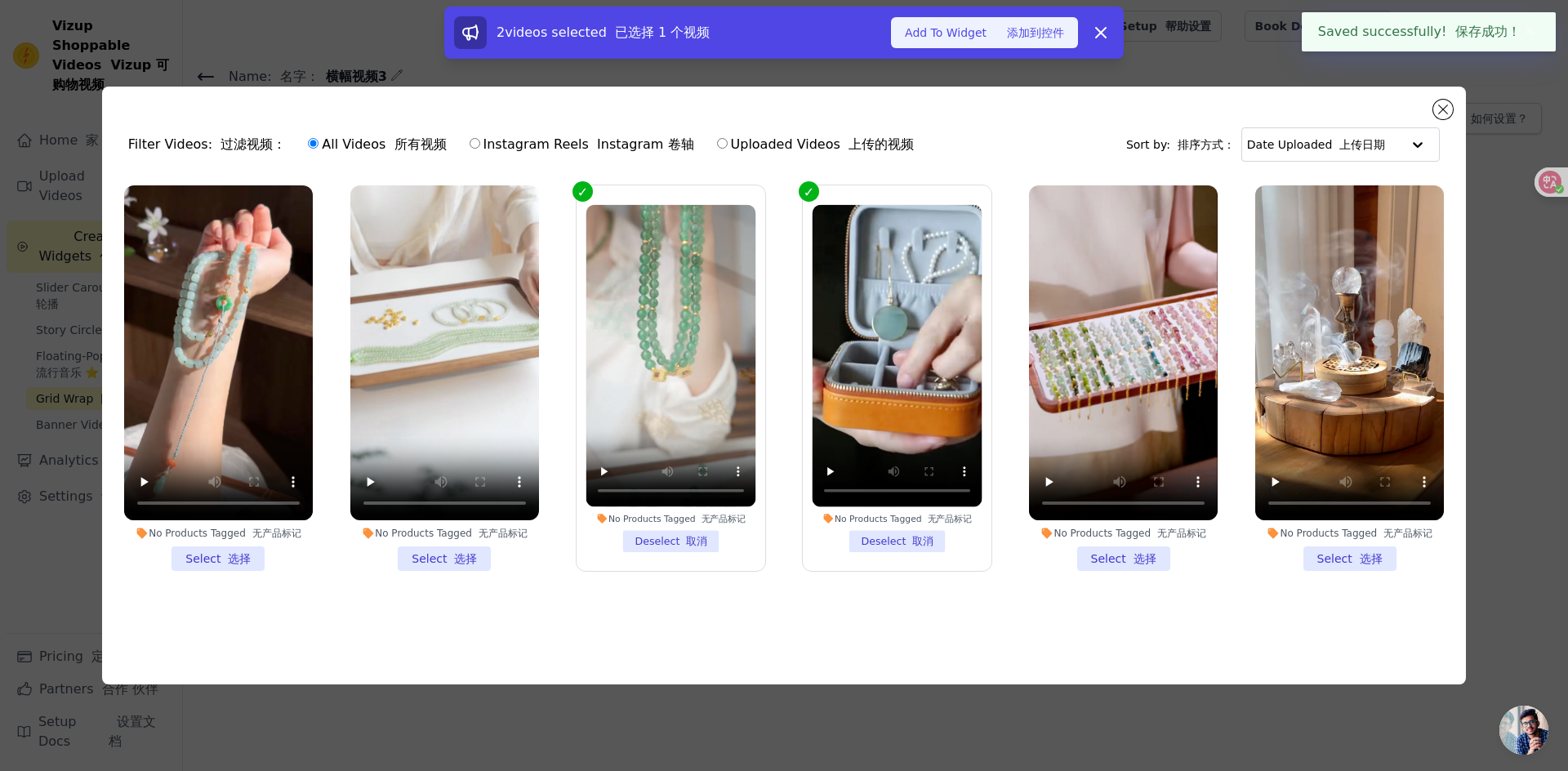
click at [1023, 27] on font "添加到控件" at bounding box center [1035, 33] width 57 height 13
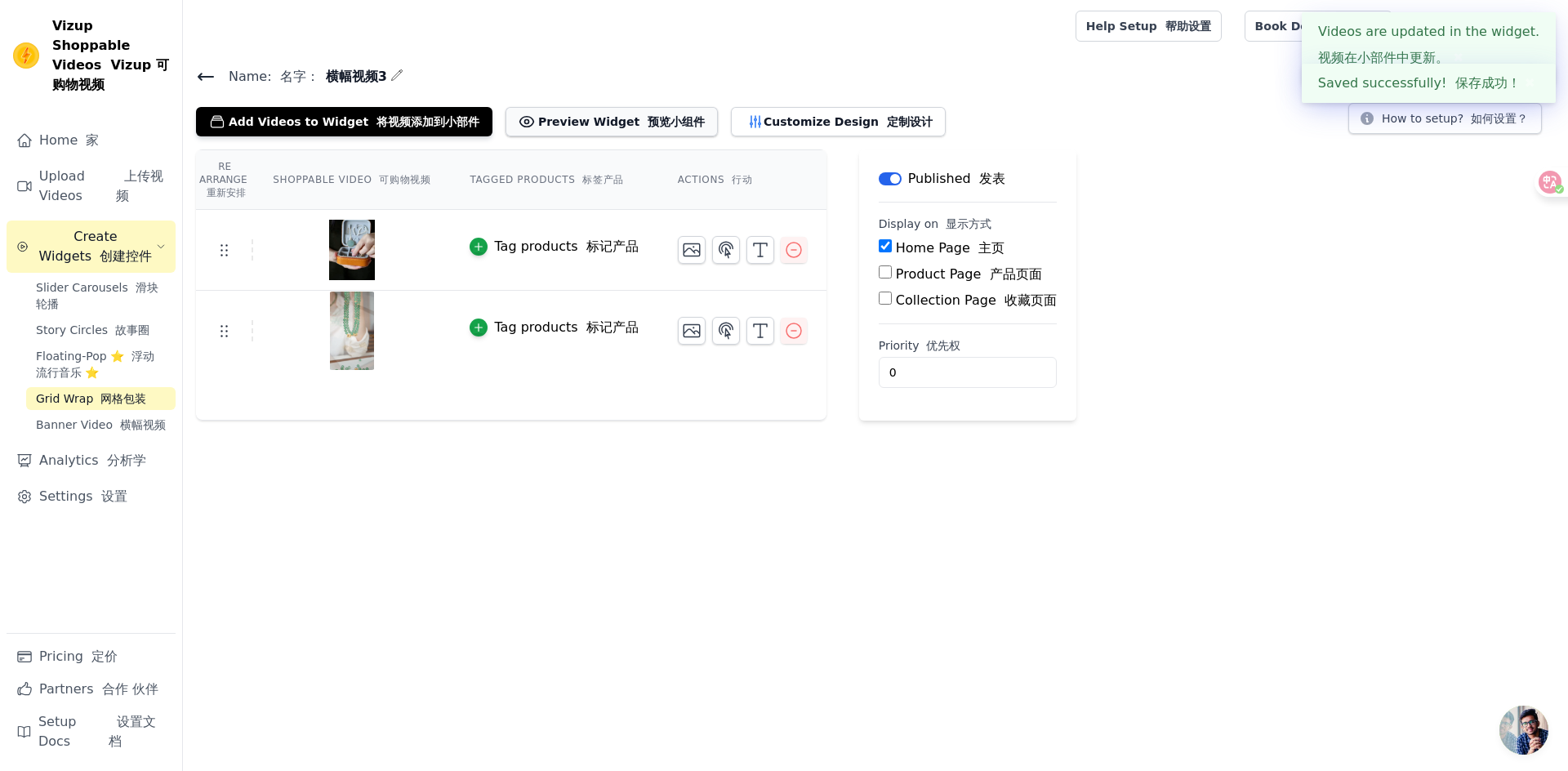
click at [553, 125] on button "Preview Widget 预览小组件" at bounding box center [611, 121] width 213 height 29
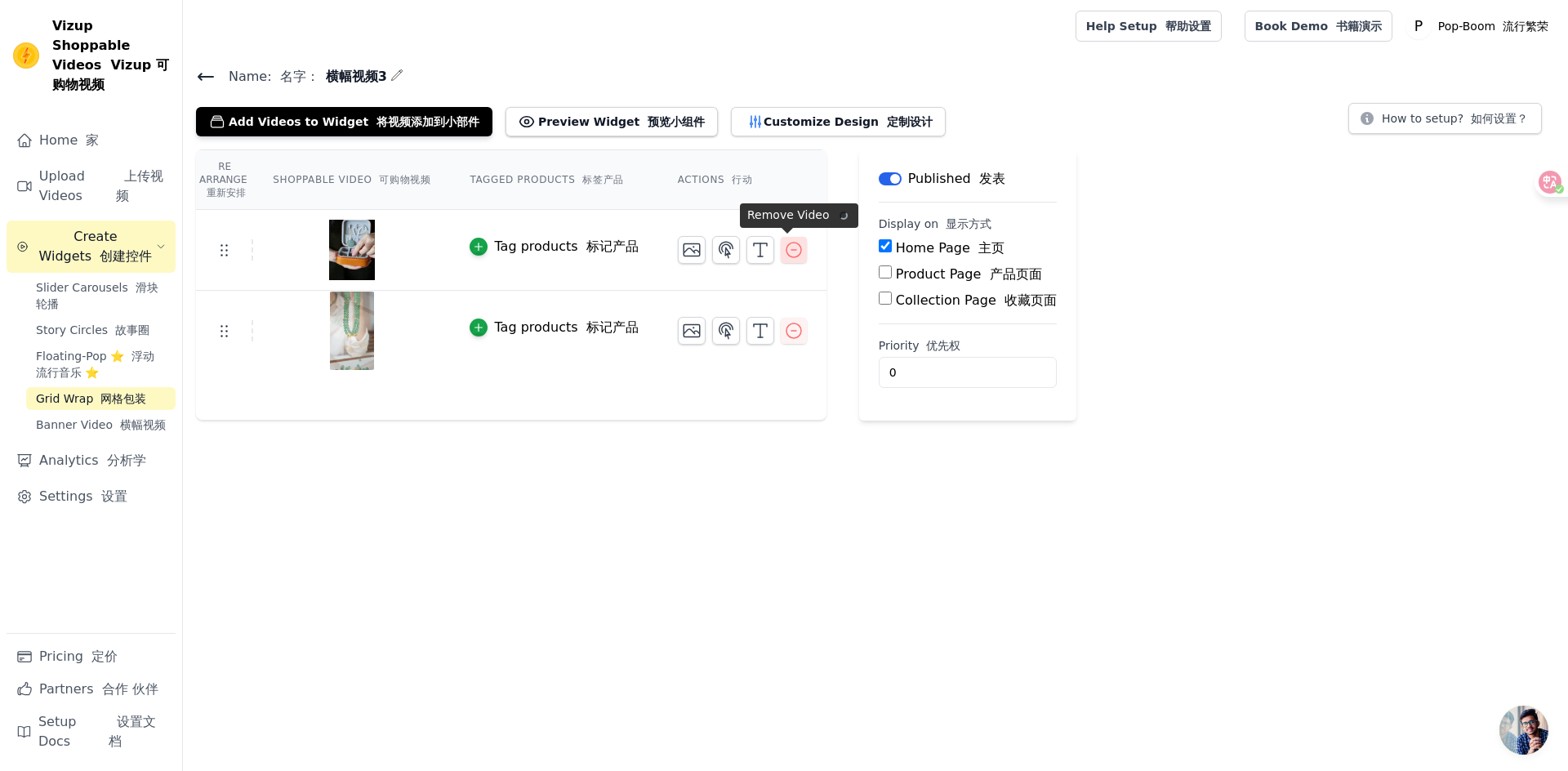
click at [791, 248] on icon "button" at bounding box center [794, 250] width 19 height 19
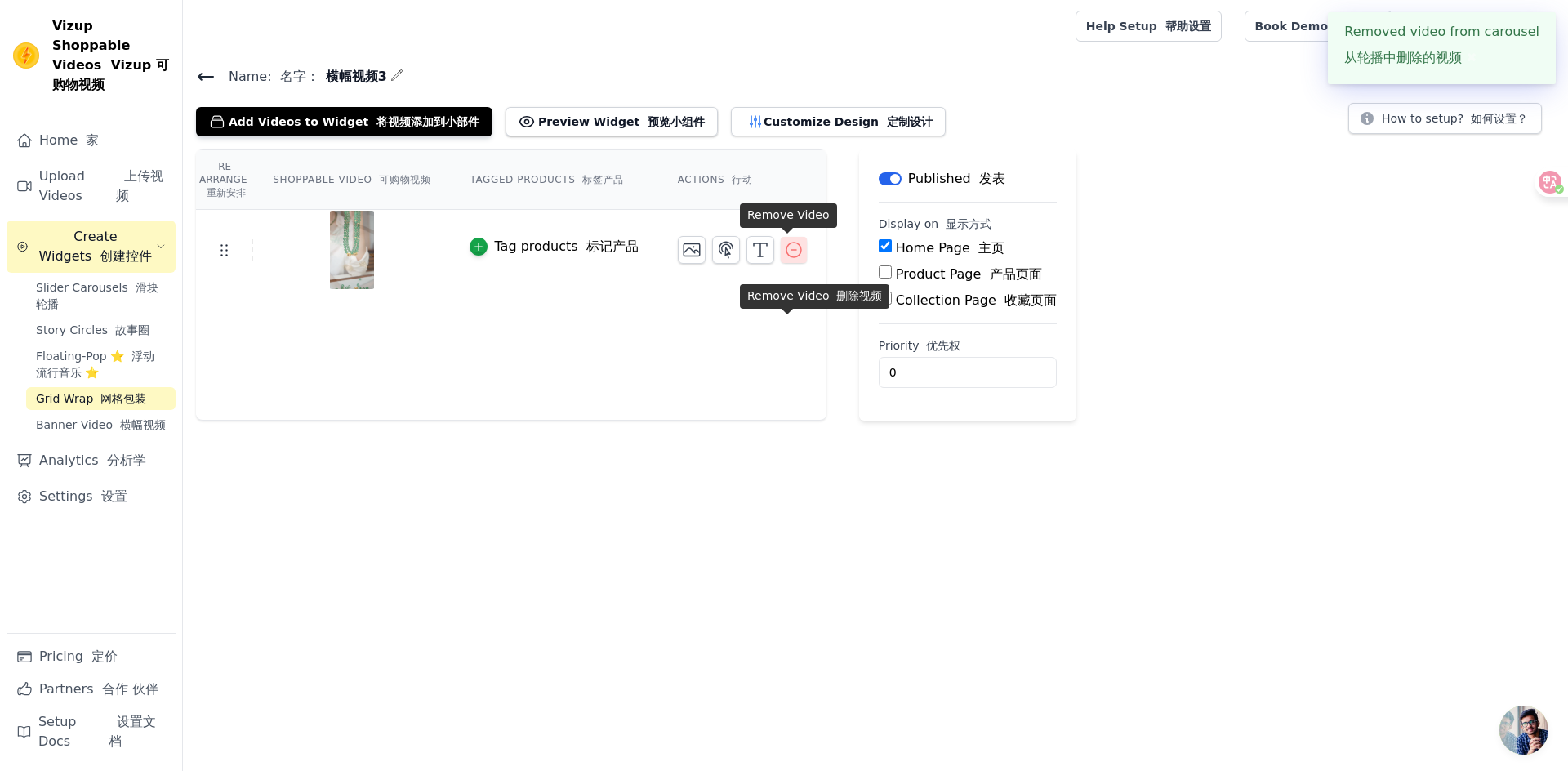
click at [792, 249] on icon "button" at bounding box center [794, 250] width 19 height 19
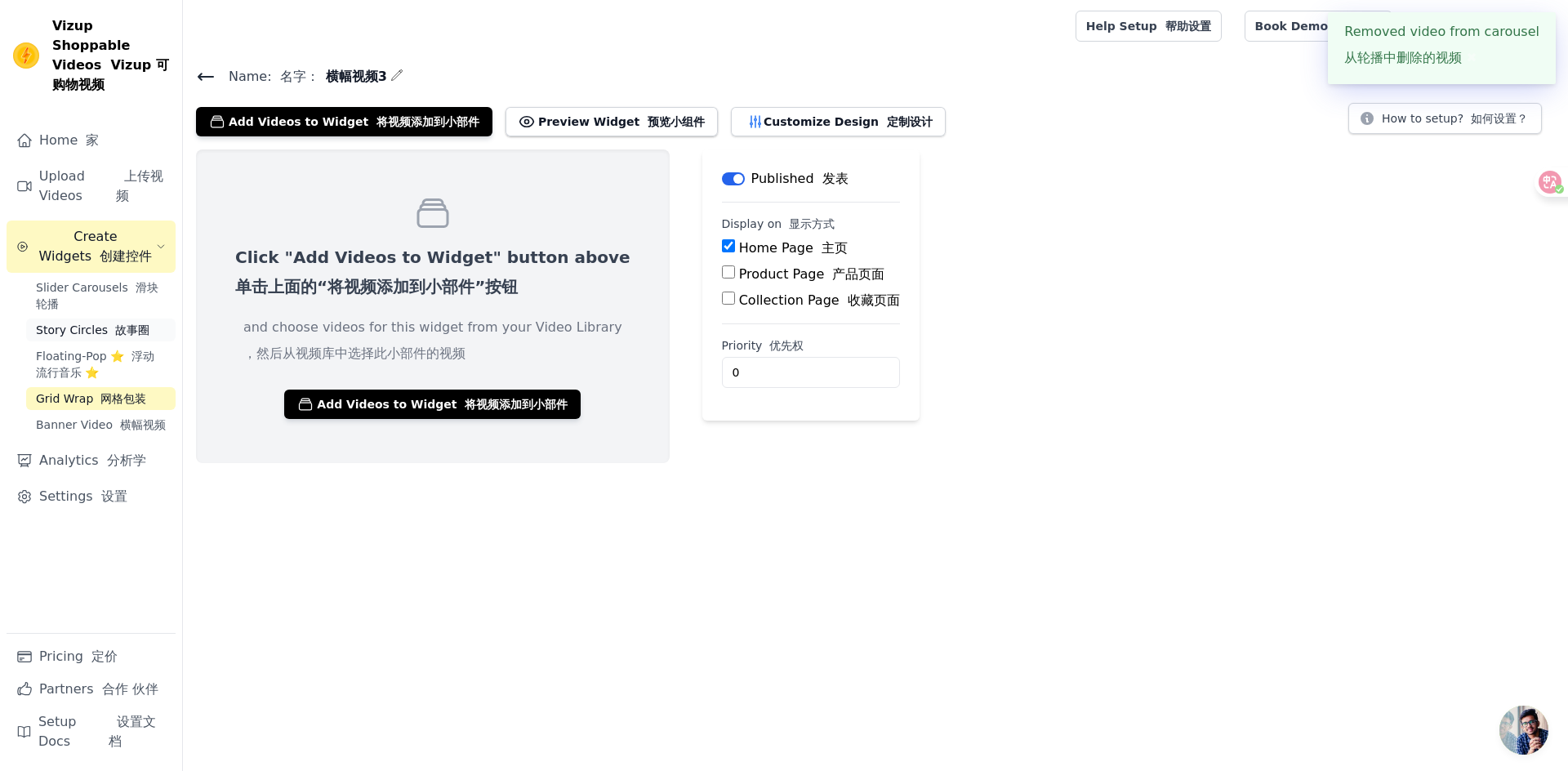
click at [95, 322] on span "Story Circles 故事圈" at bounding box center [93, 330] width 114 height 17
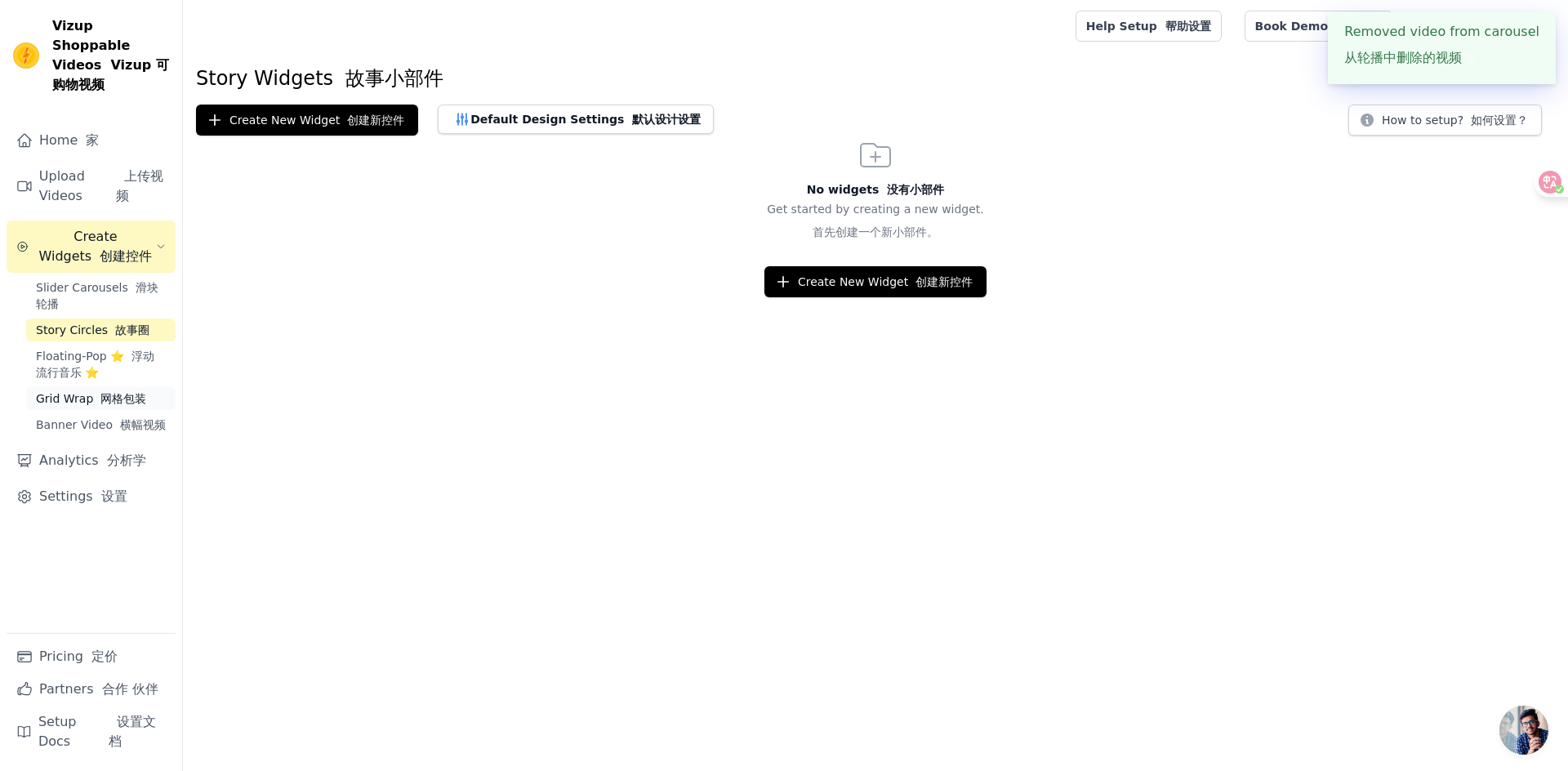
click at [114, 393] on font "网格包装" at bounding box center [123, 399] width 46 height 13
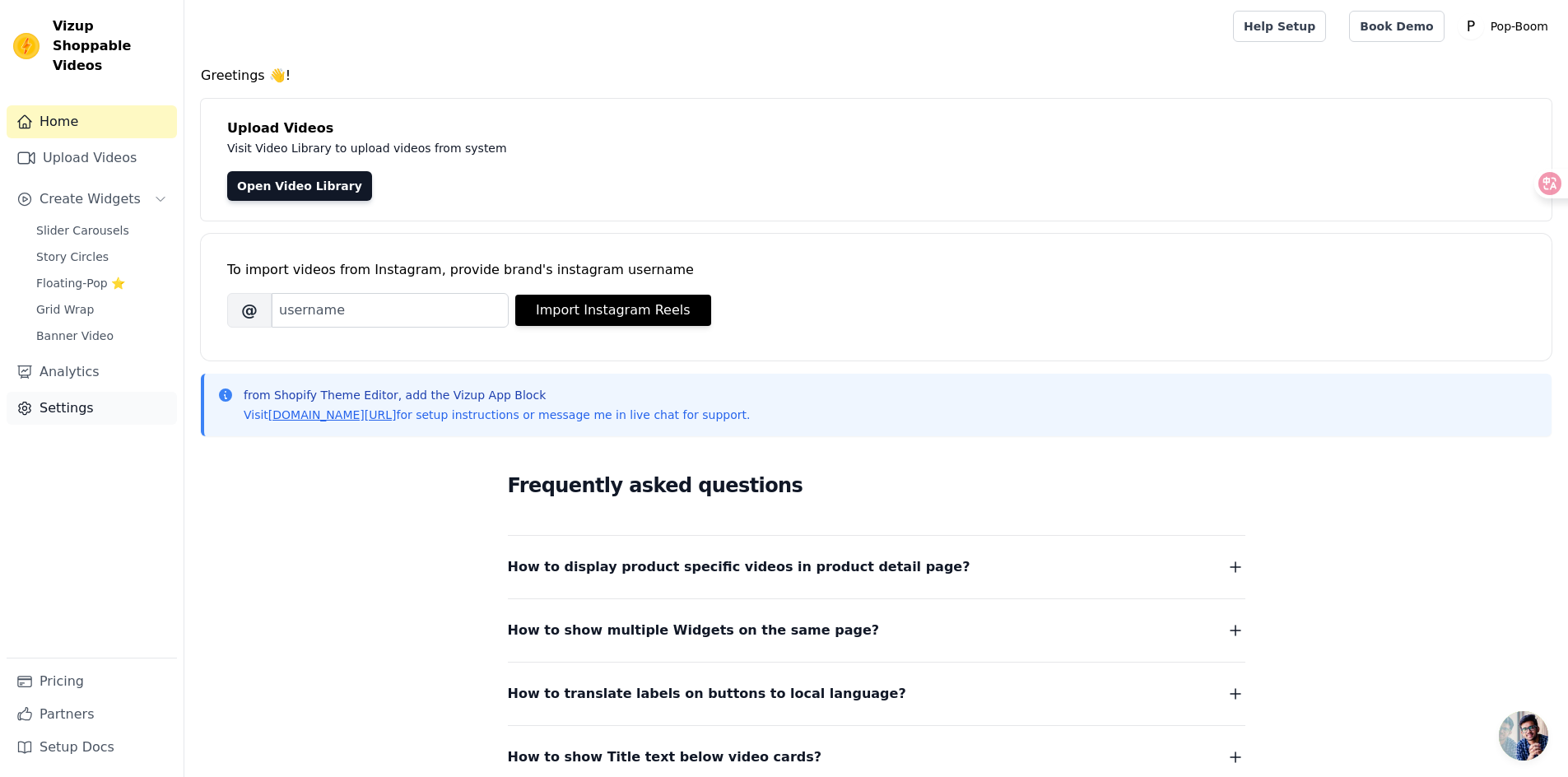
click at [59, 397] on link "Settings" at bounding box center [92, 408] width 171 height 33
